Goal: Use online tool/utility: Utilize a website feature to perform a specific function

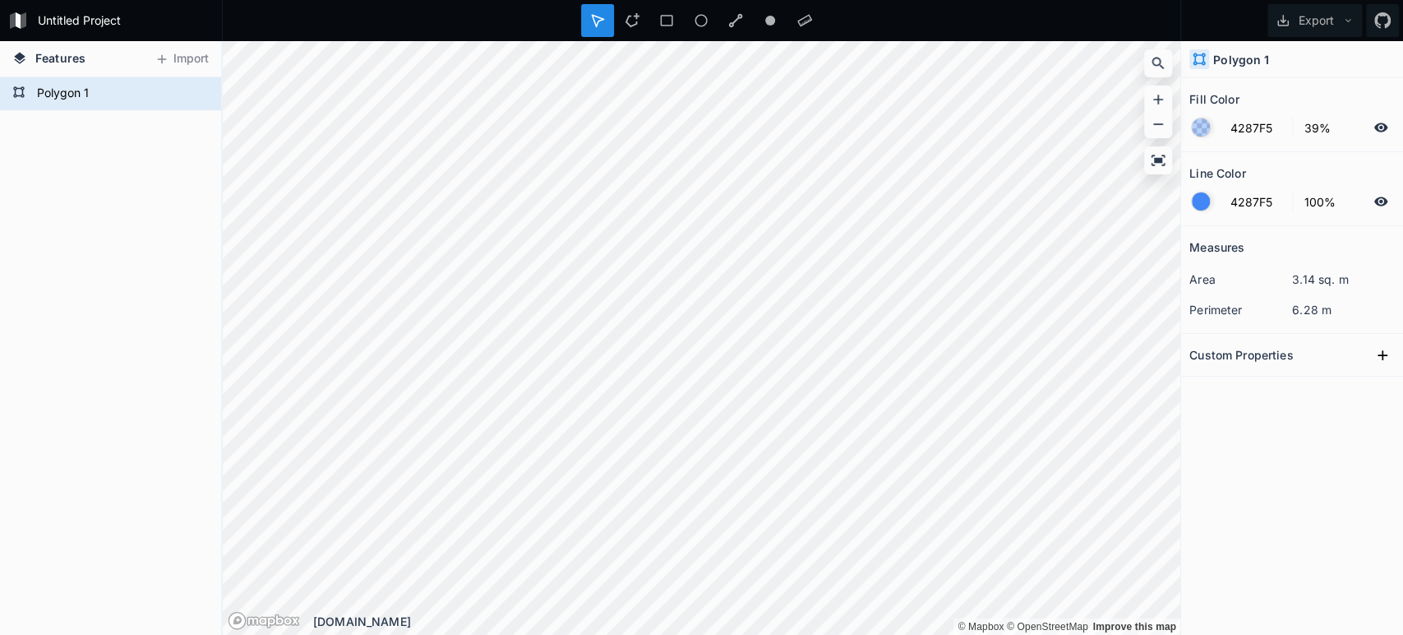
click at [1360, 273] on dd "3.14 sq. m" at bounding box center [1343, 278] width 103 height 17
drag, startPoint x: 1341, startPoint y: 307, endPoint x: 1256, endPoint y: 307, distance: 84.7
click at [1256, 307] on dl "perimeter 6.28 m" at bounding box center [1291, 309] width 205 height 30
click at [1313, 280] on dd "3.14 sq. m" at bounding box center [1343, 278] width 103 height 17
click at [202, 89] on icon at bounding box center [197, 93] width 15 height 15
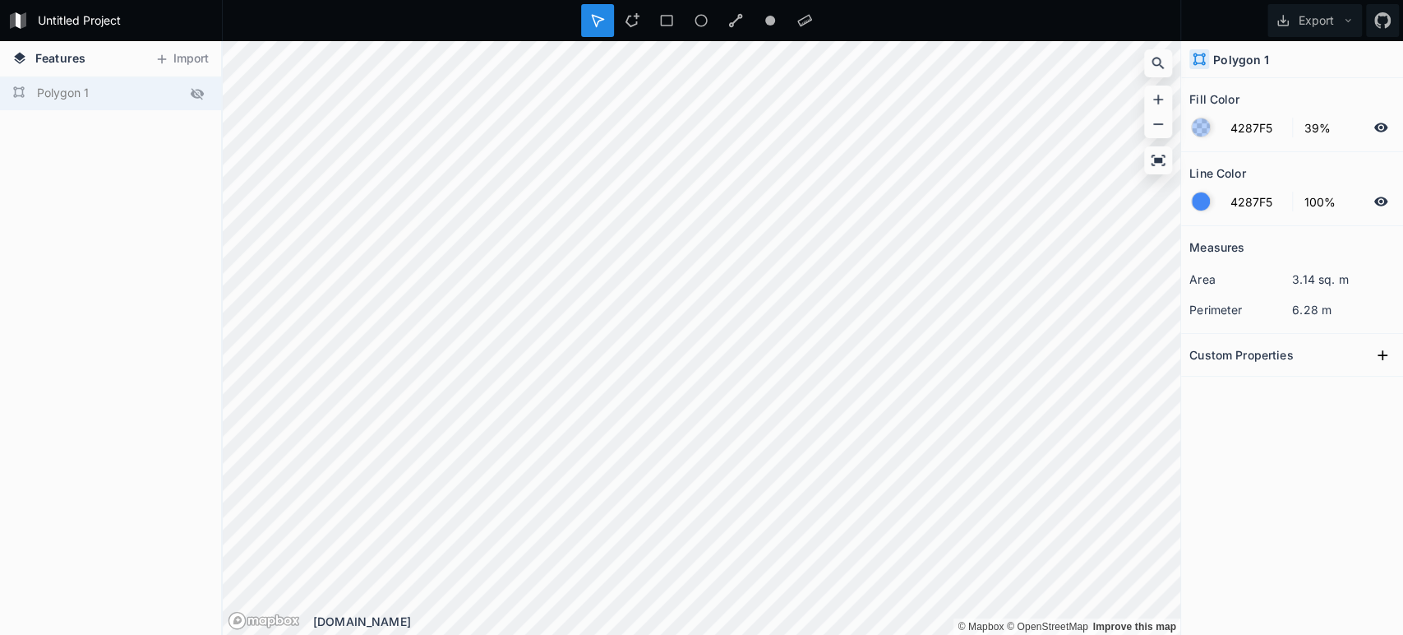
click at [197, 96] on icon at bounding box center [197, 94] width 13 height 12
click at [1162, 62] on icon at bounding box center [1158, 63] width 16 height 16
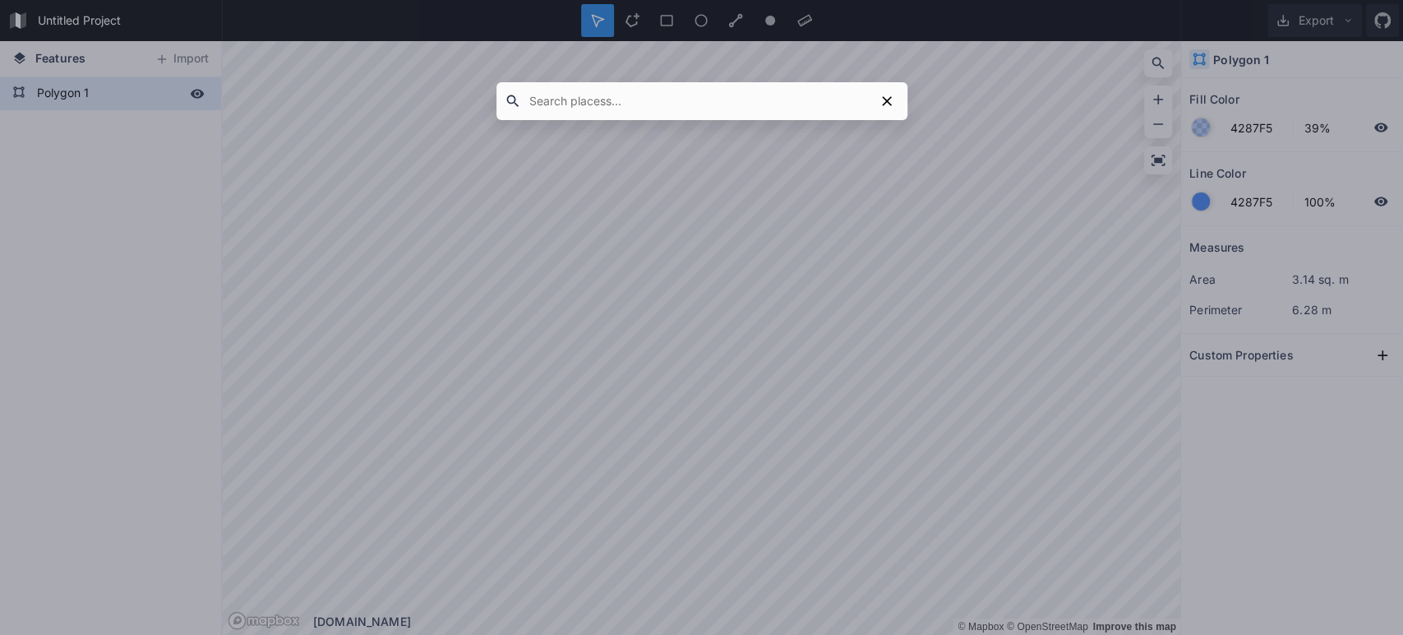
click at [746, 95] on input "text" at bounding box center [697, 101] width 353 height 30
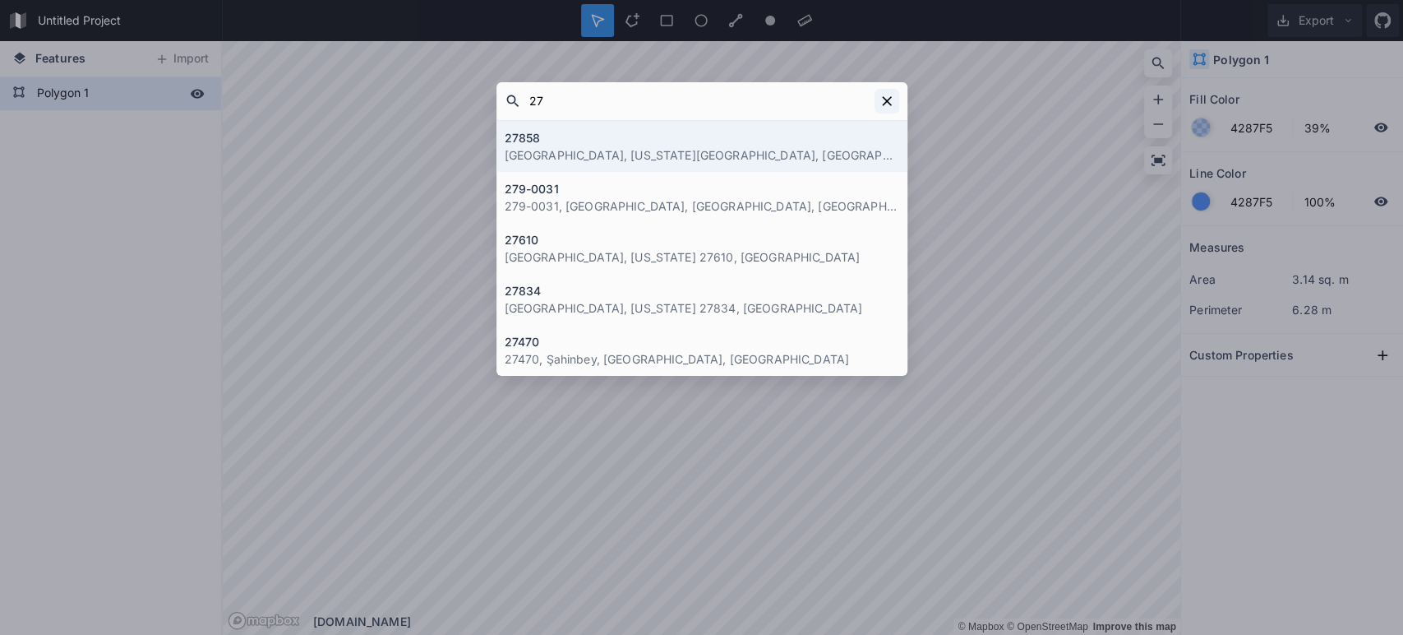
type input "27"
click at [884, 102] on icon at bounding box center [887, 101] width 10 height 10
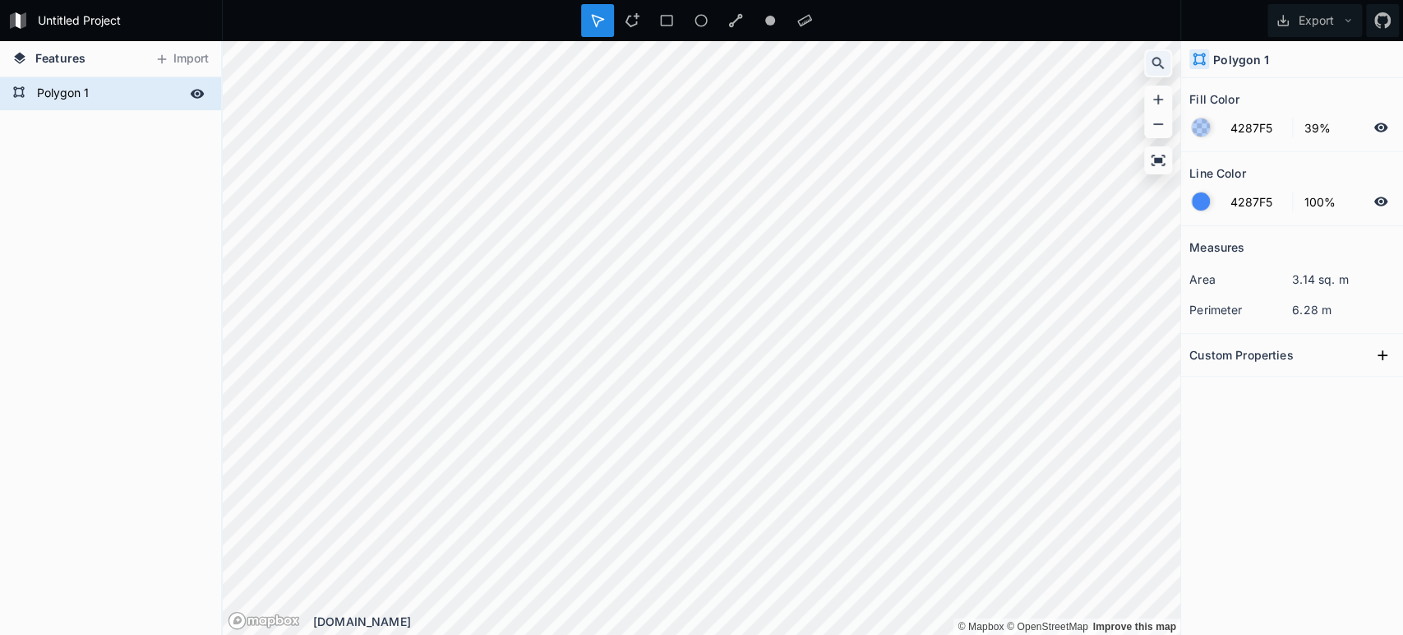
click at [1152, 58] on icon at bounding box center [1158, 64] width 12 height 12
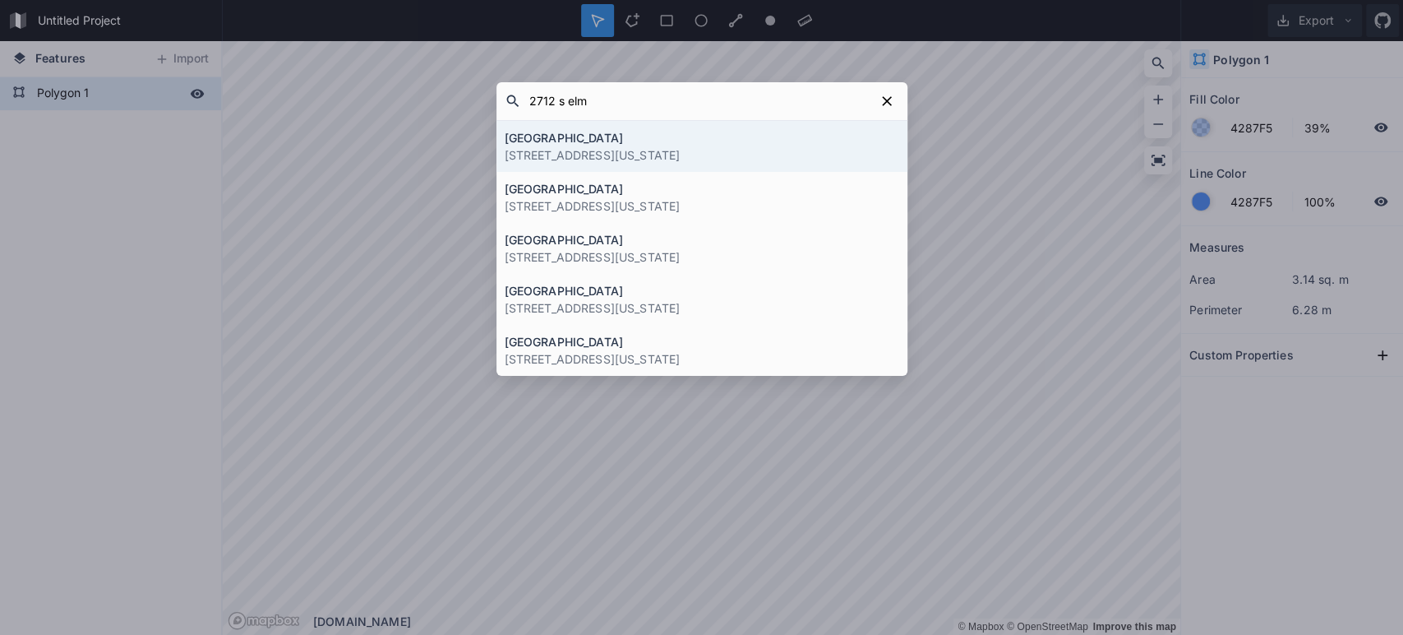
type input "2712 s elm"
click at [763, 145] on h4 "[GEOGRAPHIC_DATA]" at bounding box center [702, 137] width 395 height 17
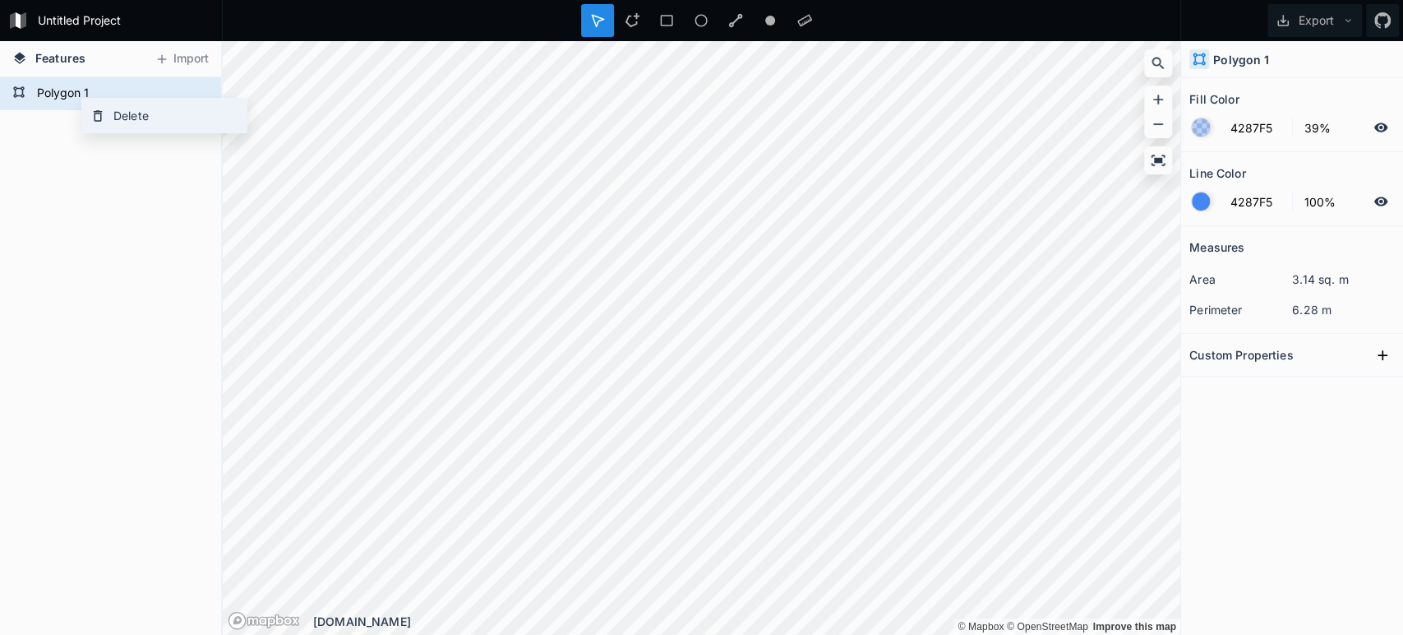
click at [108, 107] on div "Delete" at bounding box center [164, 116] width 164 height 34
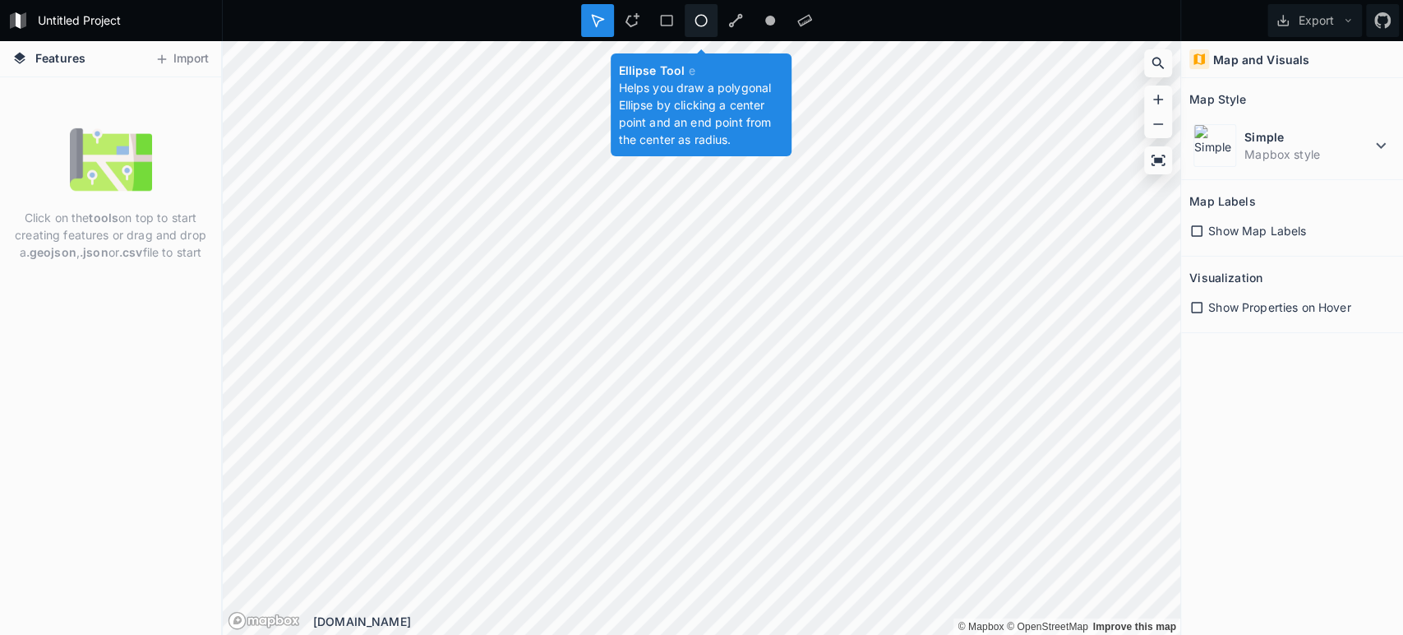
click at [704, 19] on icon at bounding box center [701, 20] width 15 height 15
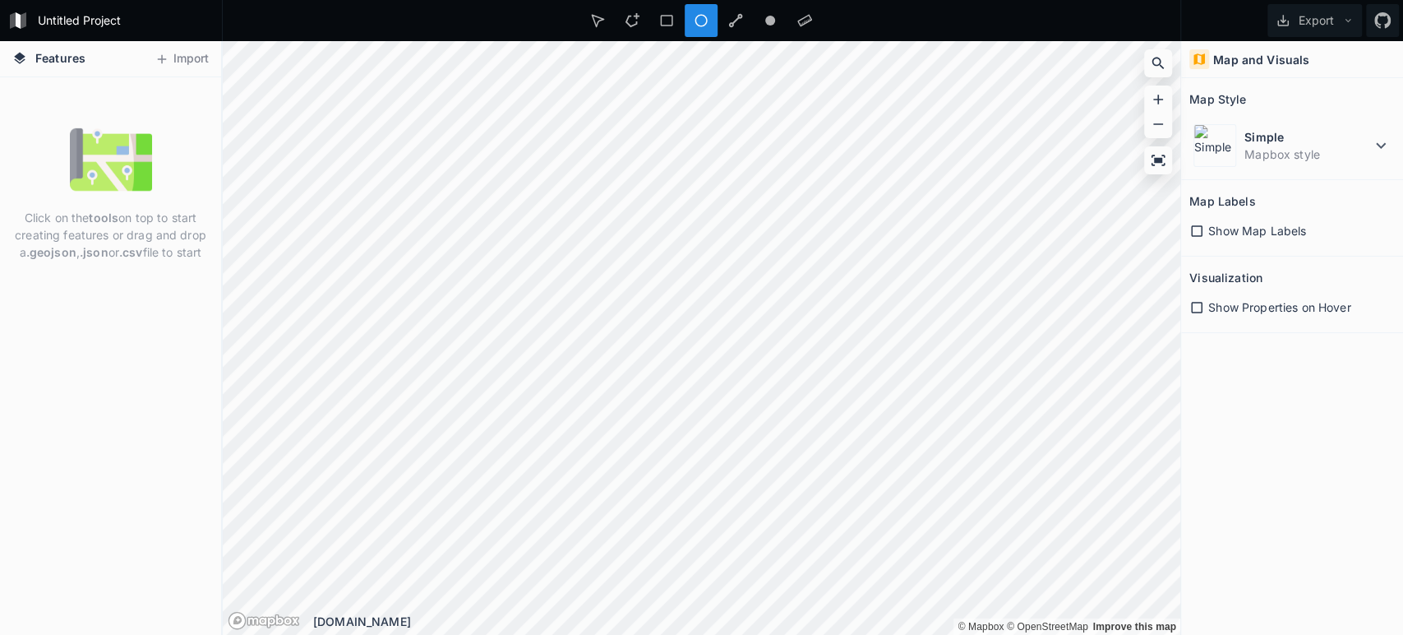
click at [1196, 228] on icon at bounding box center [1196, 231] width 15 height 15
click at [1372, 136] on icon at bounding box center [1381, 146] width 20 height 20
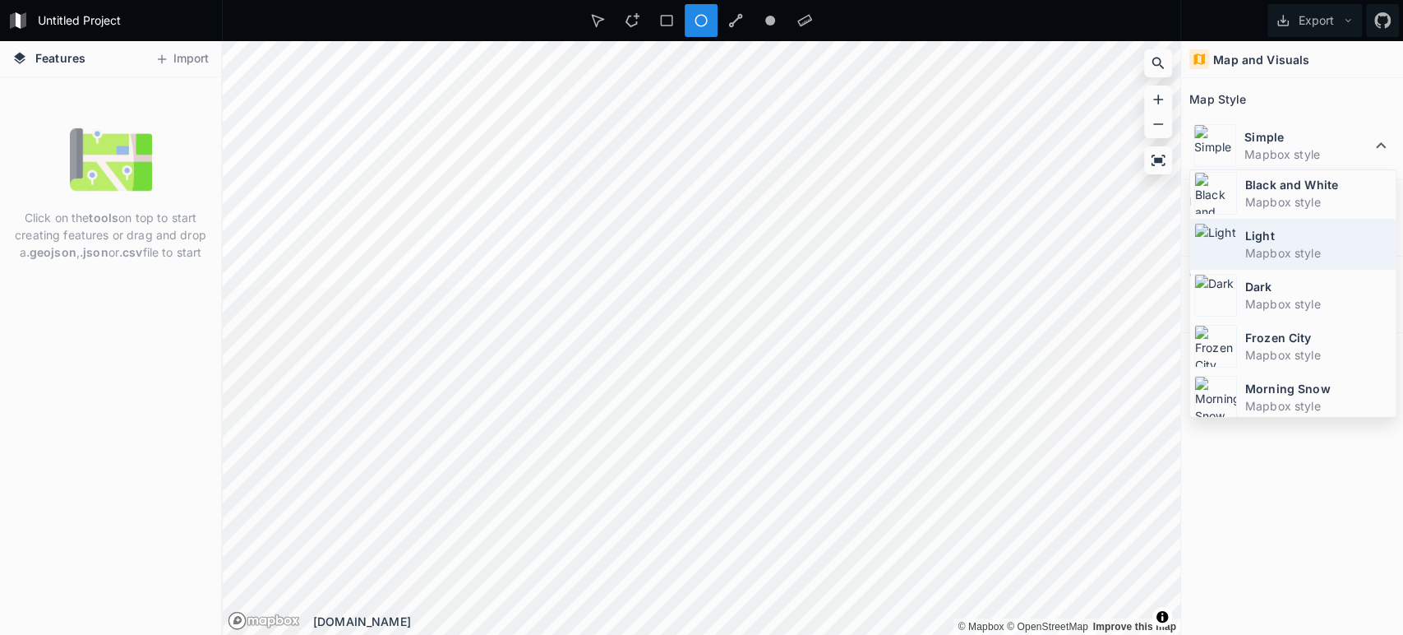
scroll to position [109, 0]
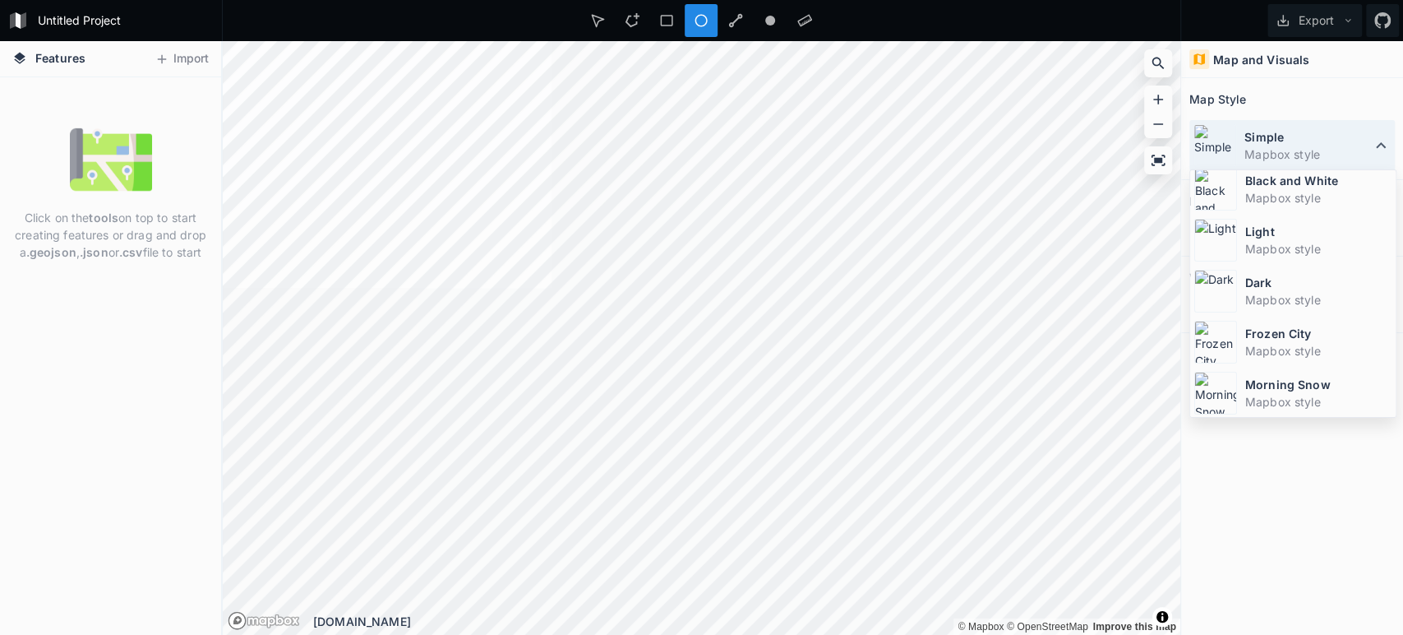
click at [1380, 143] on icon at bounding box center [1381, 145] width 10 height 6
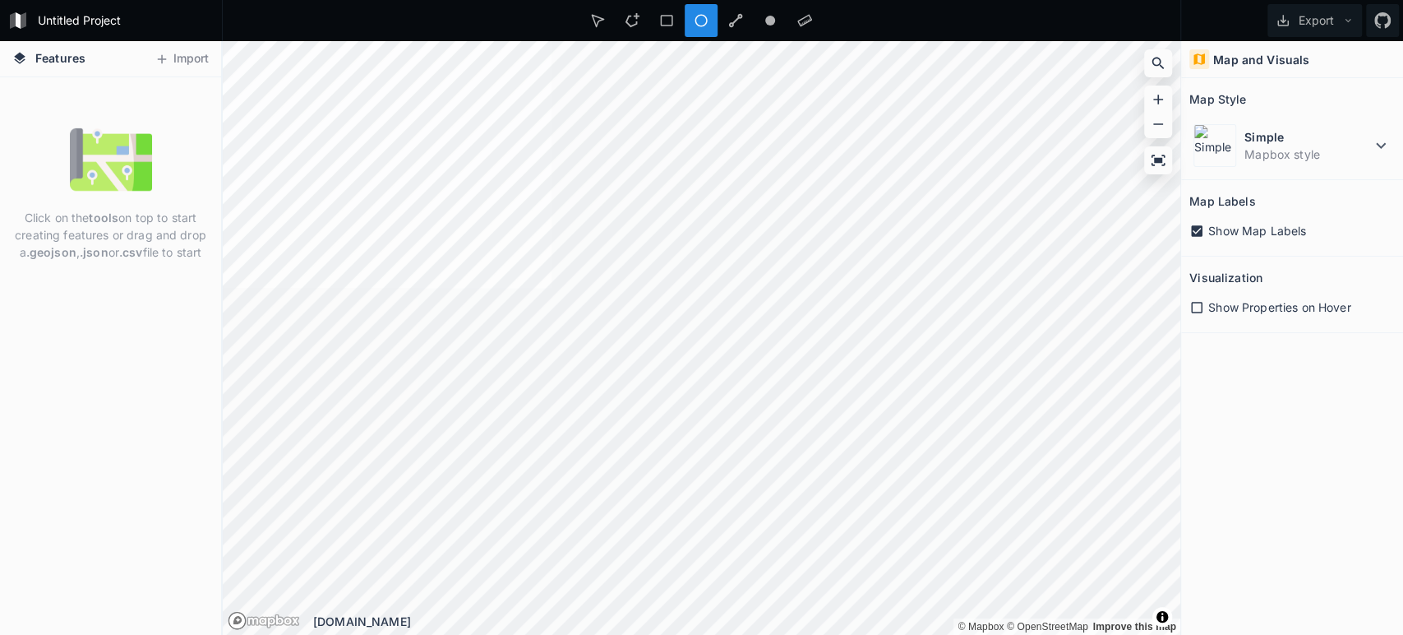
click at [1196, 307] on icon at bounding box center [1196, 307] width 15 height 15
click at [1378, 143] on icon at bounding box center [1381, 146] width 20 height 20
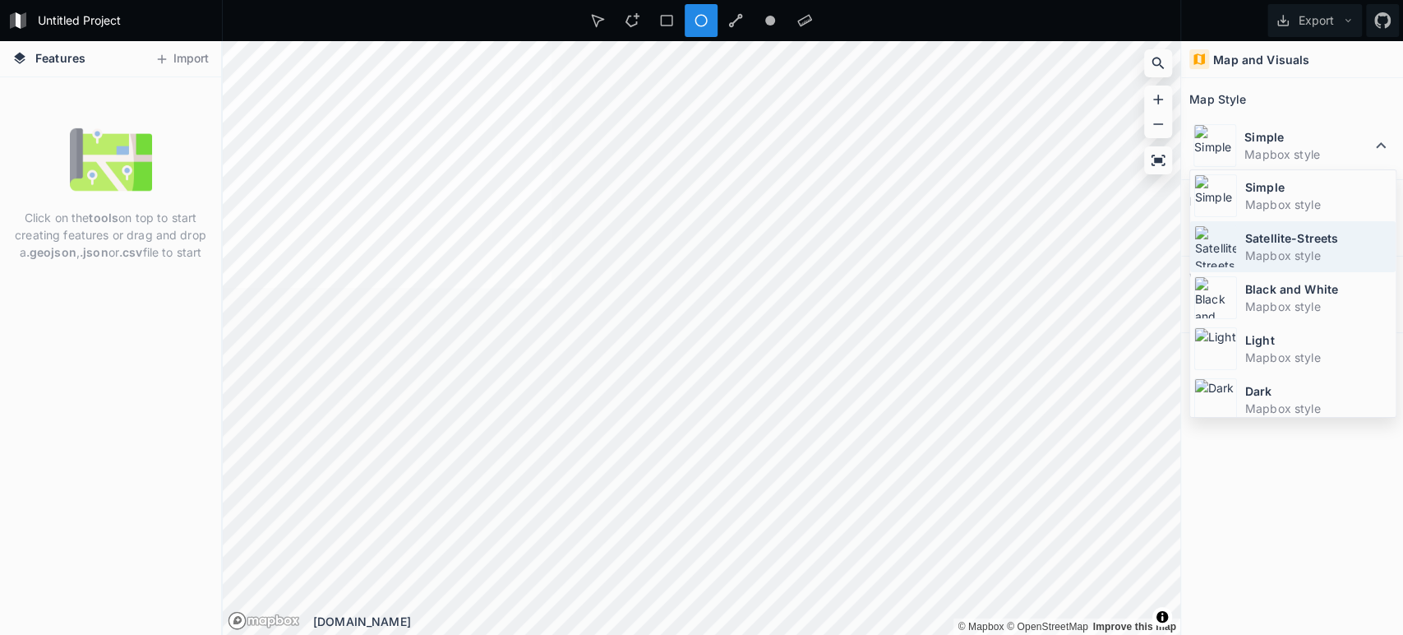
click at [1292, 233] on dt "Satellite-Streets" at bounding box center [1318, 237] width 146 height 17
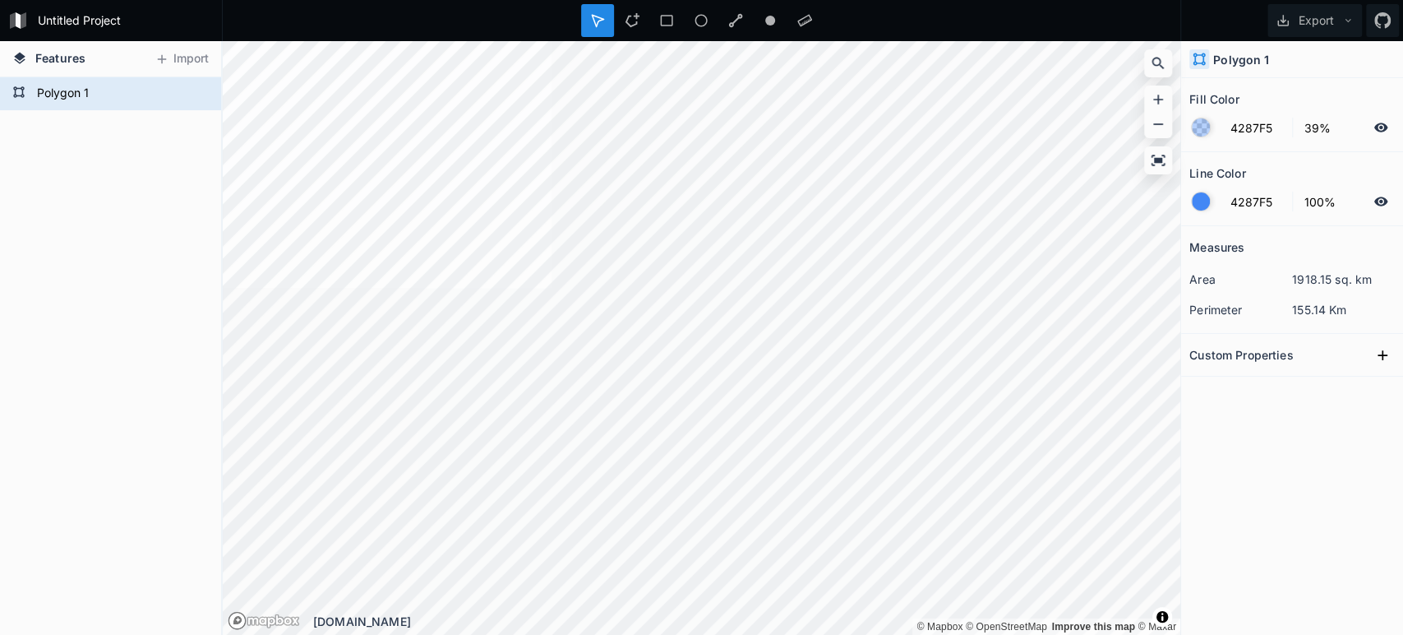
click at [1357, 308] on dd "155.14 Km" at bounding box center [1343, 309] width 103 height 17
click at [1354, 311] on dd "155.14 Km" at bounding box center [1343, 309] width 103 height 17
drag, startPoint x: 1357, startPoint y: 307, endPoint x: 1276, endPoint y: 312, distance: 81.5
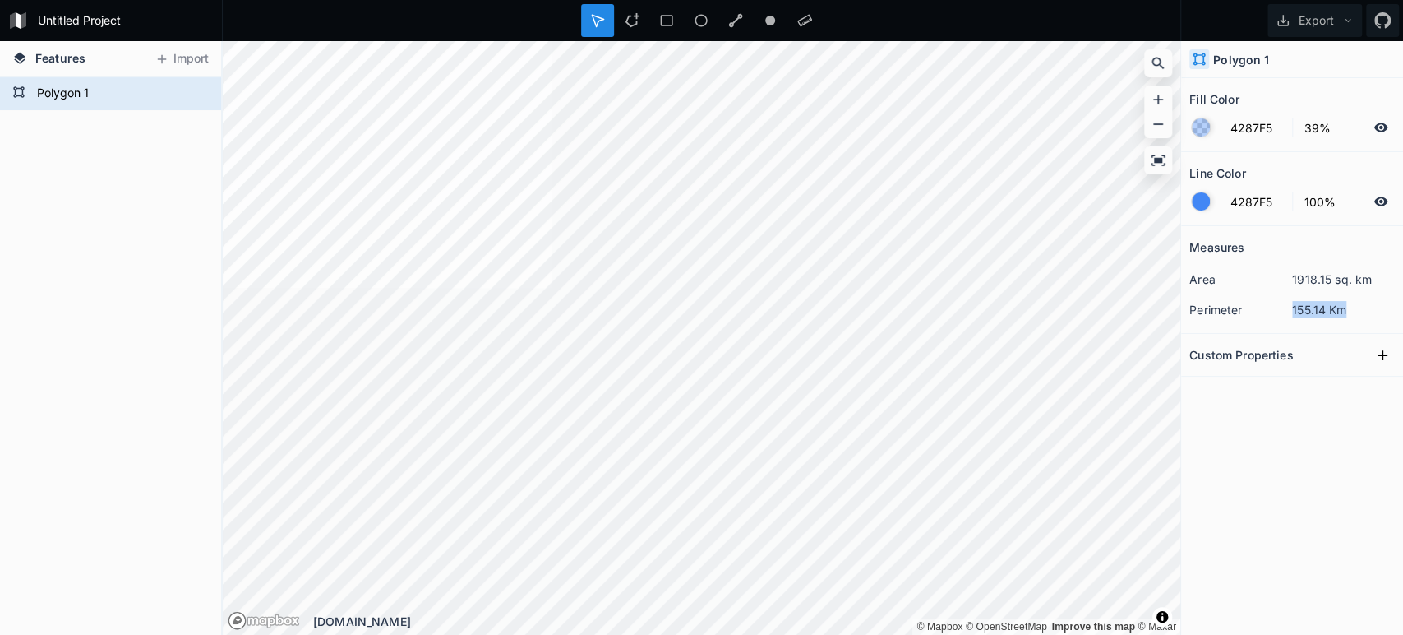
click at [1276, 312] on dl "perimeter 155.14 Km" at bounding box center [1291, 309] width 205 height 30
click at [1348, 301] on dd "155.14 Km" at bounding box center [1343, 309] width 103 height 17
click at [1348, 306] on dd "155.14 Km" at bounding box center [1343, 309] width 103 height 17
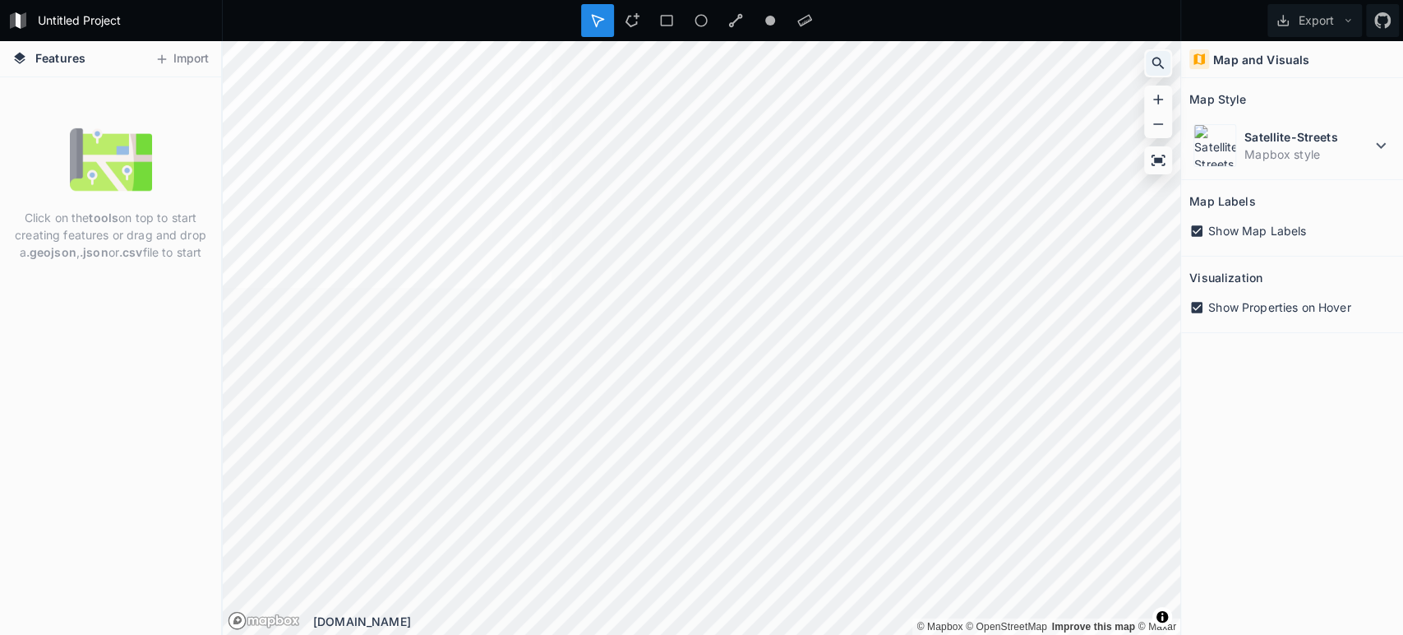
click at [1164, 64] on icon at bounding box center [1158, 63] width 16 height 16
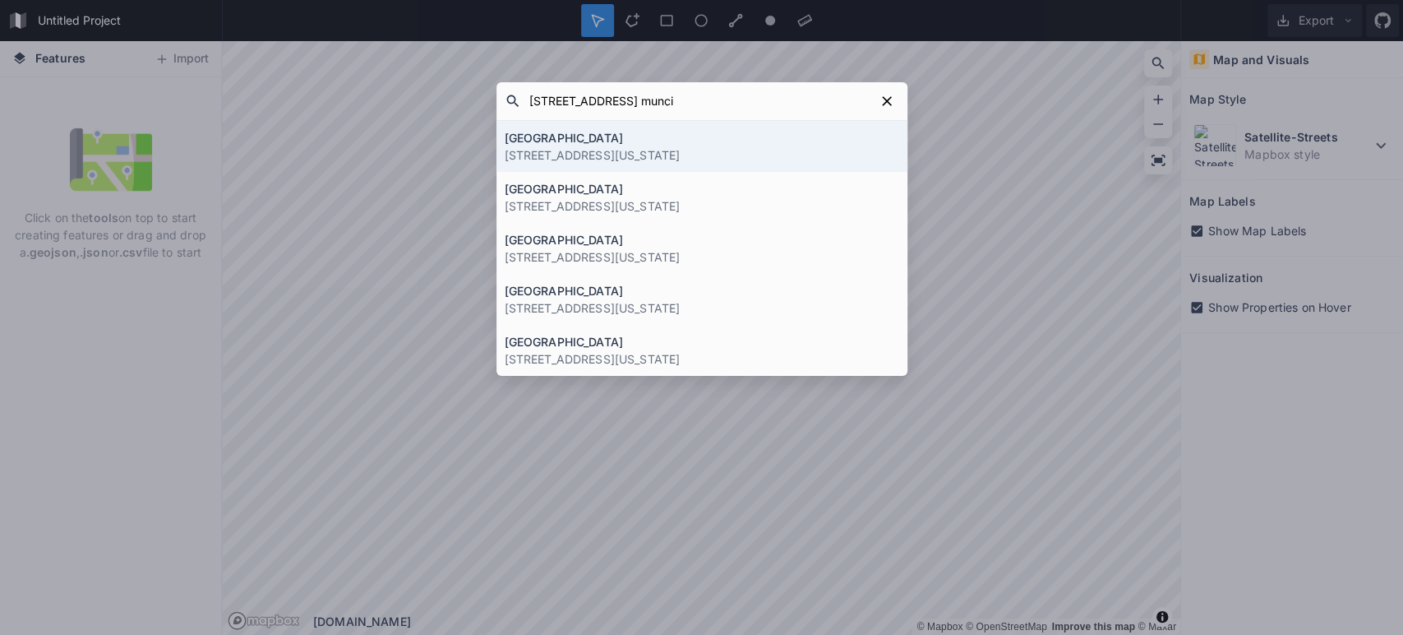
type input "2712 s elm st muncie"
click button "submit" at bounding box center [0, 0] width 0 height 0
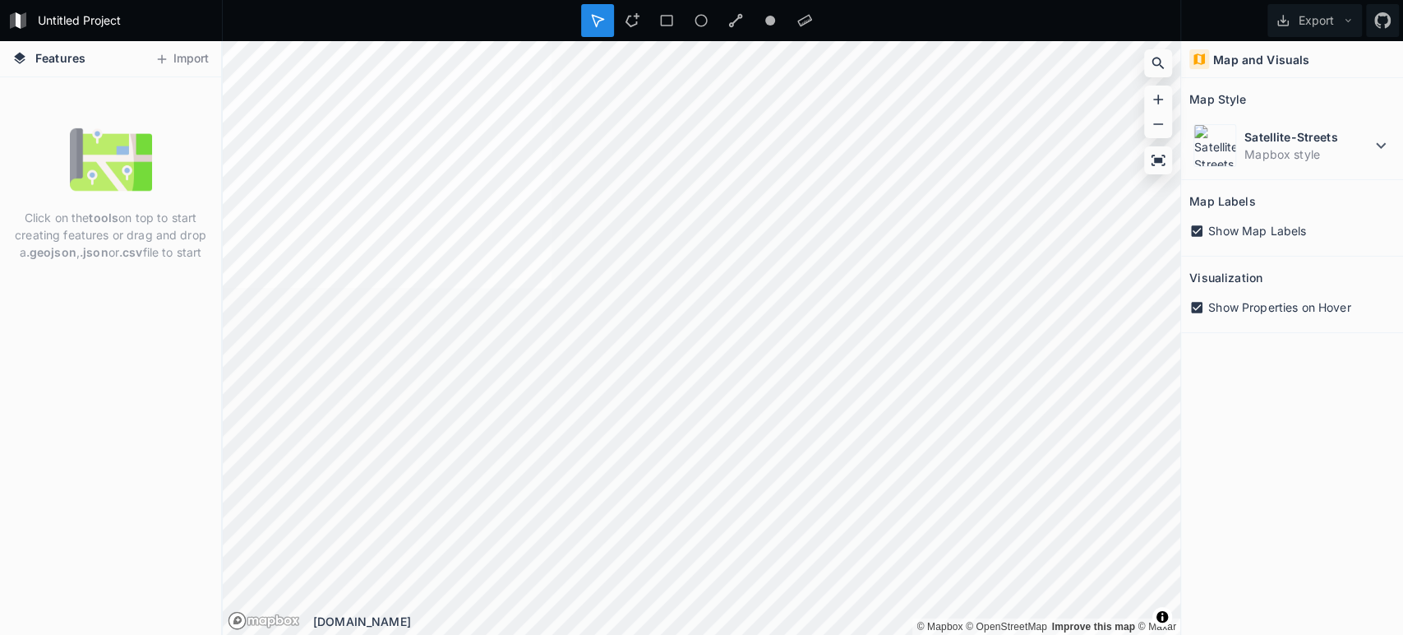
click at [1198, 307] on icon at bounding box center [1197, 308] width 12 height 12
click at [709, 21] on div at bounding box center [701, 20] width 33 height 33
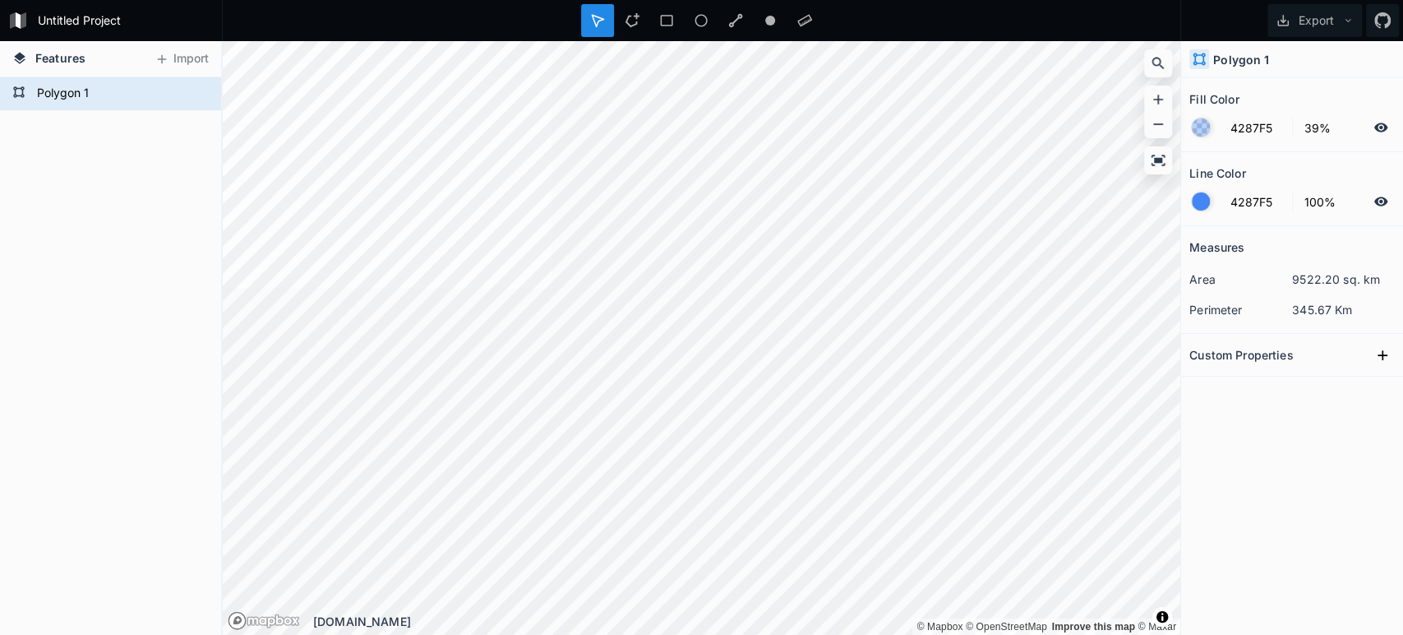
click at [1323, 304] on dd "345.67 Km" at bounding box center [1343, 309] width 103 height 17
drag, startPoint x: 1329, startPoint y: 305, endPoint x: 1284, endPoint y: 307, distance: 45.2
click at [1284, 307] on dl "perimeter 345.67 Km" at bounding box center [1291, 309] width 205 height 30
click at [1332, 310] on dd "345.67 Km" at bounding box center [1343, 309] width 103 height 17
drag, startPoint x: 1344, startPoint y: 308, endPoint x: 1289, endPoint y: 310, distance: 55.1
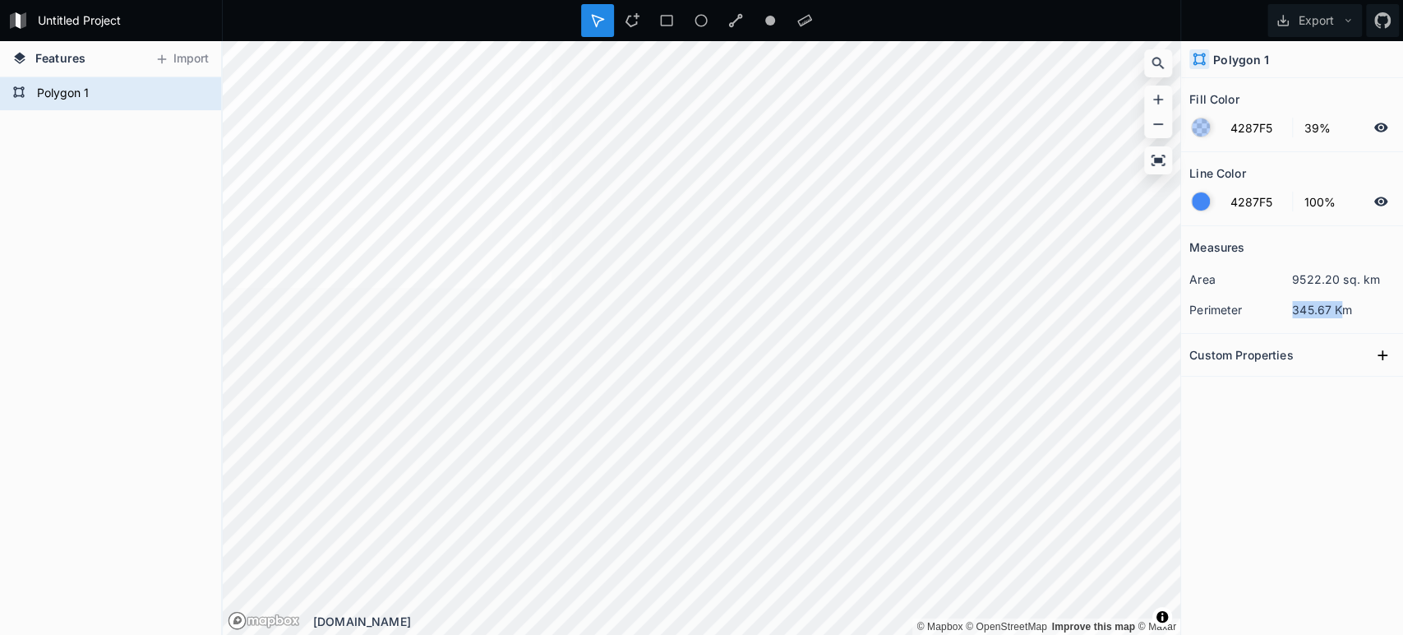
click at [1289, 310] on dl "perimeter 345.67 Km" at bounding box center [1291, 309] width 205 height 30
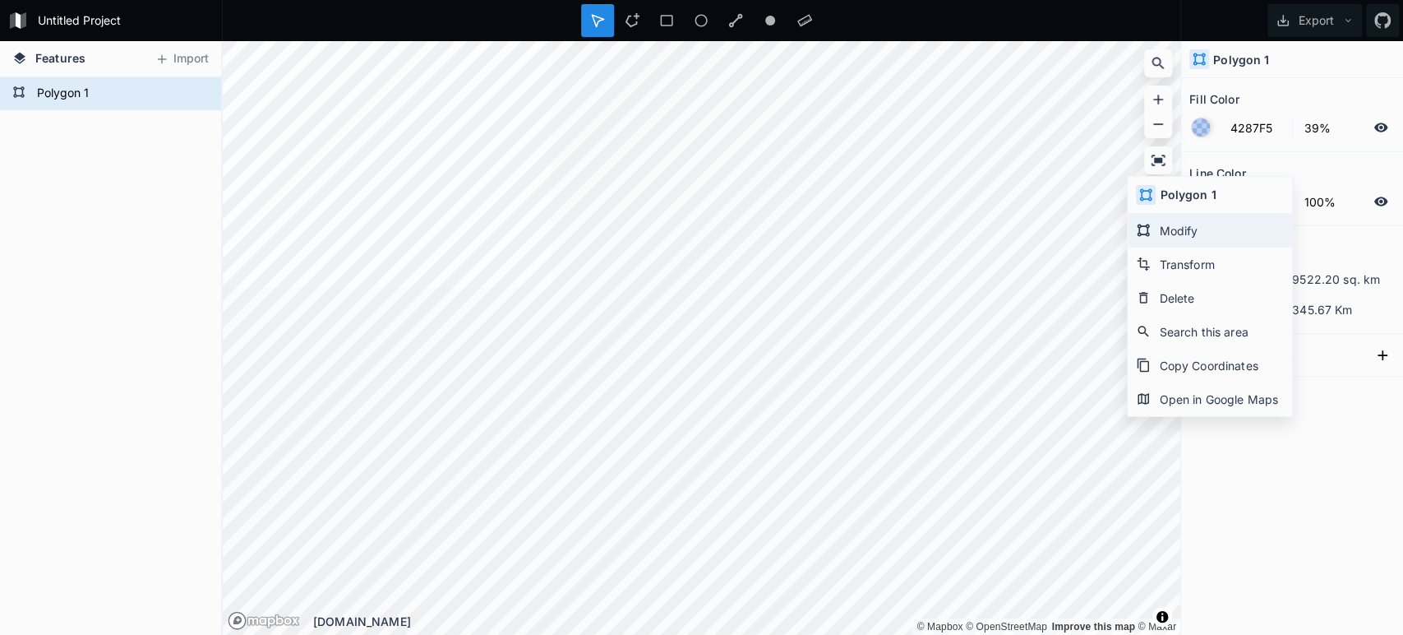
click at [1147, 227] on icon at bounding box center [1144, 230] width 12 height 12
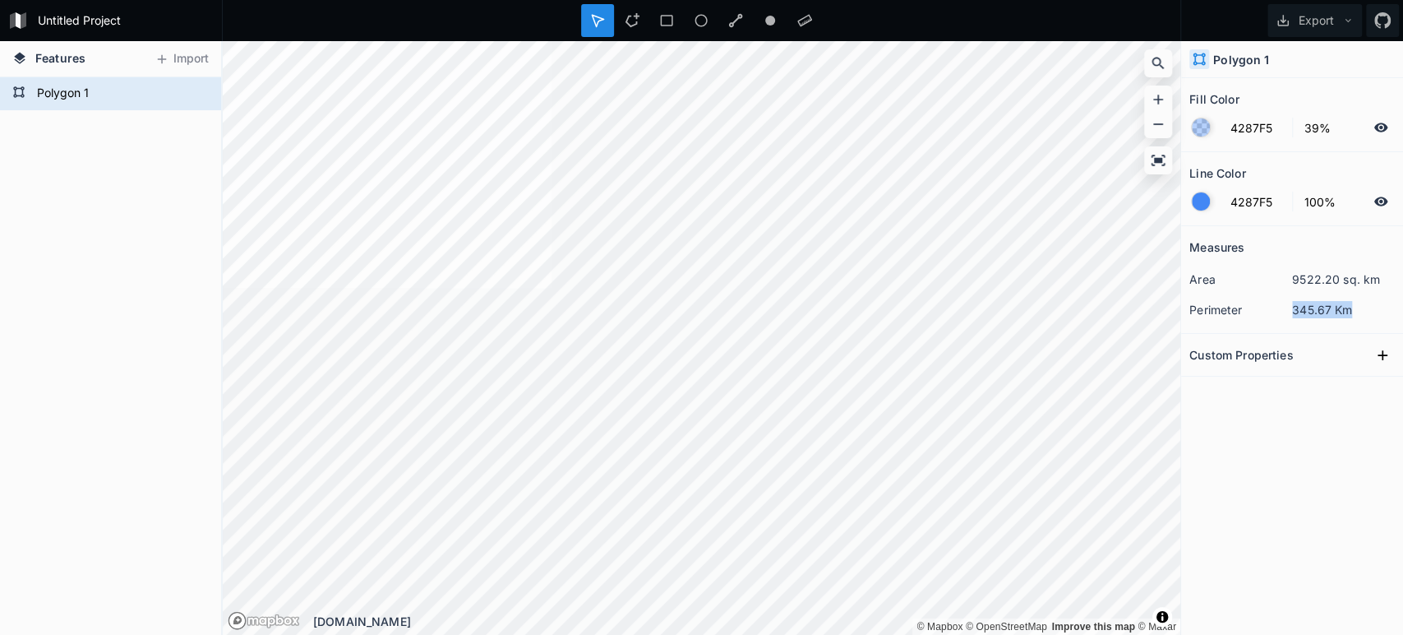
drag, startPoint x: 1367, startPoint y: 307, endPoint x: 1271, endPoint y: 302, distance: 96.3
click at [1271, 302] on dl "perimeter 345.67 Km" at bounding box center [1291, 309] width 205 height 30
click at [1383, 354] on icon at bounding box center [1382, 355] width 16 height 16
click at [1385, 389] on icon "button" at bounding box center [1383, 383] width 15 height 15
click at [1351, 427] on span "Delete" at bounding box center [1357, 435] width 66 height 17
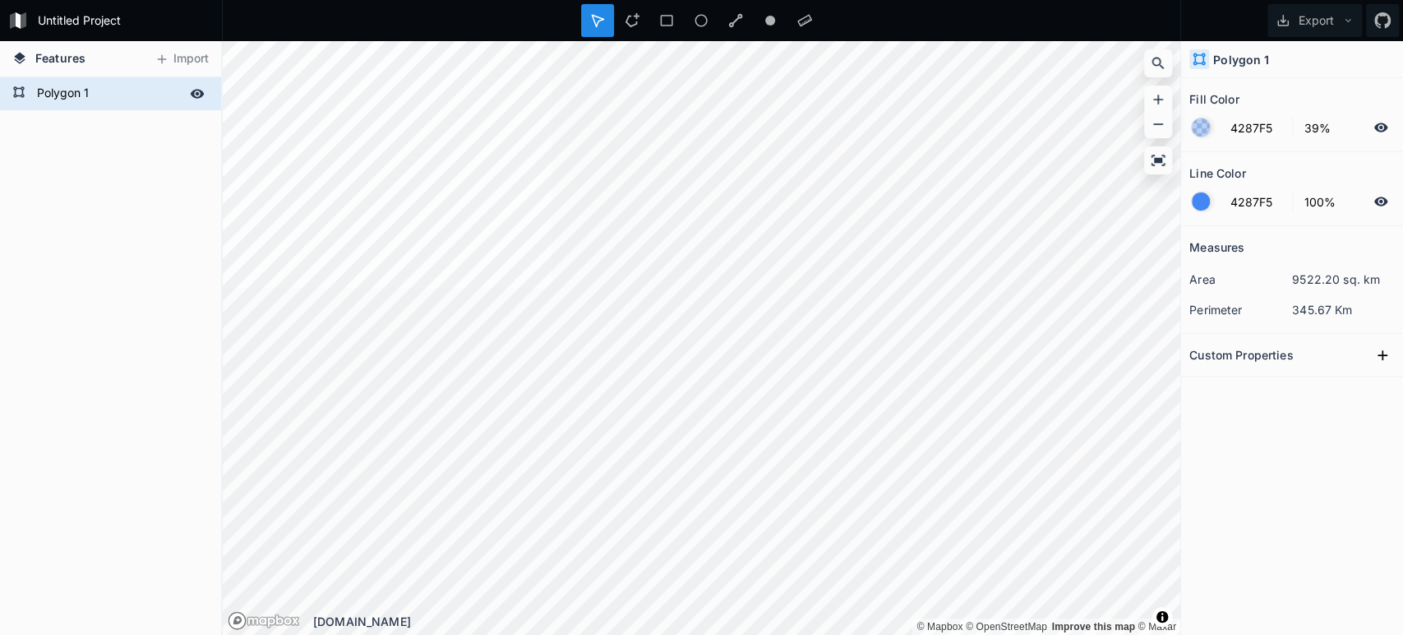
click at [59, 78] on div "Polygon 1" at bounding box center [110, 93] width 221 height 33
click at [145, 93] on form "Polygon 1" at bounding box center [109, 93] width 154 height 25
click at [114, 284] on div "Polygon 1" at bounding box center [110, 355] width 221 height 557
click at [1244, 288] on dl "area 9522.20 sq. km" at bounding box center [1291, 279] width 205 height 30
click at [125, 93] on form "Polygon 1" at bounding box center [109, 93] width 154 height 25
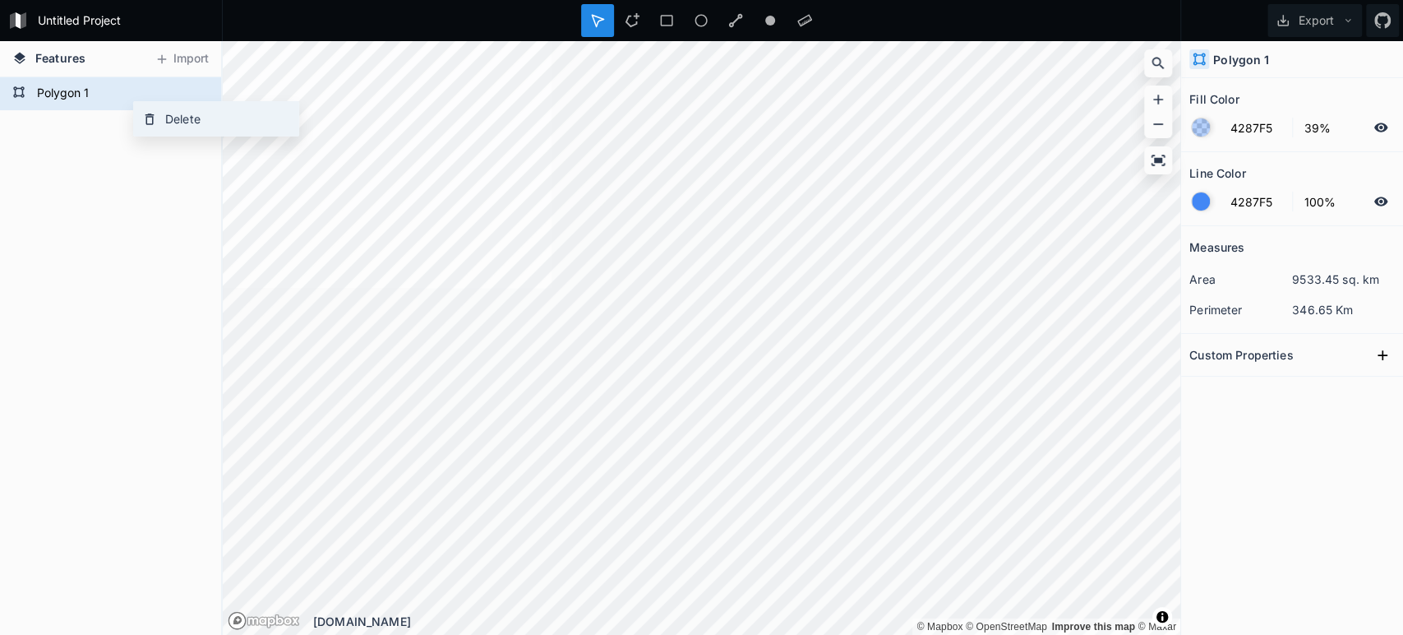
click at [178, 123] on div "Delete" at bounding box center [216, 119] width 164 height 34
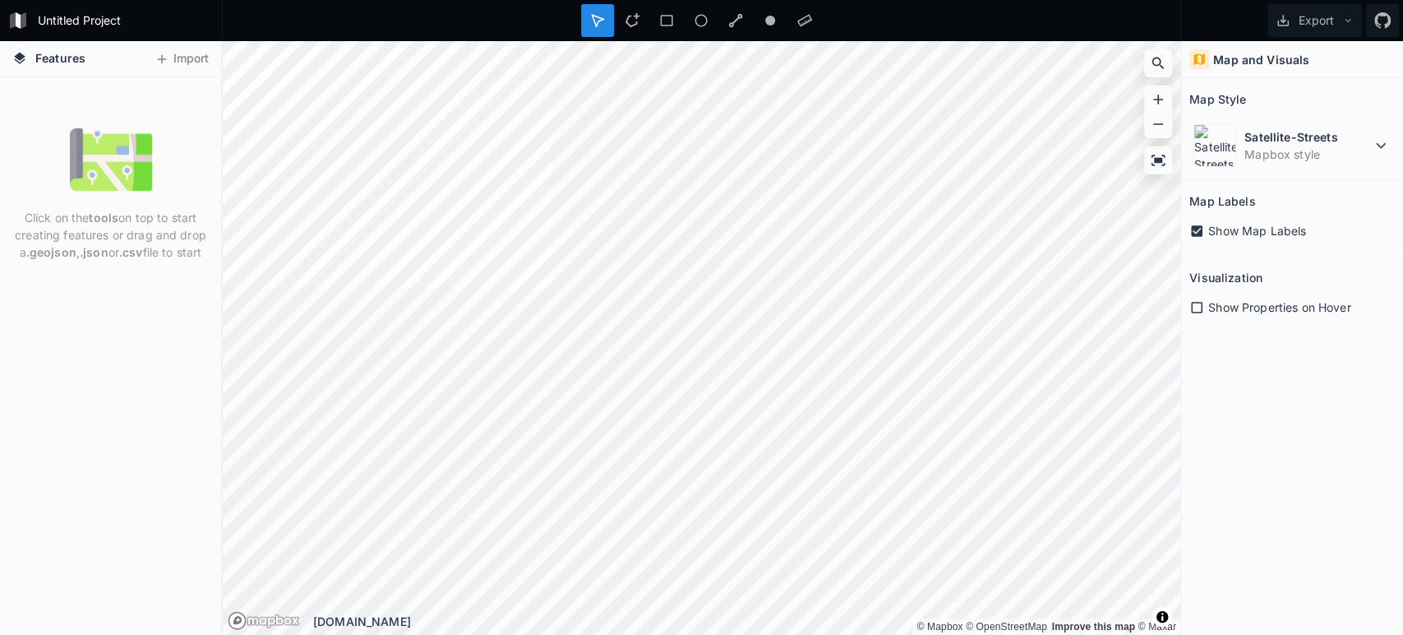
click at [68, 190] on div "Click on the tools on top to start creating features or drag and drop a .geojso…" at bounding box center [110, 193] width 221 height 150
click at [13, 14] on icon at bounding box center [13, 20] width 6 height 16
click at [1155, 58] on icon at bounding box center [1158, 64] width 12 height 12
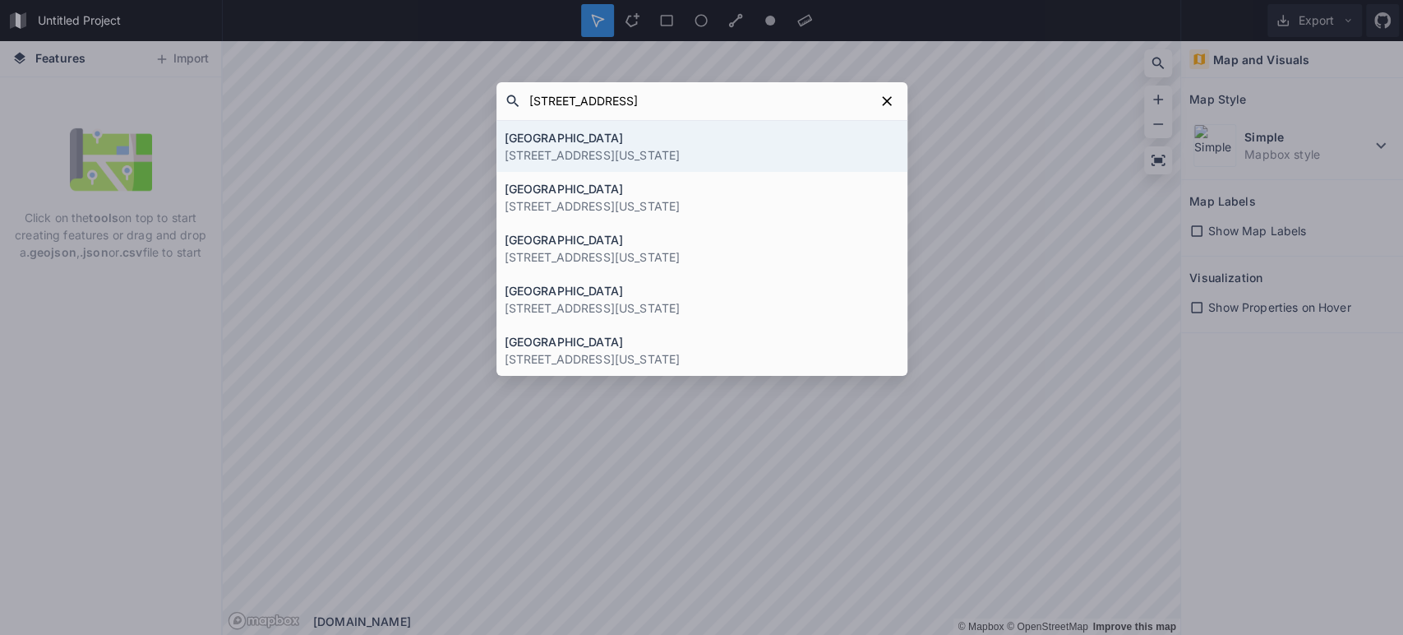
type input "[STREET_ADDRESS]"
click at [817, 156] on p "[STREET_ADDRESS][US_STATE]" at bounding box center [702, 154] width 395 height 17
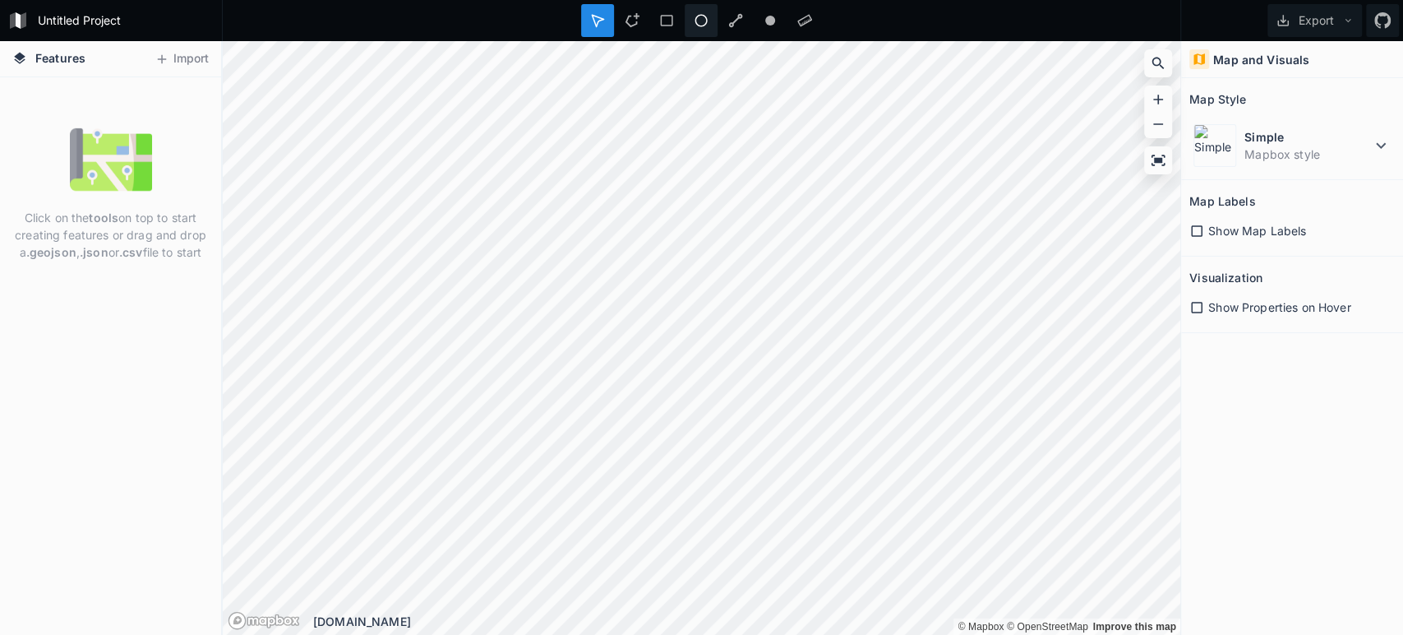
click at [699, 25] on icon at bounding box center [701, 20] width 15 height 15
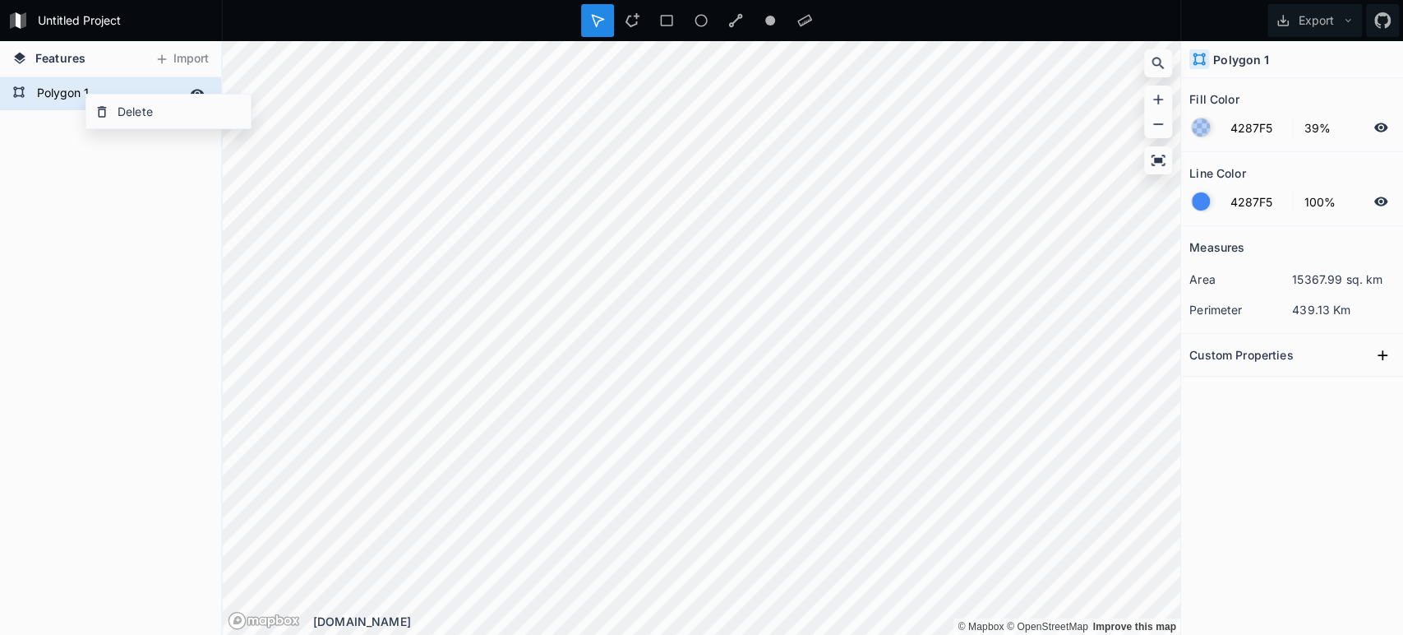
click at [52, 88] on form "Polygon 1" at bounding box center [109, 93] width 154 height 25
click at [39, 91] on form "Polygon 1" at bounding box center [109, 93] width 154 height 25
click at [16, 93] on icon at bounding box center [18, 91] width 13 height 13
click at [72, 202] on div "Polygon 1" at bounding box center [110, 355] width 221 height 557
click at [91, 97] on form "Polygon 1" at bounding box center [109, 93] width 154 height 25
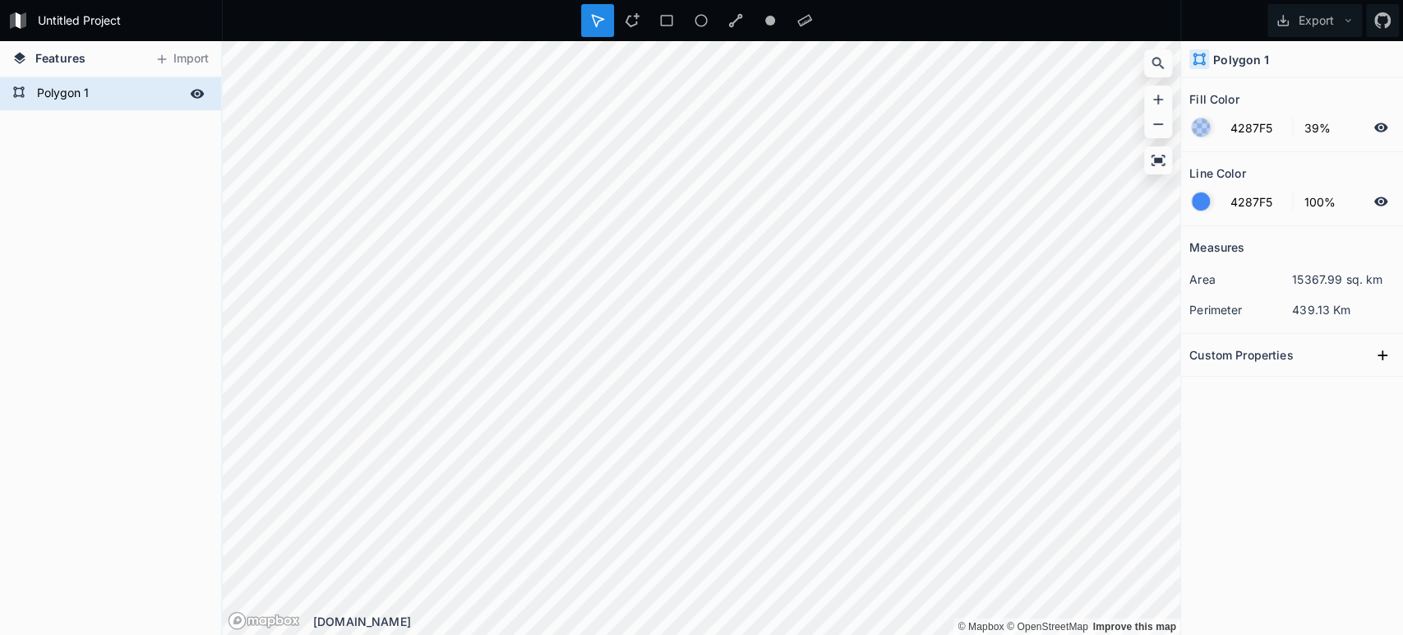
click at [91, 97] on form "Polygon 1" at bounding box center [109, 93] width 154 height 25
click at [151, 130] on div "Polygon 1" at bounding box center [110, 355] width 221 height 557
click at [42, 141] on div "Polygon 1" at bounding box center [110, 355] width 221 height 557
click at [13, 85] on icon at bounding box center [18, 91] width 13 height 13
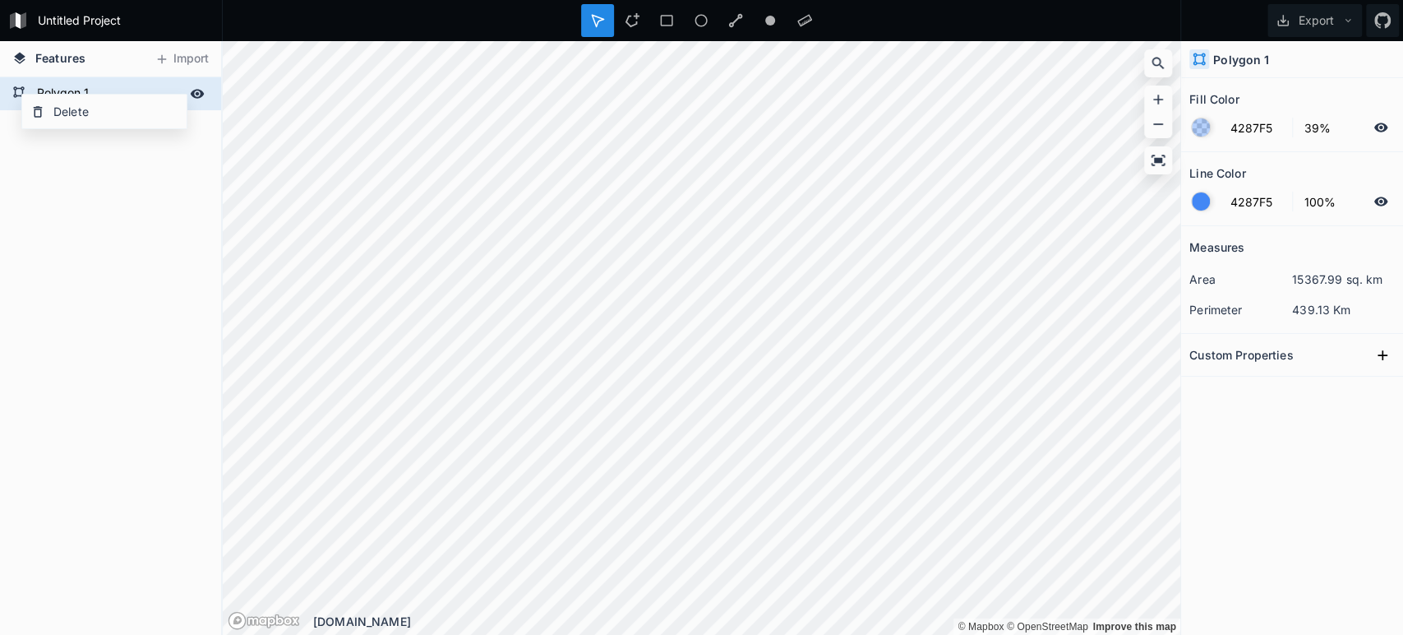
click at [19, 90] on icon at bounding box center [18, 91] width 13 height 13
click at [46, 212] on div "Polygon 1" at bounding box center [110, 355] width 221 height 557
click at [15, 80] on div "Polygon 1" at bounding box center [110, 93] width 221 height 33
click at [199, 95] on icon at bounding box center [198, 93] width 14 height 9
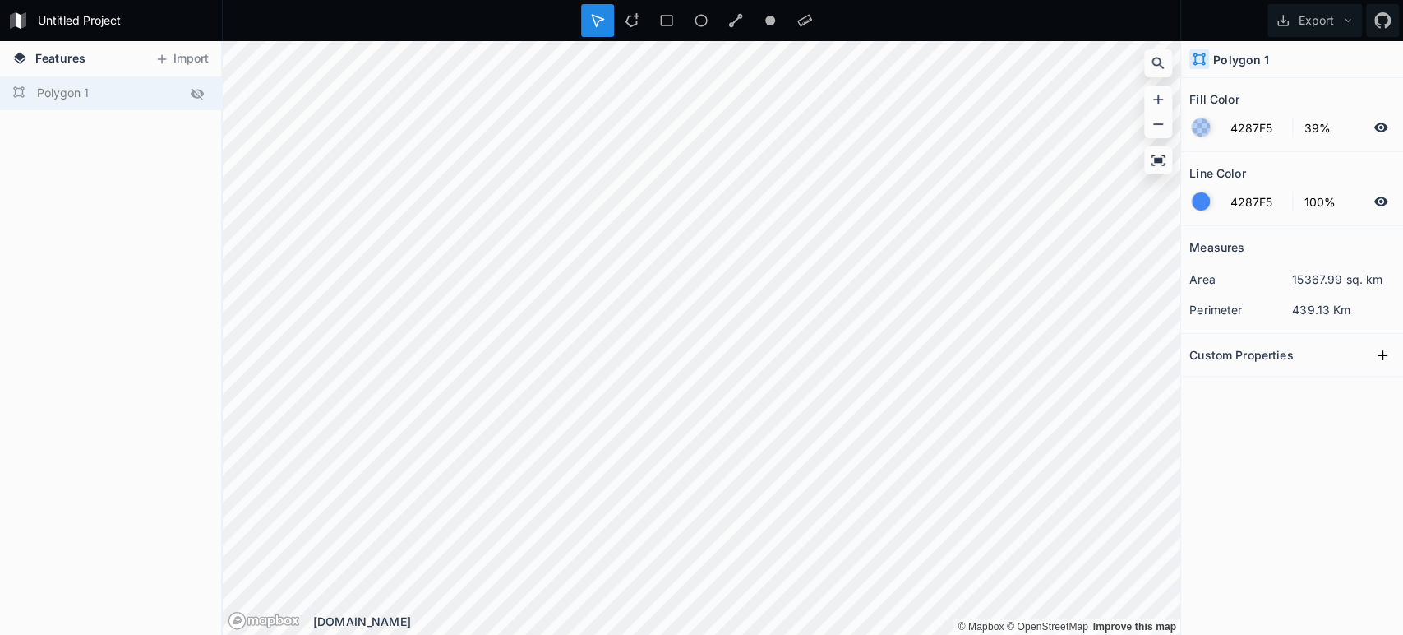
click at [199, 95] on icon at bounding box center [197, 94] width 13 height 12
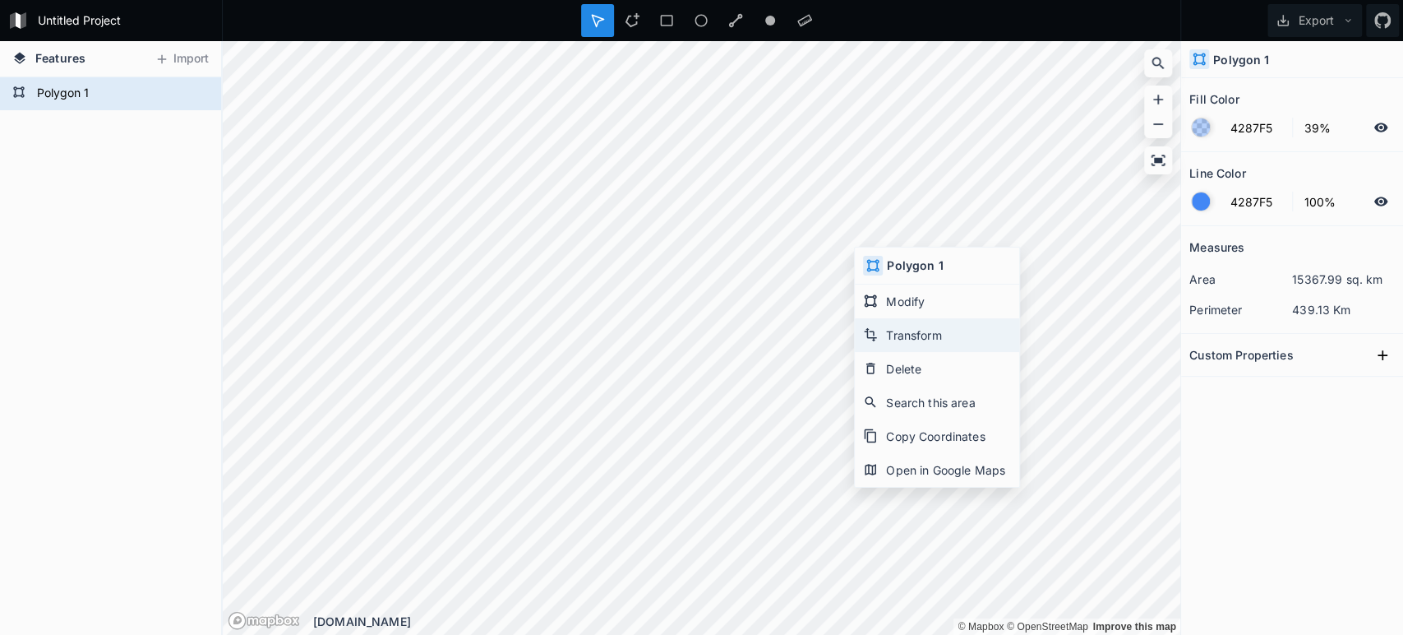
click at [909, 334] on div "Transform" at bounding box center [937, 335] width 164 height 34
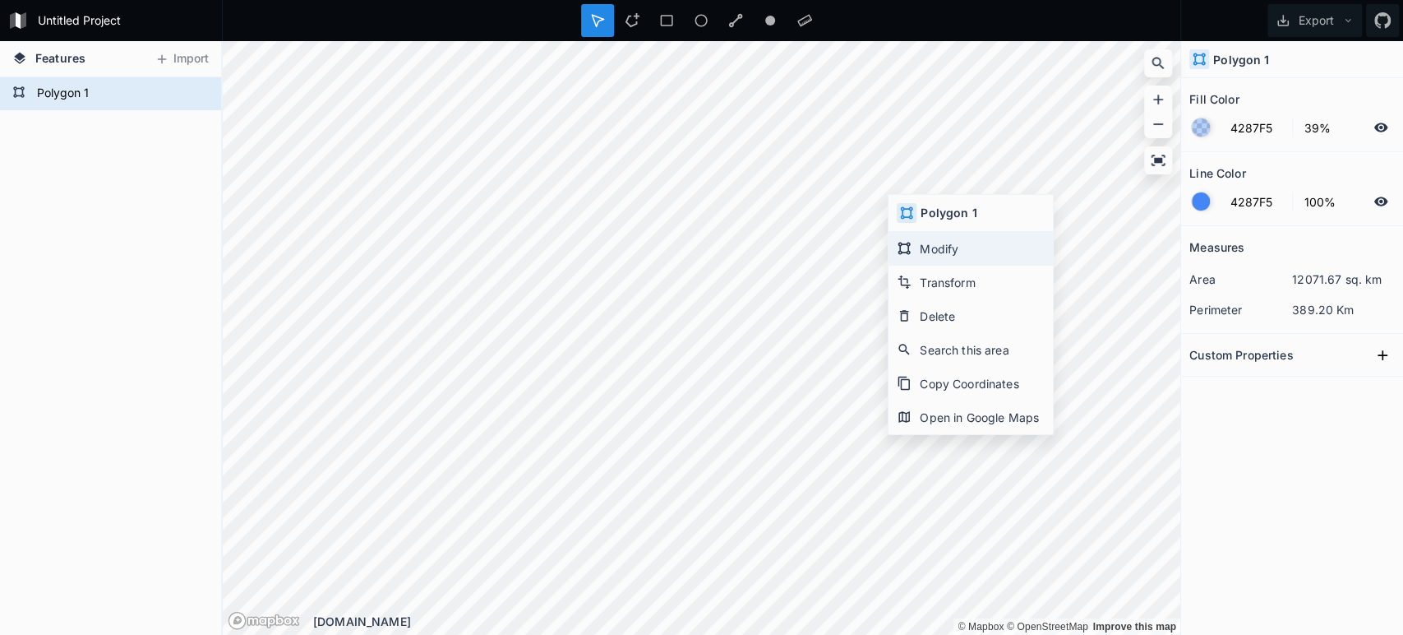
click at [943, 253] on div "Modify" at bounding box center [971, 249] width 164 height 34
click at [55, 16] on form "Untitled Project" at bounding box center [125, 20] width 186 height 25
click at [35, 100] on form "Polygon 1" at bounding box center [109, 93] width 154 height 25
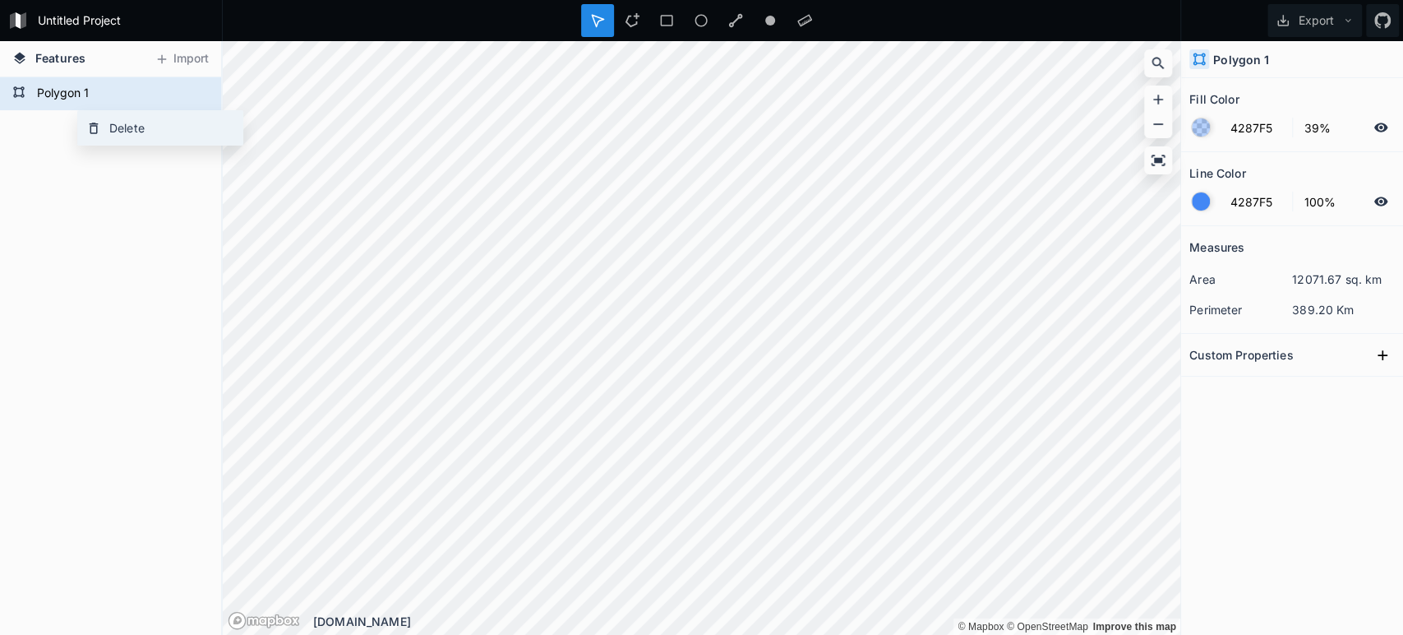
click at [109, 124] on div "Delete" at bounding box center [160, 128] width 164 height 34
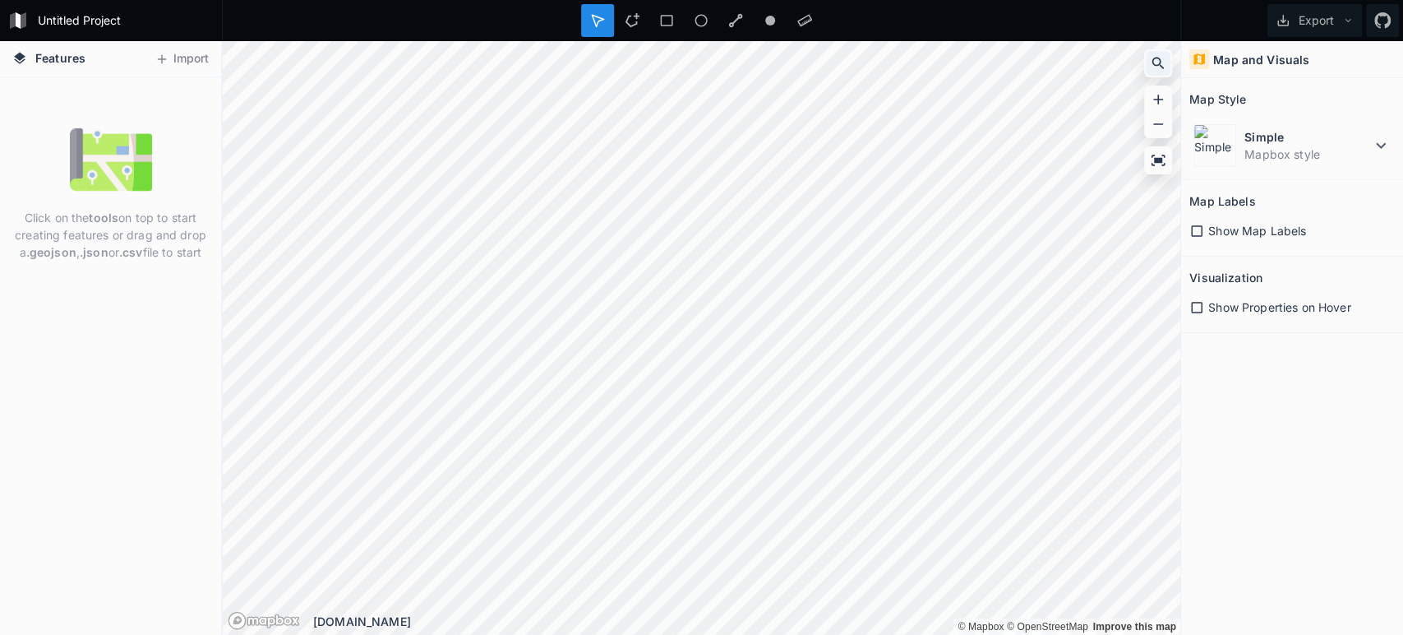
click at [1168, 71] on div at bounding box center [1158, 63] width 25 height 25
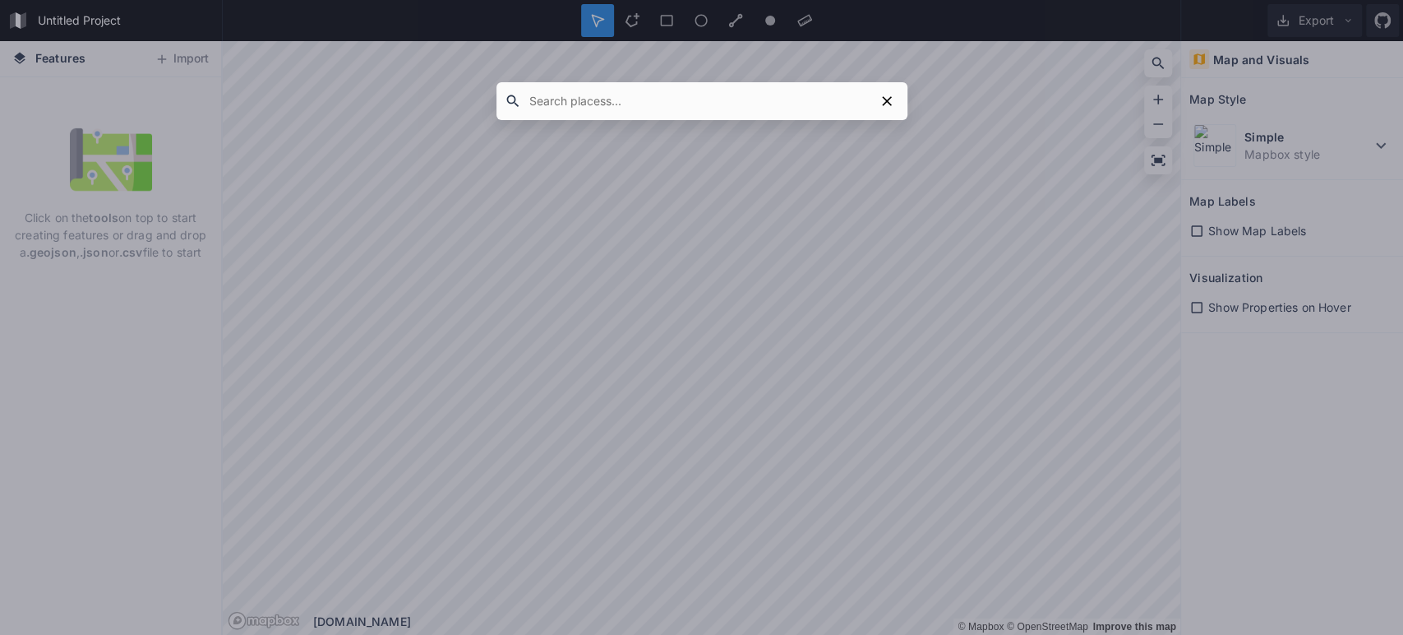
click at [833, 102] on input "text" at bounding box center [697, 101] width 353 height 30
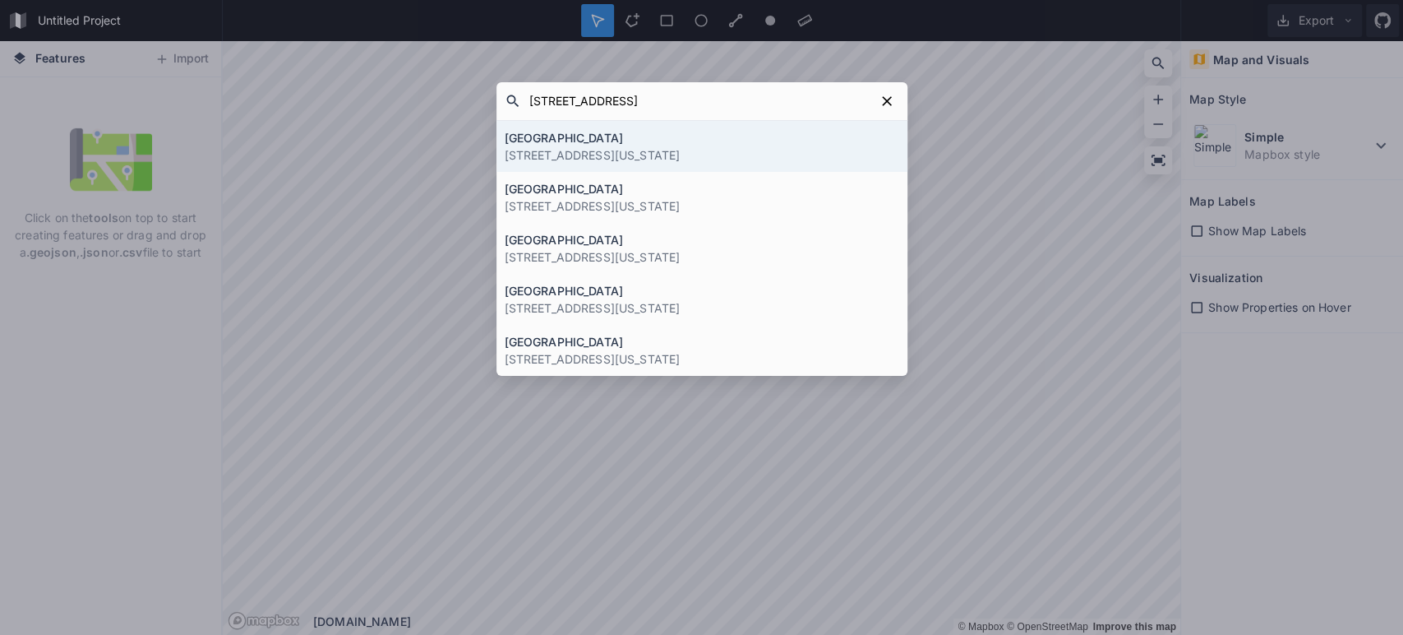
type input "[STREET_ADDRESS]"
click at [734, 164] on div "[GEOGRAPHIC_DATA] [STREET_ADDRESS][US_STATE]" at bounding box center [701, 146] width 411 height 51
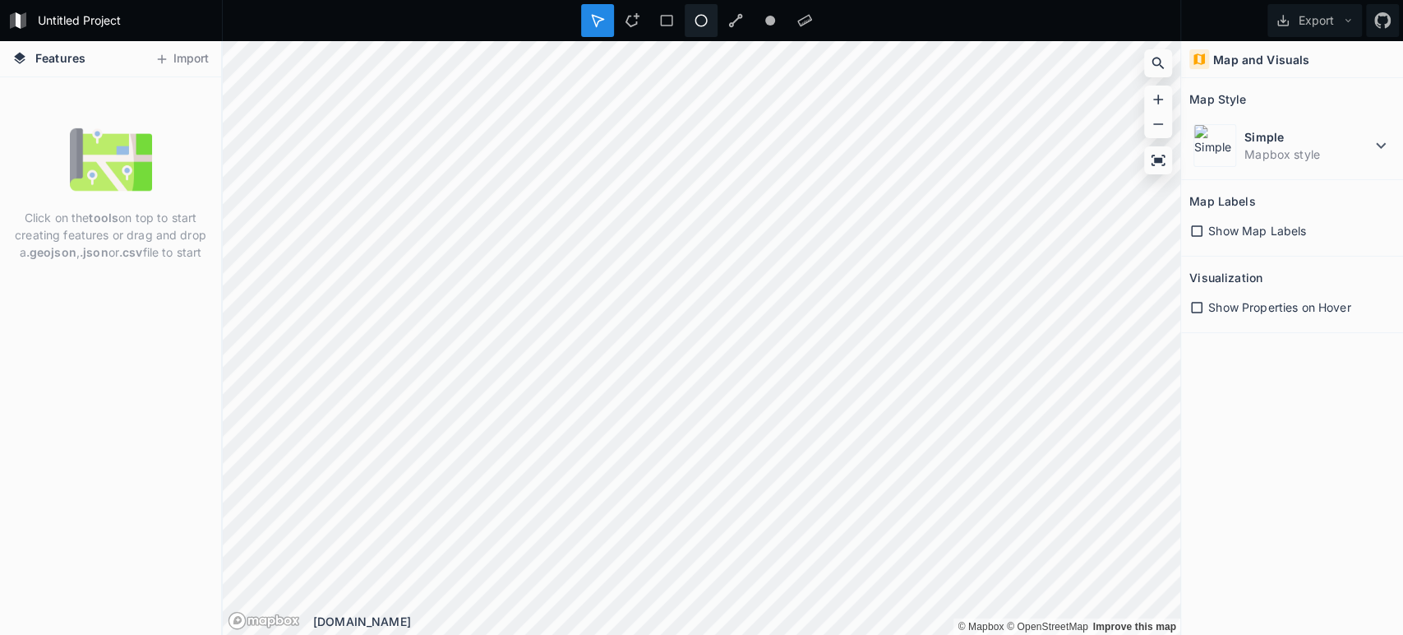
click at [698, 19] on icon at bounding box center [701, 20] width 15 height 15
click at [1327, 155] on dd "Mapbox style" at bounding box center [1307, 153] width 127 height 17
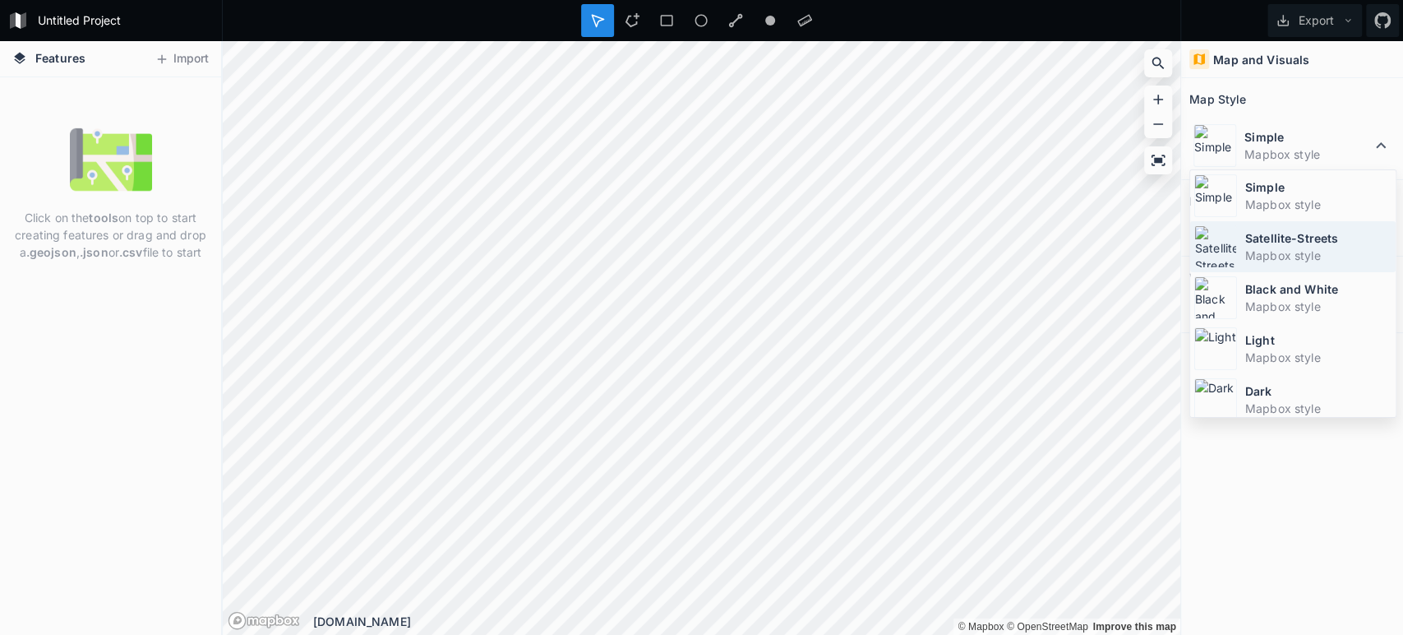
click at [1300, 237] on dt "Satellite-Streets" at bounding box center [1318, 237] width 146 height 17
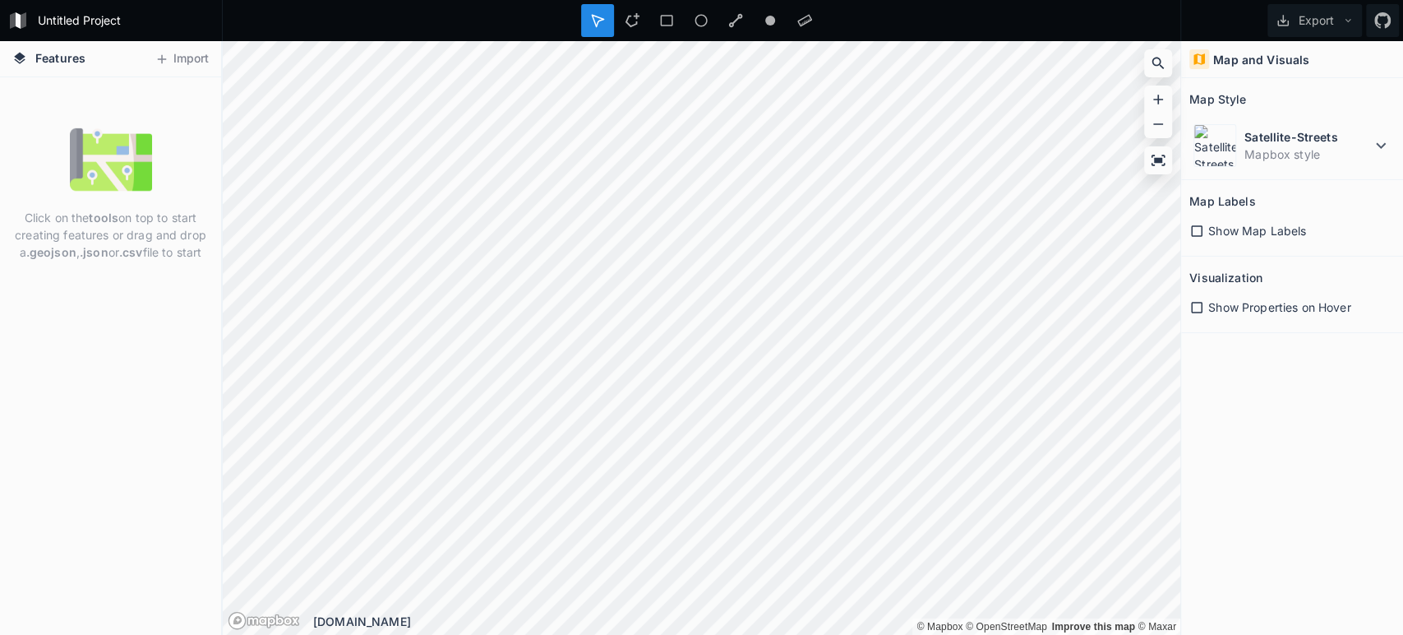
click at [210, 181] on div "Features Import Click on the tools on top to start creating features or drag an…" at bounding box center [701, 337] width 1403 height 593
click at [1167, 58] on div at bounding box center [1158, 63] width 25 height 25
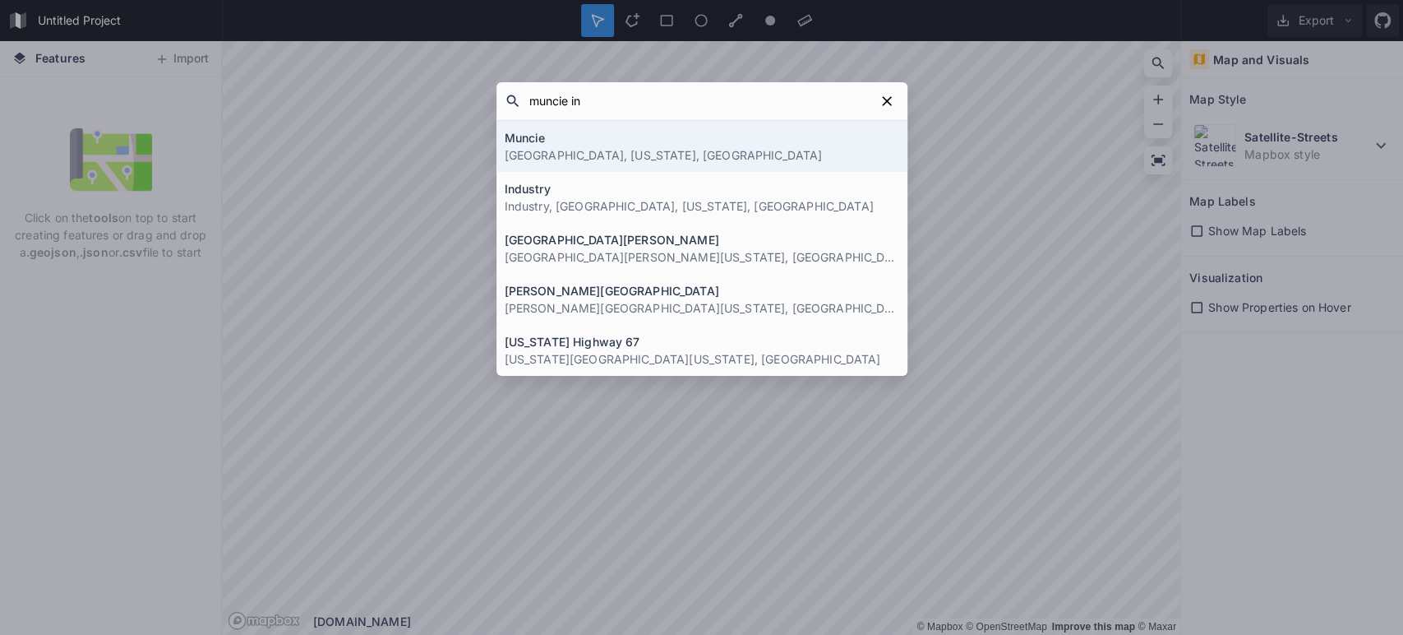
type input "muncie in"
click at [670, 150] on p "[GEOGRAPHIC_DATA], [US_STATE], [GEOGRAPHIC_DATA]" at bounding box center [702, 154] width 395 height 17
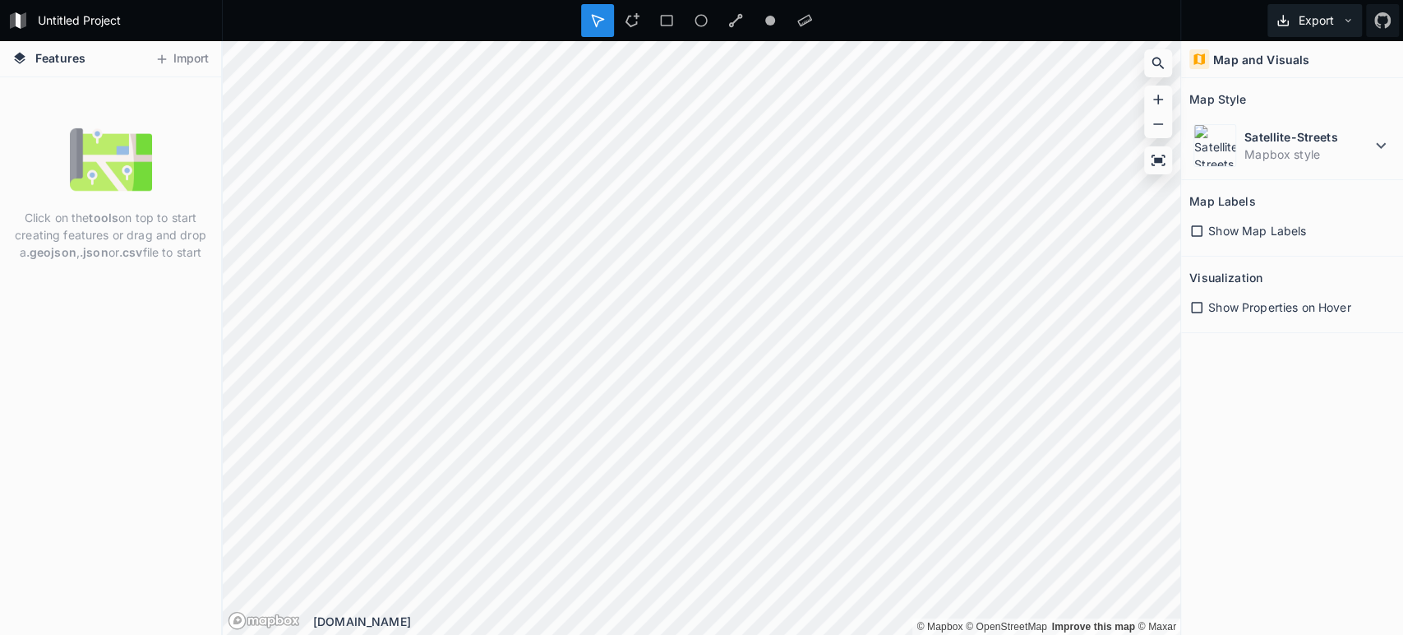
click at [1354, 23] on button "Export" at bounding box center [1315, 20] width 95 height 33
click at [40, 67] on h4 "Features" at bounding box center [49, 58] width 90 height 35
click at [15, 58] on icon at bounding box center [19, 58] width 15 height 15
click at [1379, 15] on icon at bounding box center [1382, 20] width 16 height 16
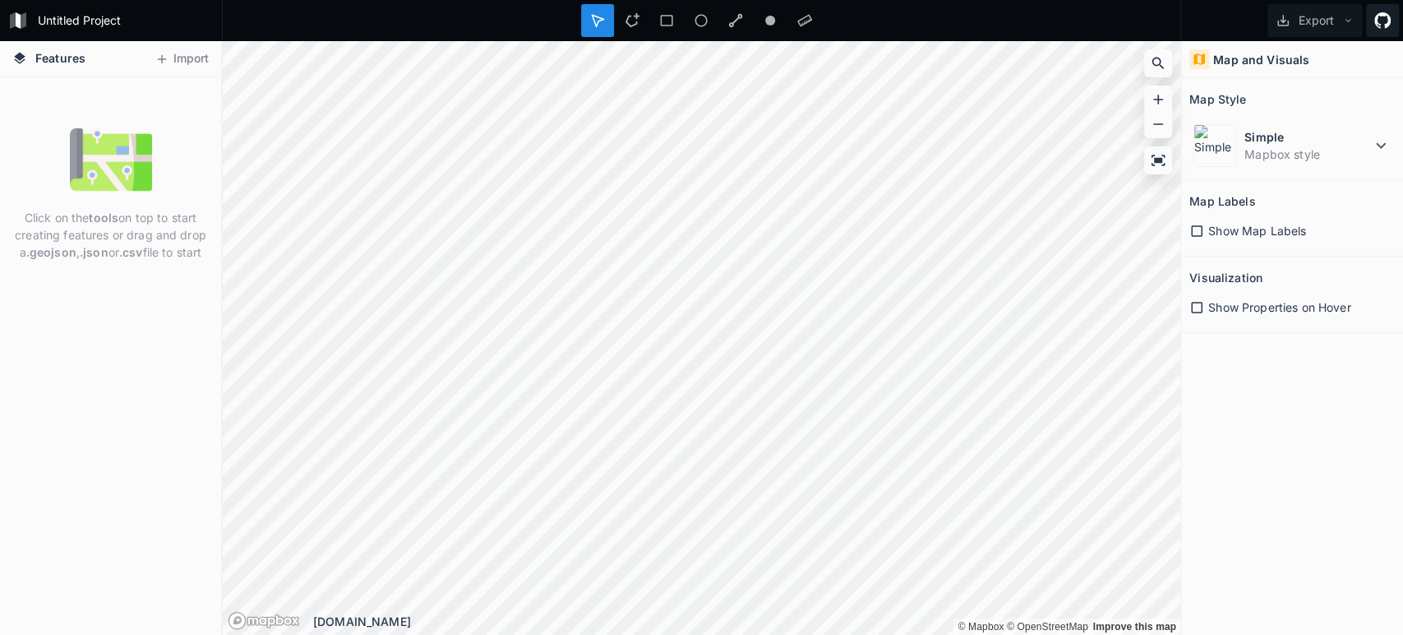
click at [1378, 17] on icon at bounding box center [1382, 20] width 16 height 16
click at [24, 23] on icon at bounding box center [24, 20] width 6 height 16
click at [1164, 156] on icon at bounding box center [1159, 160] width 14 height 11
click at [1159, 154] on icon at bounding box center [1158, 160] width 16 height 16
click at [1213, 54] on h4 "Map and Visuals" at bounding box center [1261, 59] width 96 height 17
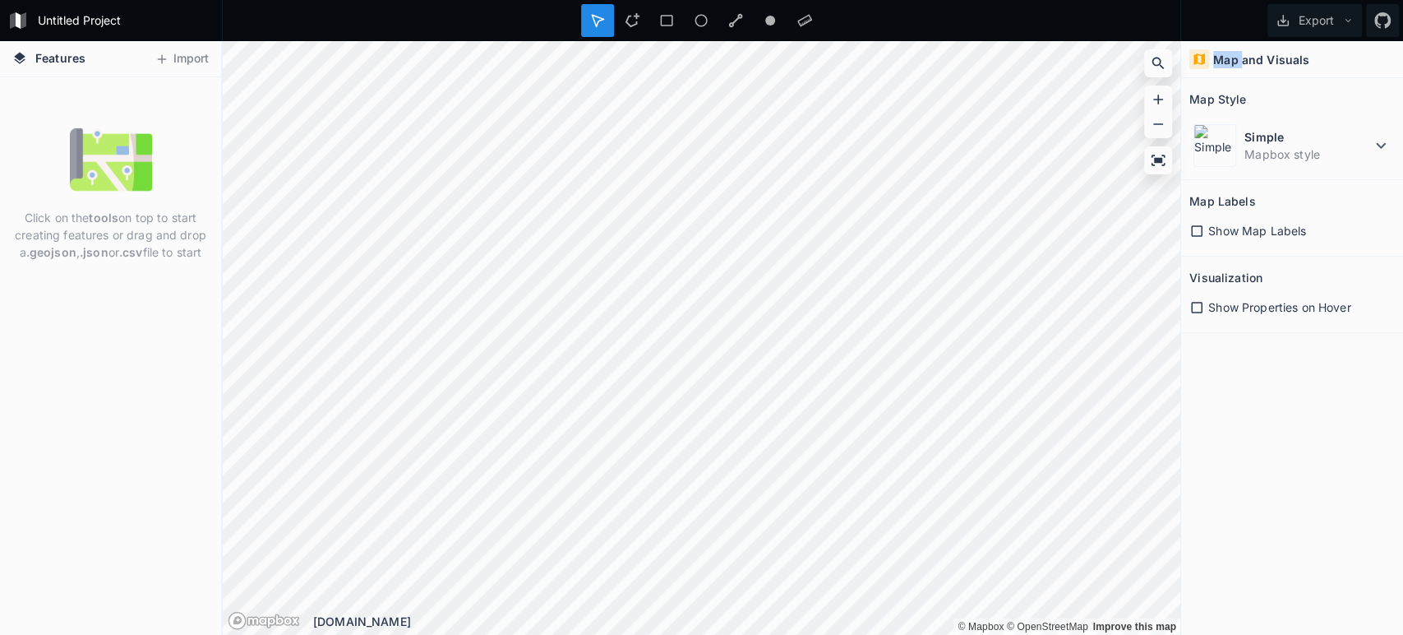
click at [1213, 54] on h4 "Map and Visuals" at bounding box center [1261, 59] width 96 height 17
click at [1193, 58] on icon at bounding box center [1199, 59] width 15 height 15
click at [1197, 57] on icon at bounding box center [1199, 59] width 15 height 15
drag, startPoint x: 1169, startPoint y: 161, endPoint x: 1168, endPoint y: 153, distance: 8.3
click at [1168, 153] on div at bounding box center [1158, 160] width 25 height 25
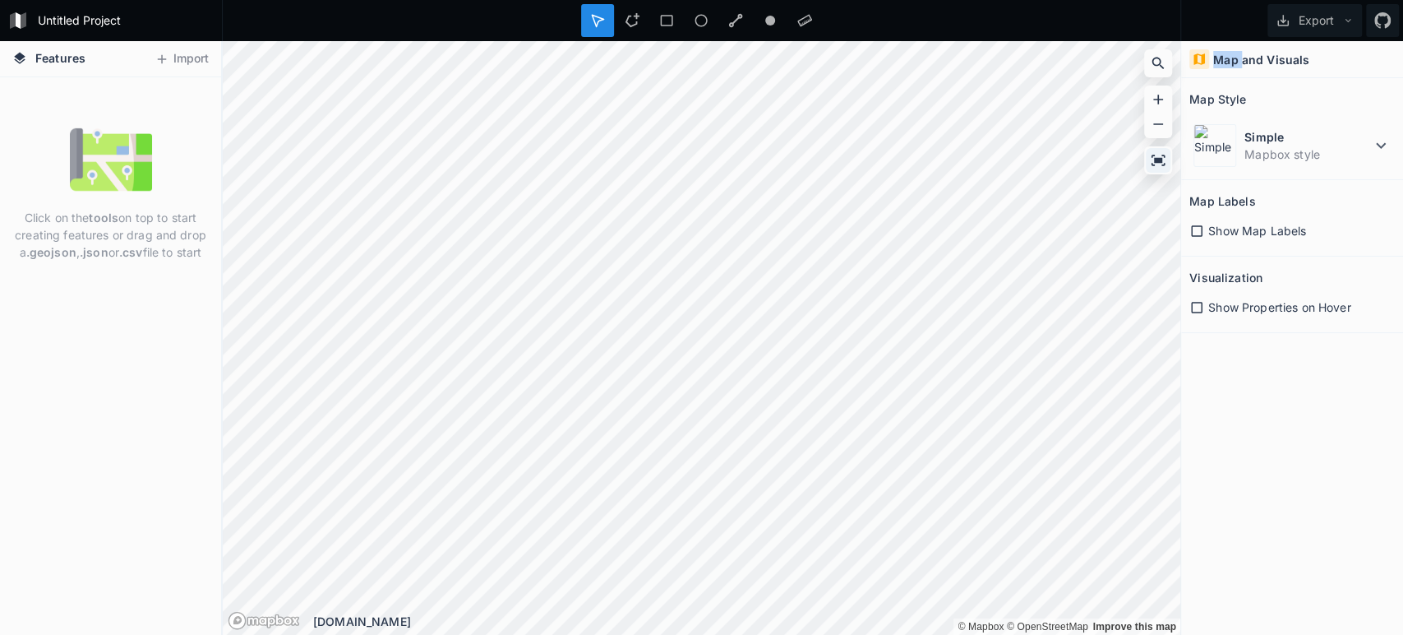
click at [1168, 153] on div at bounding box center [1158, 160] width 25 height 25
click at [1164, 96] on icon at bounding box center [1158, 99] width 16 height 16
click at [1156, 127] on icon at bounding box center [1158, 124] width 16 height 16
click at [1161, 93] on icon at bounding box center [1158, 99] width 16 height 16
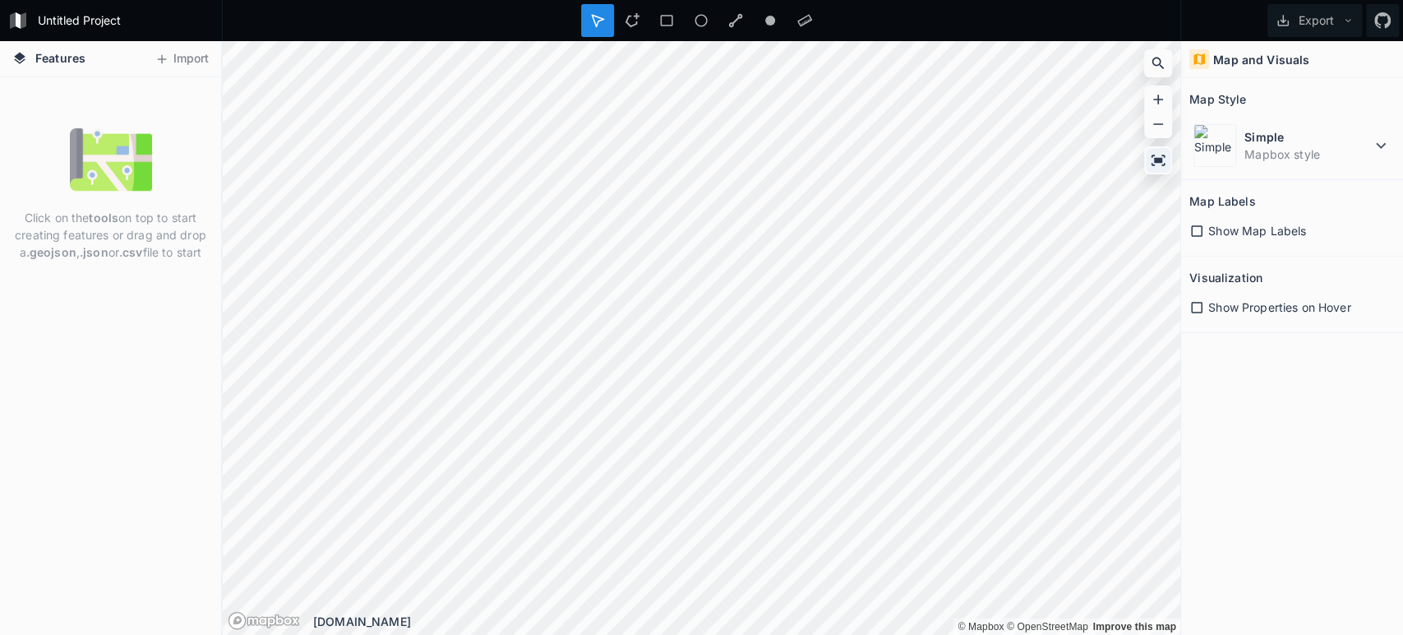
click at [1164, 158] on icon at bounding box center [1158, 160] width 16 height 16
click at [1165, 60] on icon at bounding box center [1158, 63] width 16 height 16
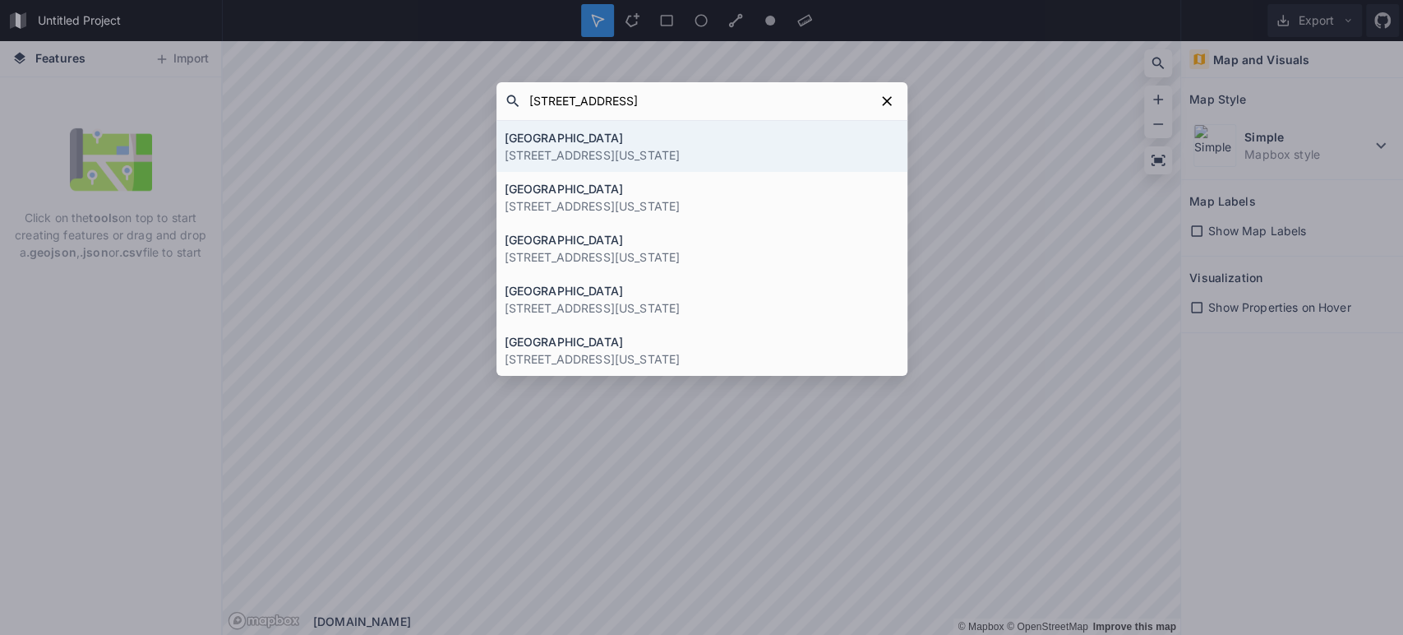
type input "[STREET_ADDRESS]"
click at [623, 149] on p "[STREET_ADDRESS][US_STATE]" at bounding box center [702, 154] width 395 height 17
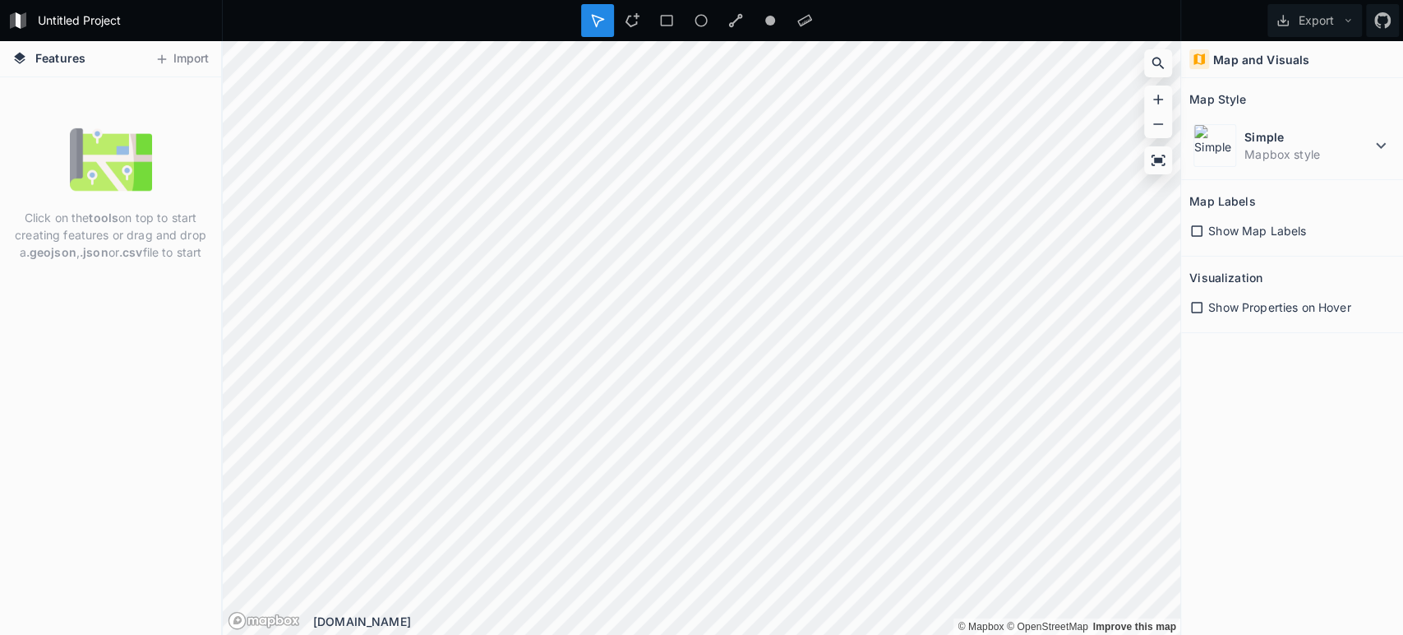
click at [1196, 302] on icon at bounding box center [1196, 307] width 15 height 15
click at [1199, 226] on icon at bounding box center [1196, 231] width 15 height 15
click at [1198, 314] on div "Show Properties on Hover" at bounding box center [1291, 306] width 205 height 17
click at [1164, 616] on span "Toggle attribution" at bounding box center [1162, 616] width 10 height 18
click at [1134, 618] on link "Improve this map" at bounding box center [1107, 617] width 84 height 12
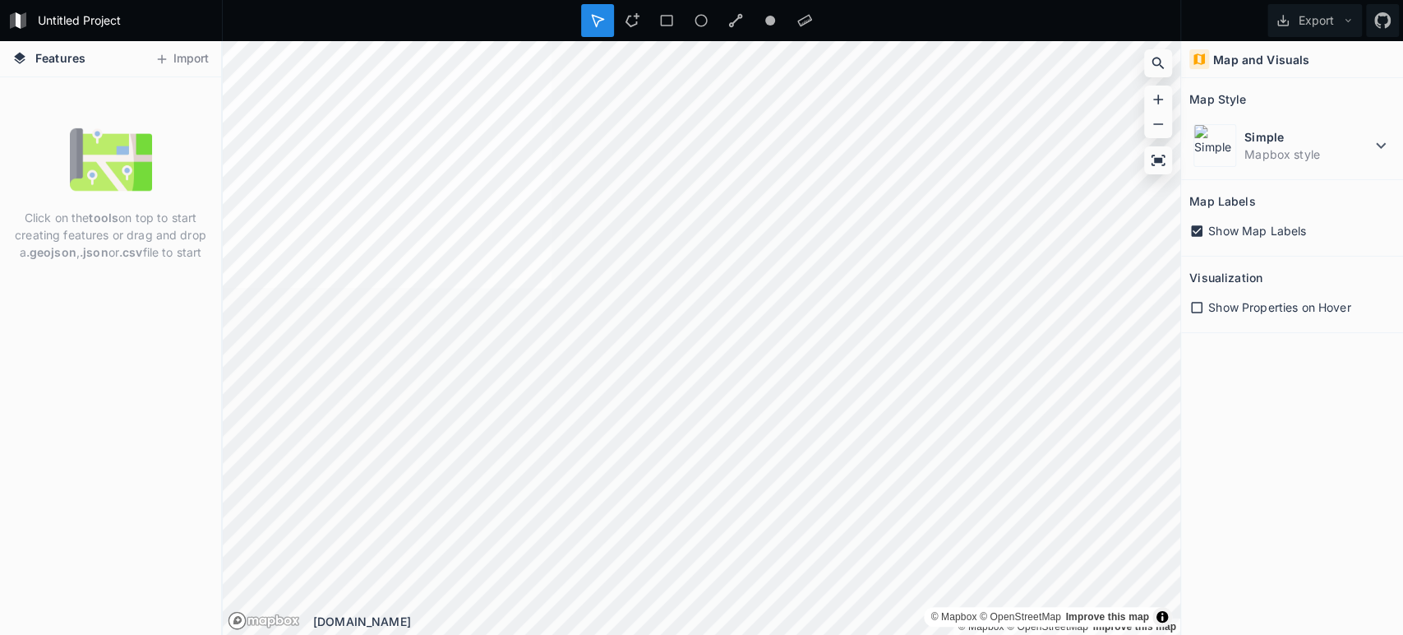
click at [104, 170] on img at bounding box center [111, 159] width 82 height 82
click at [1156, 159] on icon at bounding box center [1159, 160] width 14 height 11
click at [1160, 127] on icon at bounding box center [1158, 124] width 16 height 16
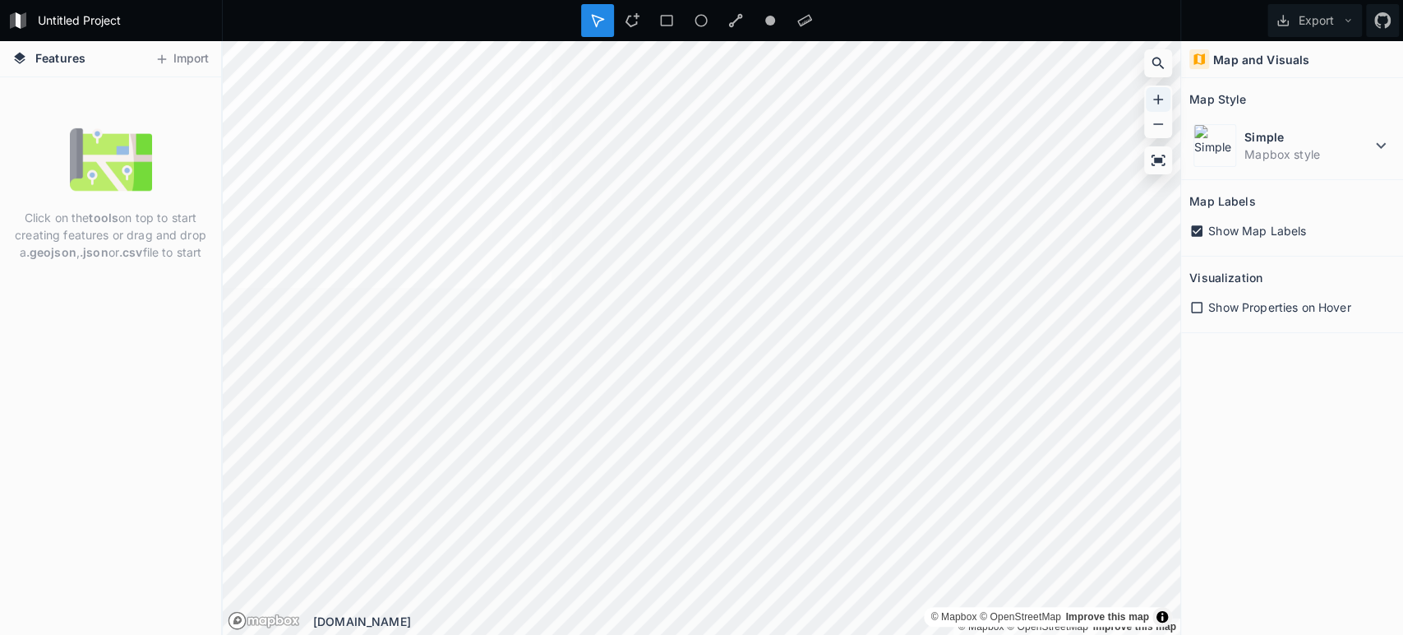
click at [1154, 102] on icon at bounding box center [1158, 99] width 16 height 16
click at [97, 64] on div "Features Import" at bounding box center [110, 59] width 221 height 36
click at [196, 64] on button "Import" at bounding box center [181, 59] width 71 height 26
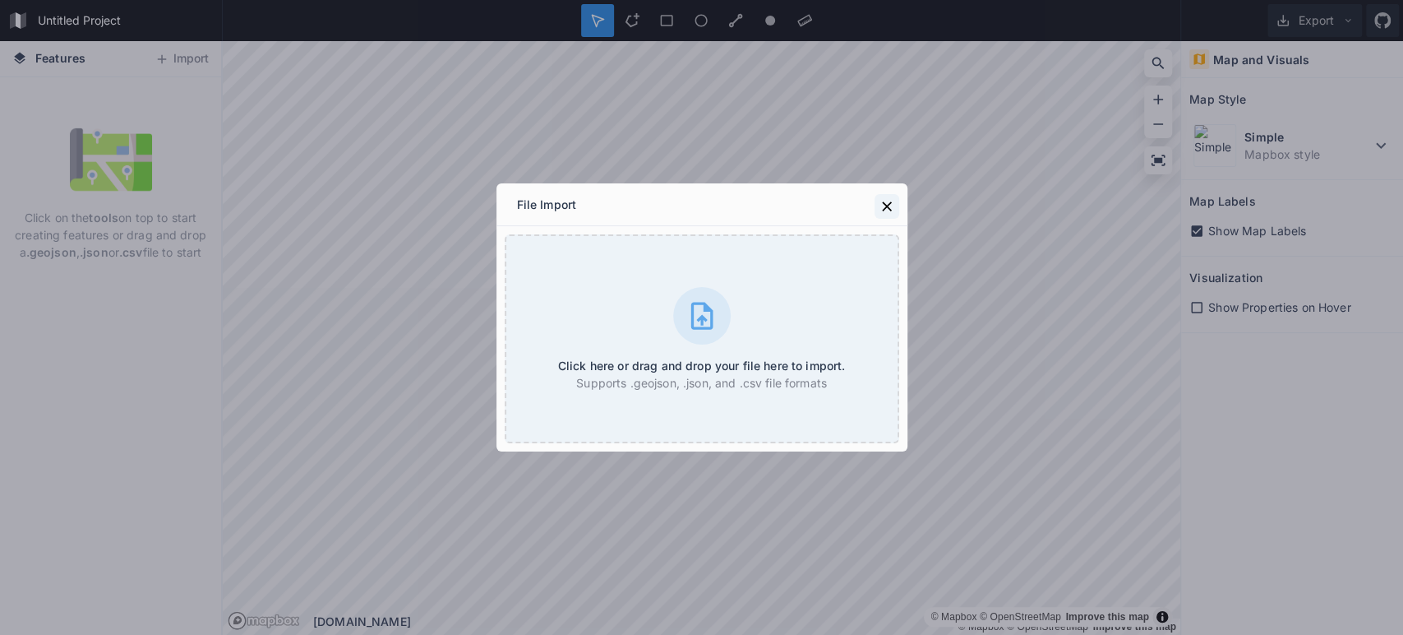
click at [890, 211] on icon at bounding box center [887, 206] width 16 height 16
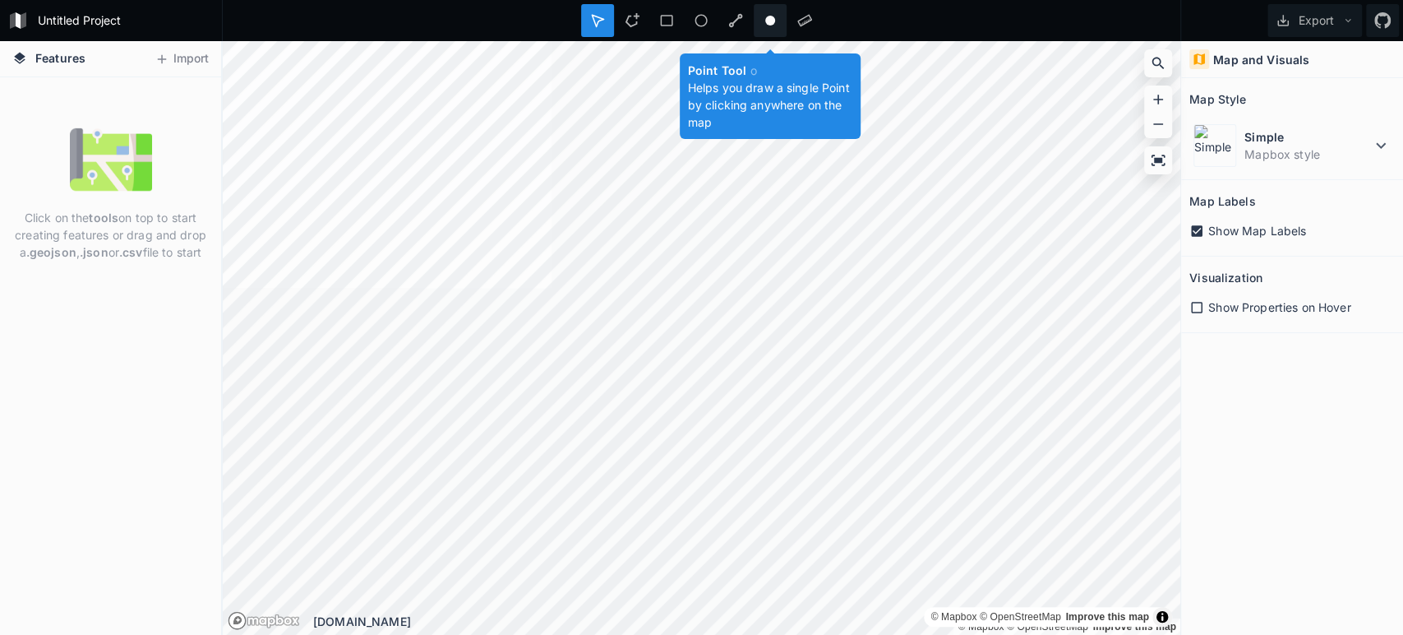
click at [776, 21] on icon at bounding box center [770, 20] width 15 height 15
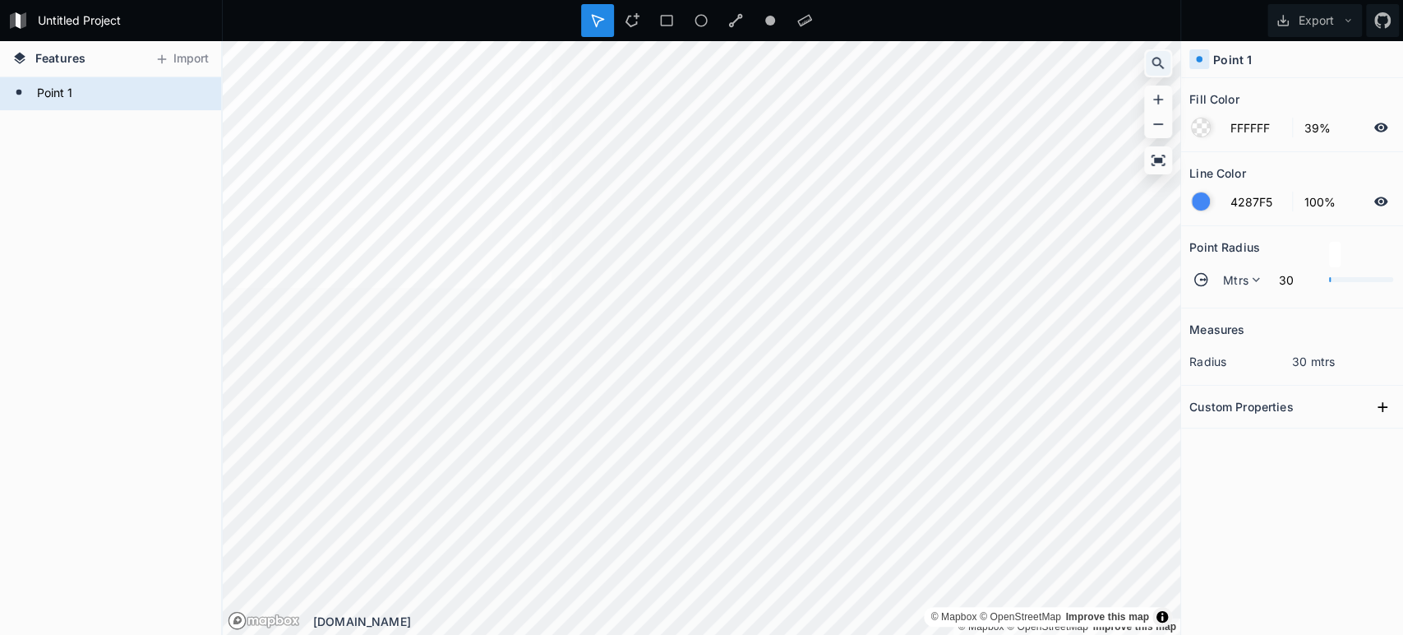
click at [1155, 71] on icon at bounding box center [1158, 63] width 16 height 16
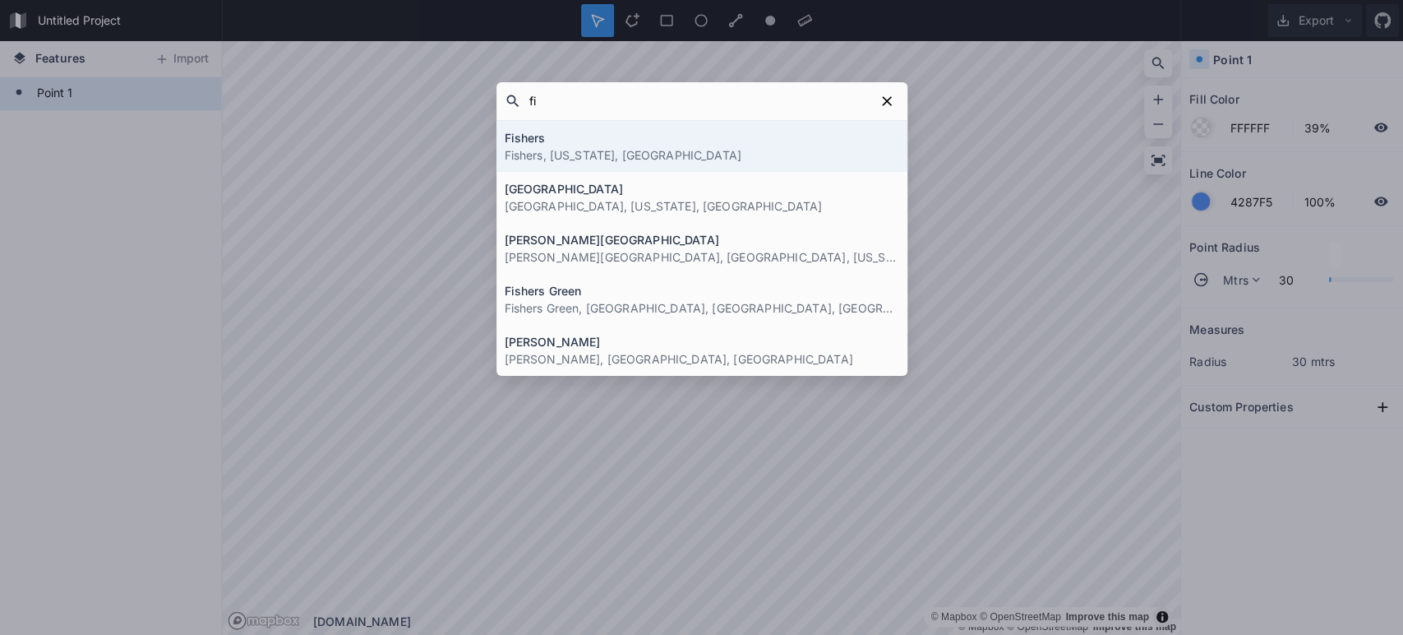
type input "f"
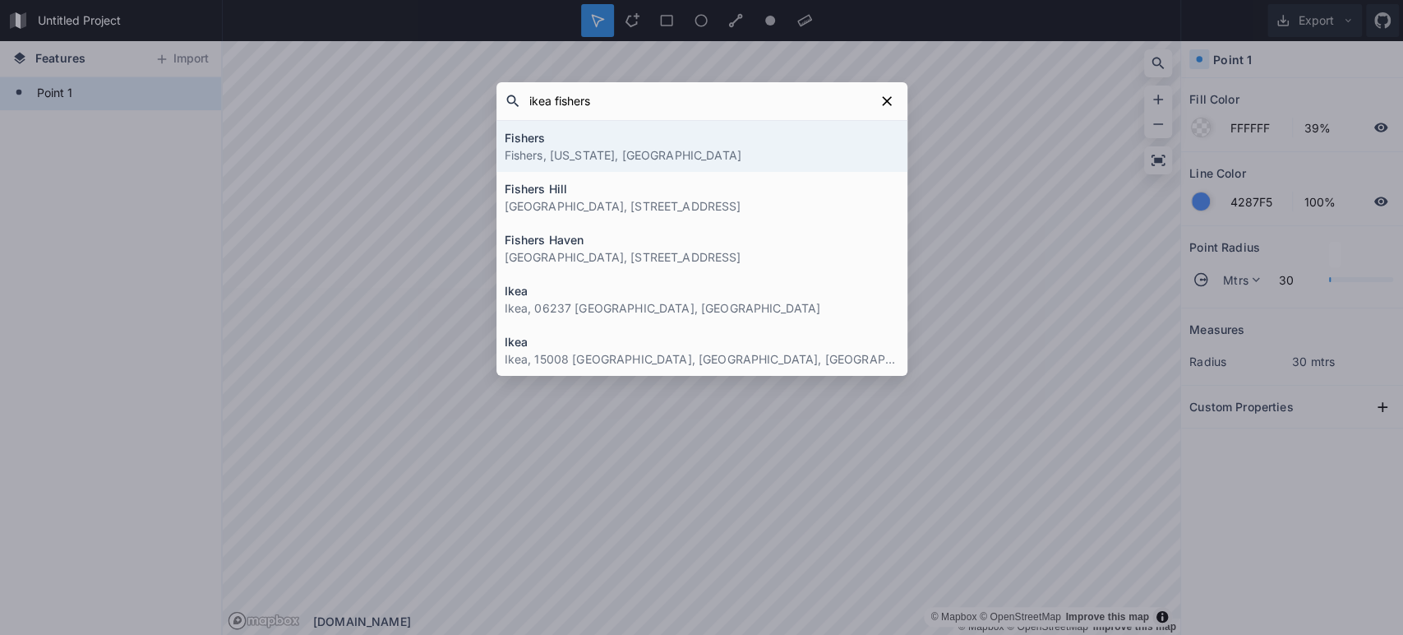
type input "ikea fishers"
click at [824, 141] on h4 "Fishers" at bounding box center [702, 137] width 395 height 17
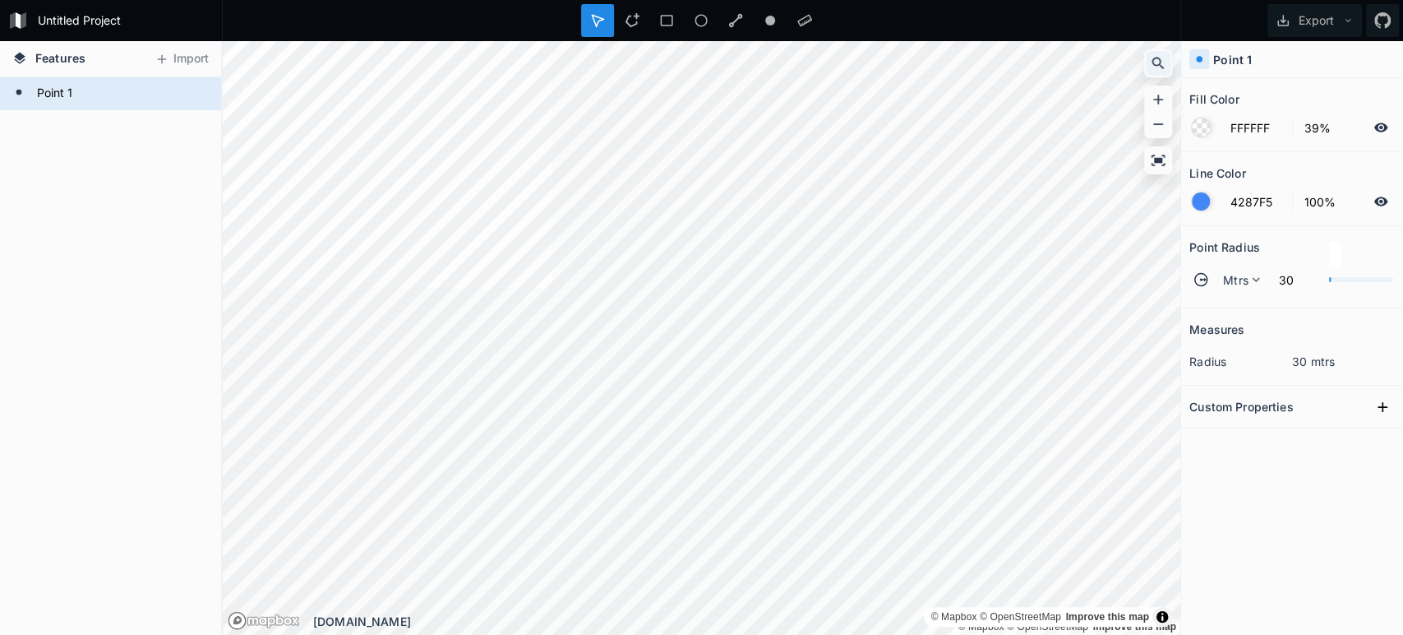
click at [1160, 68] on icon at bounding box center [1158, 63] width 16 height 16
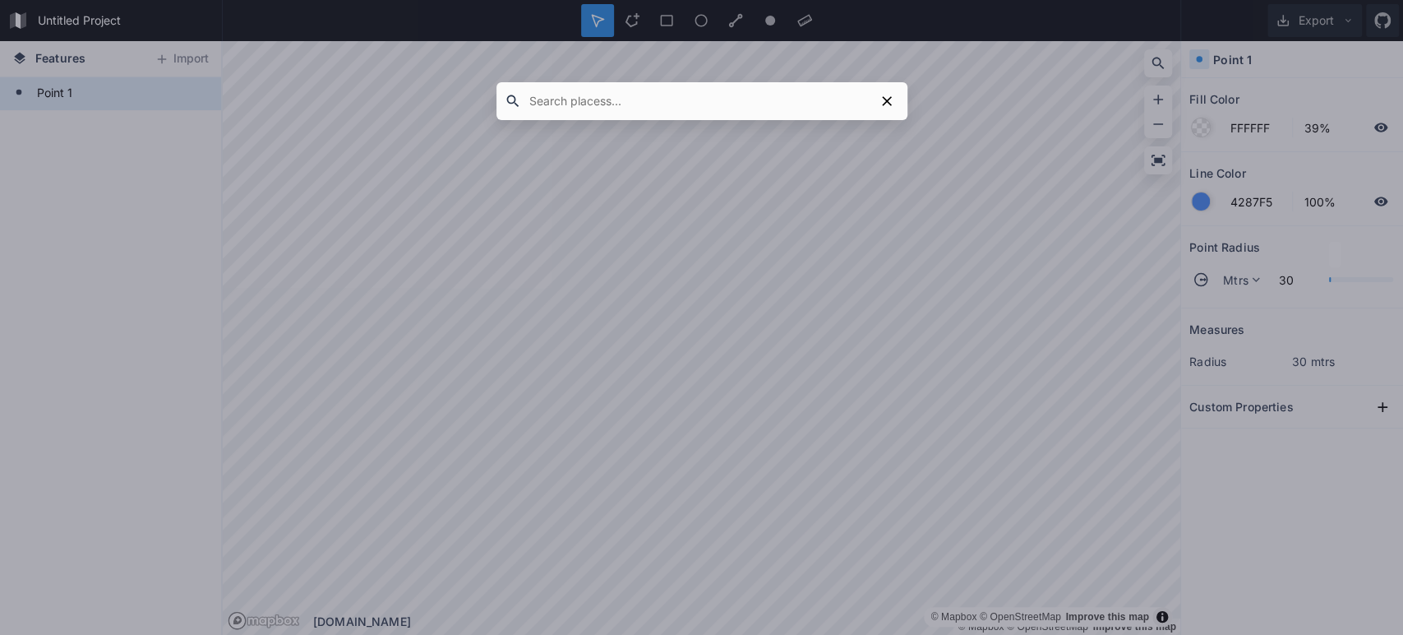
click at [1153, 159] on div at bounding box center [701, 317] width 1403 height 635
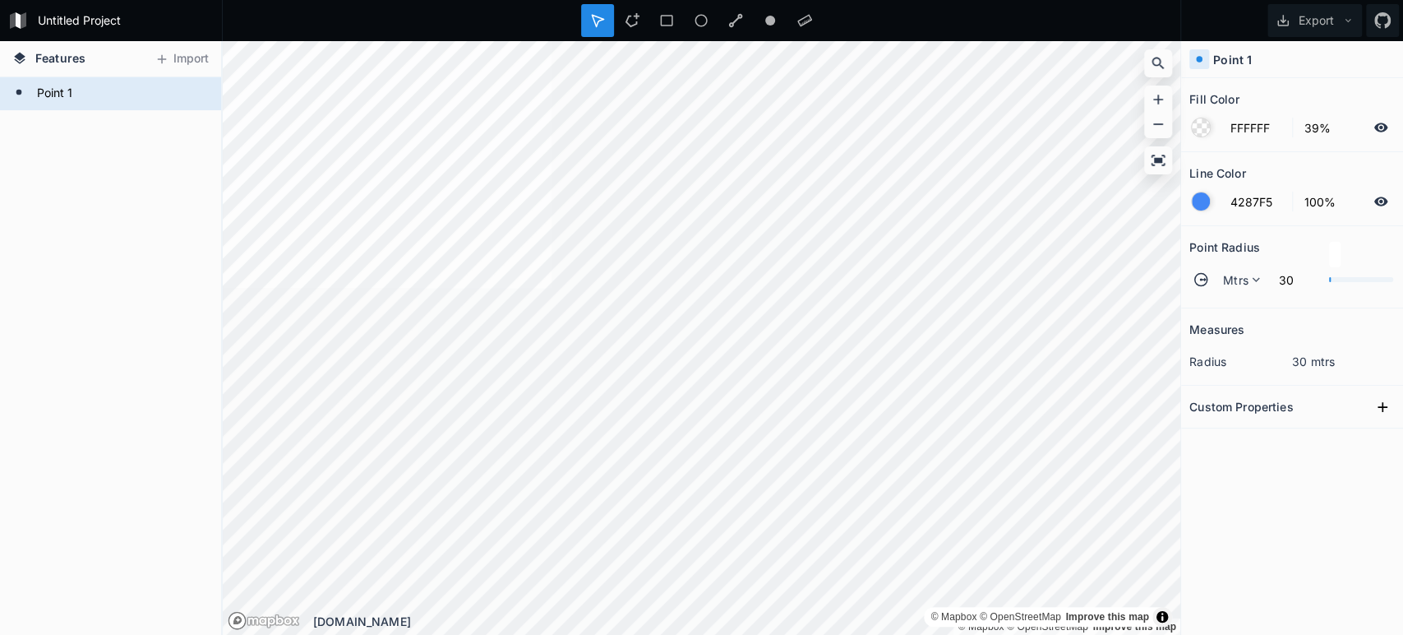
click at [1153, 159] on icon at bounding box center [1158, 160] width 16 height 16
click at [1152, 124] on icon at bounding box center [1158, 124] width 16 height 16
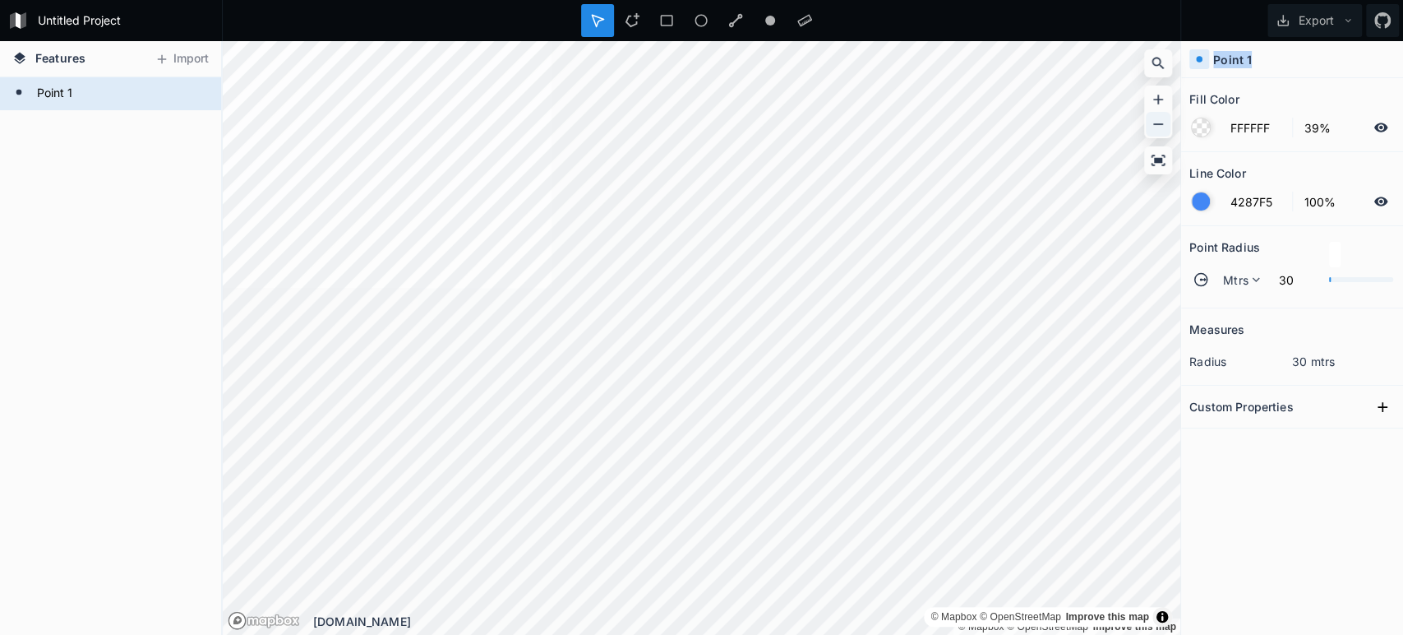
click at [1152, 124] on icon at bounding box center [1158, 124] width 16 height 16
click at [1154, 163] on icon at bounding box center [1159, 160] width 14 height 11
click at [1157, 122] on icon at bounding box center [1158, 124] width 16 height 16
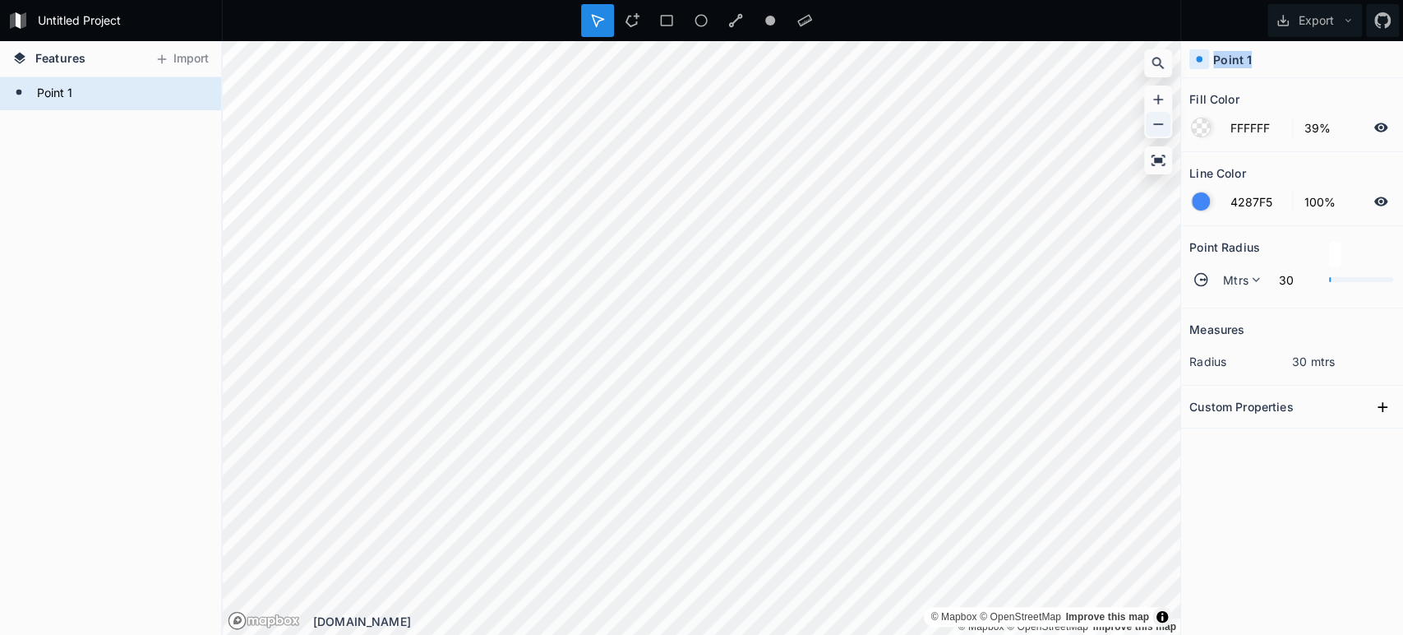
click at [1157, 122] on icon at bounding box center [1158, 124] width 16 height 16
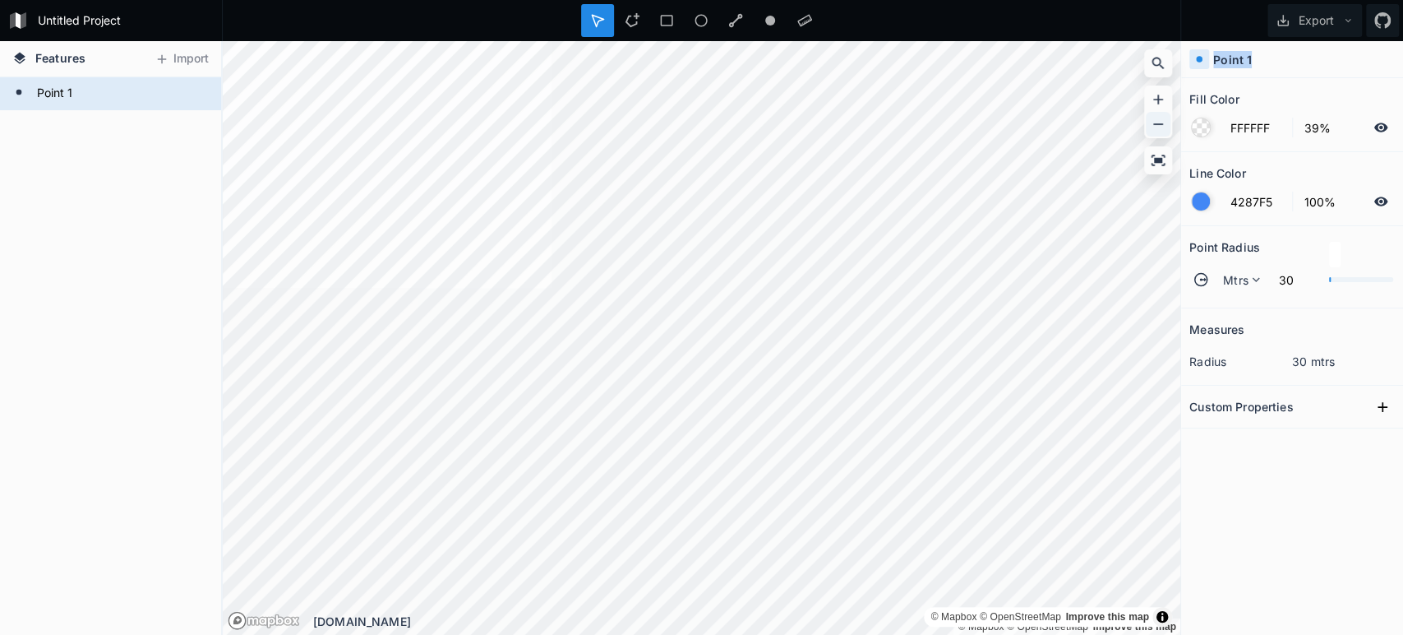
click at [1157, 122] on icon at bounding box center [1158, 124] width 16 height 16
click at [1287, 275] on input "30" at bounding box center [1295, 280] width 52 height 20
click at [1209, 360] on dt "radius" at bounding box center [1240, 361] width 103 height 17
click at [62, 85] on form "Point 1" at bounding box center [109, 93] width 154 height 25
click at [71, 58] on span "Features" at bounding box center [60, 57] width 50 height 17
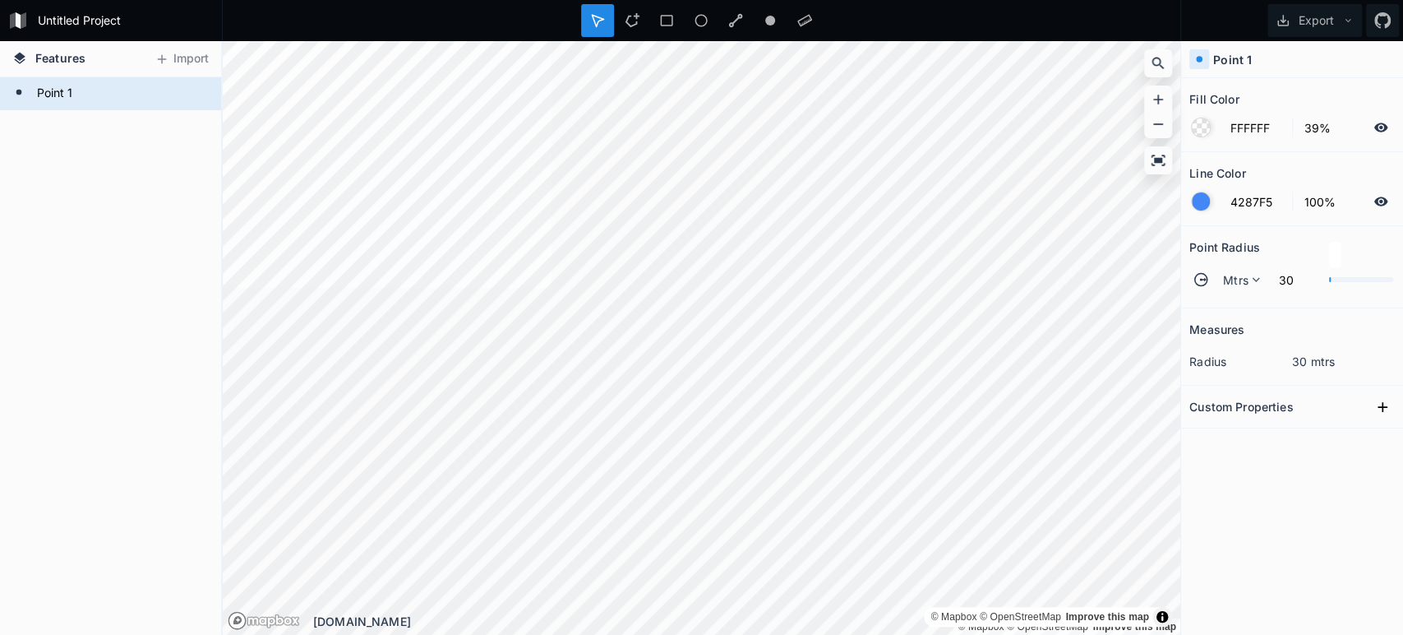
click at [20, 58] on icon at bounding box center [20, 58] width 12 height 12
drag, startPoint x: 20, startPoint y: 58, endPoint x: 59, endPoint y: 59, distance: 39.5
click at [59, 59] on span "Features" at bounding box center [60, 57] width 50 height 17
click at [184, 67] on button "Import" at bounding box center [181, 59] width 71 height 26
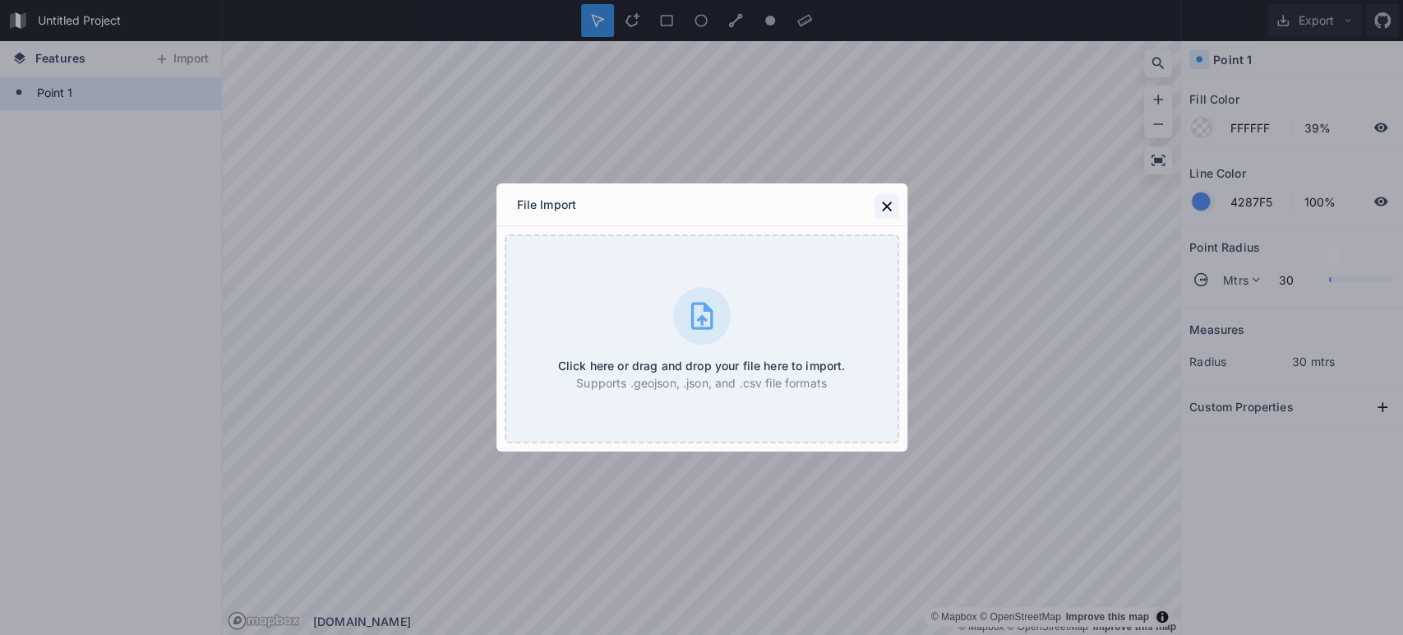
click at [887, 214] on icon at bounding box center [887, 206] width 16 height 16
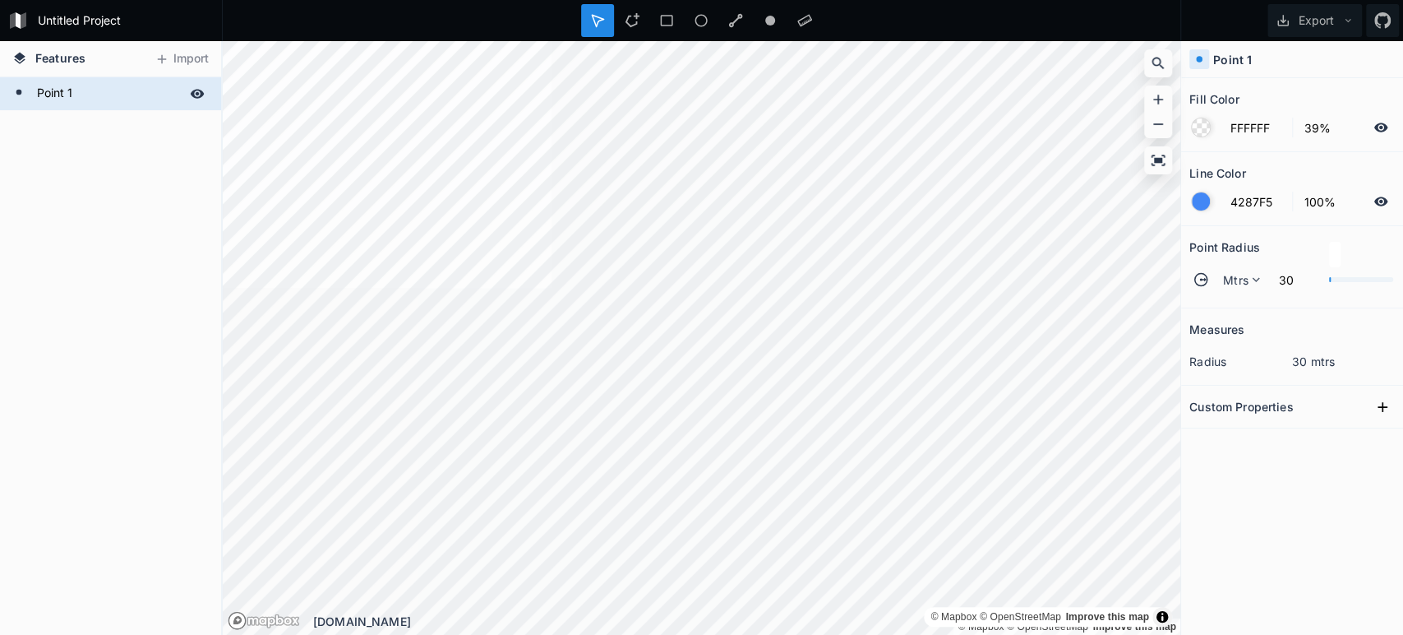
click at [46, 95] on form "Point 1" at bounding box center [109, 93] width 154 height 25
click at [196, 97] on icon at bounding box center [198, 93] width 14 height 9
click at [196, 97] on icon at bounding box center [197, 94] width 13 height 12
click at [1205, 58] on icon at bounding box center [1199, 59] width 15 height 15
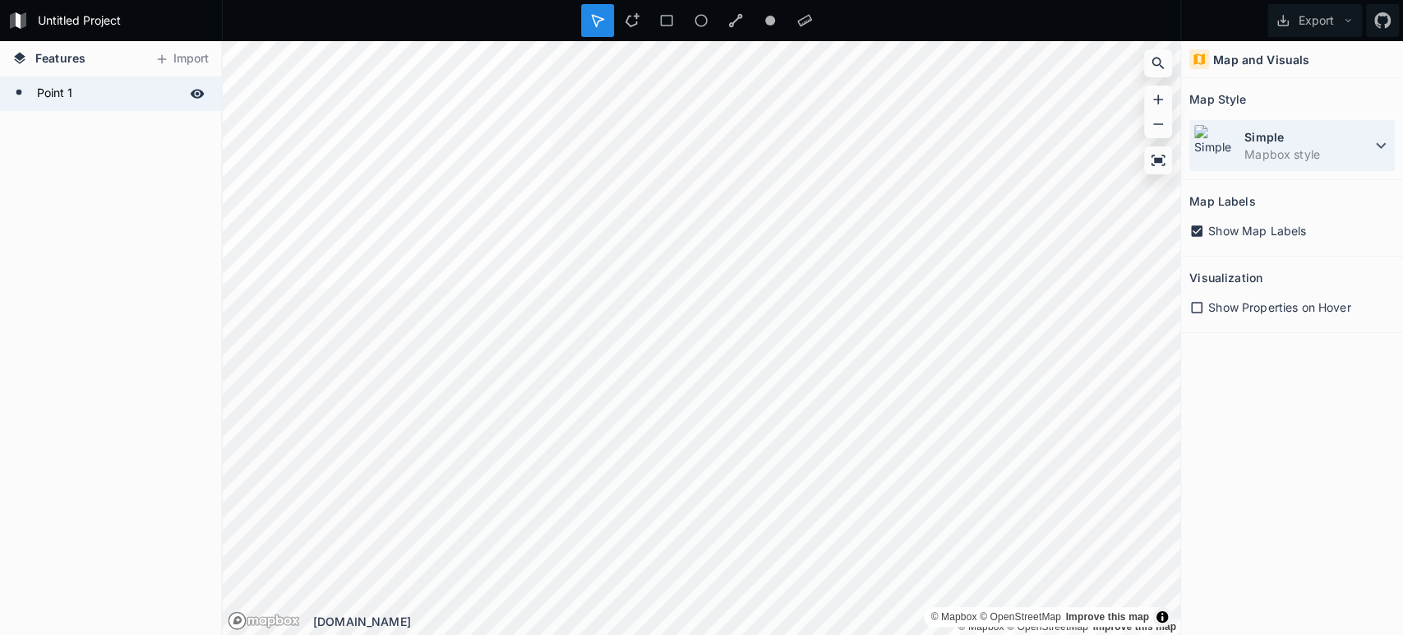
click at [1302, 154] on dd "Mapbox style" at bounding box center [1307, 153] width 127 height 17
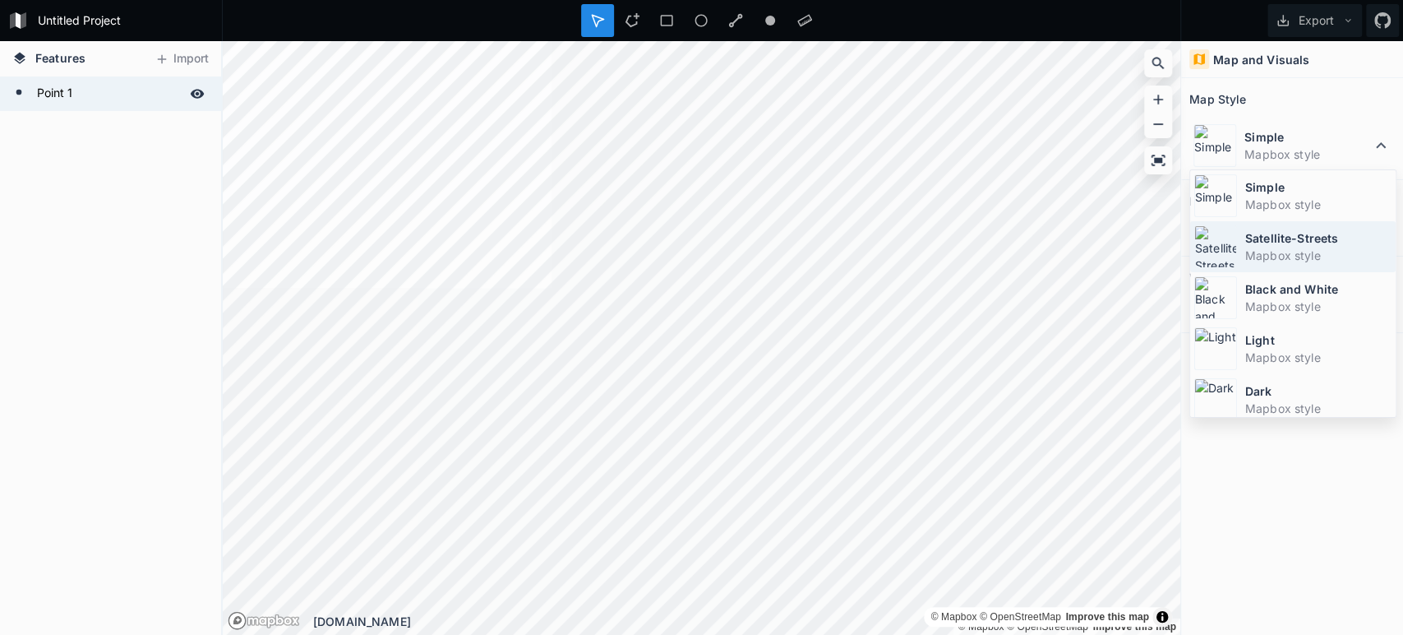
click at [1264, 235] on dt "Satellite-Streets" at bounding box center [1318, 237] width 146 height 17
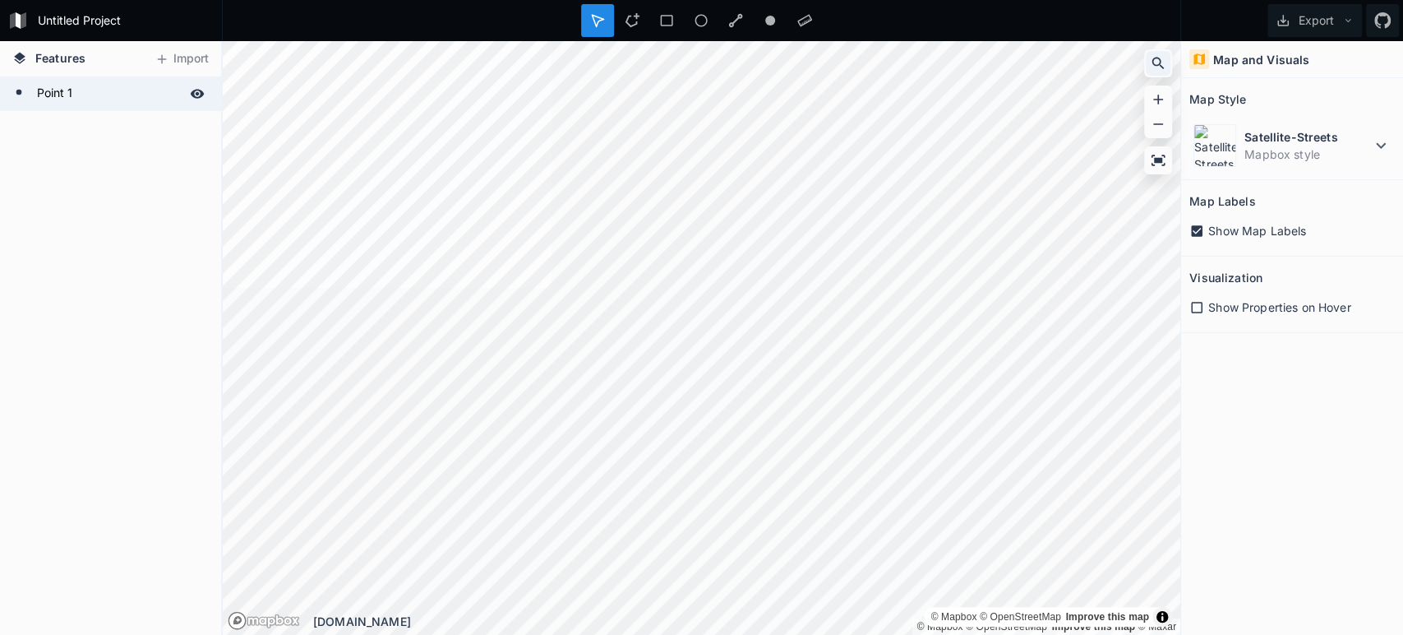
click at [1159, 65] on icon at bounding box center [1158, 64] width 12 height 12
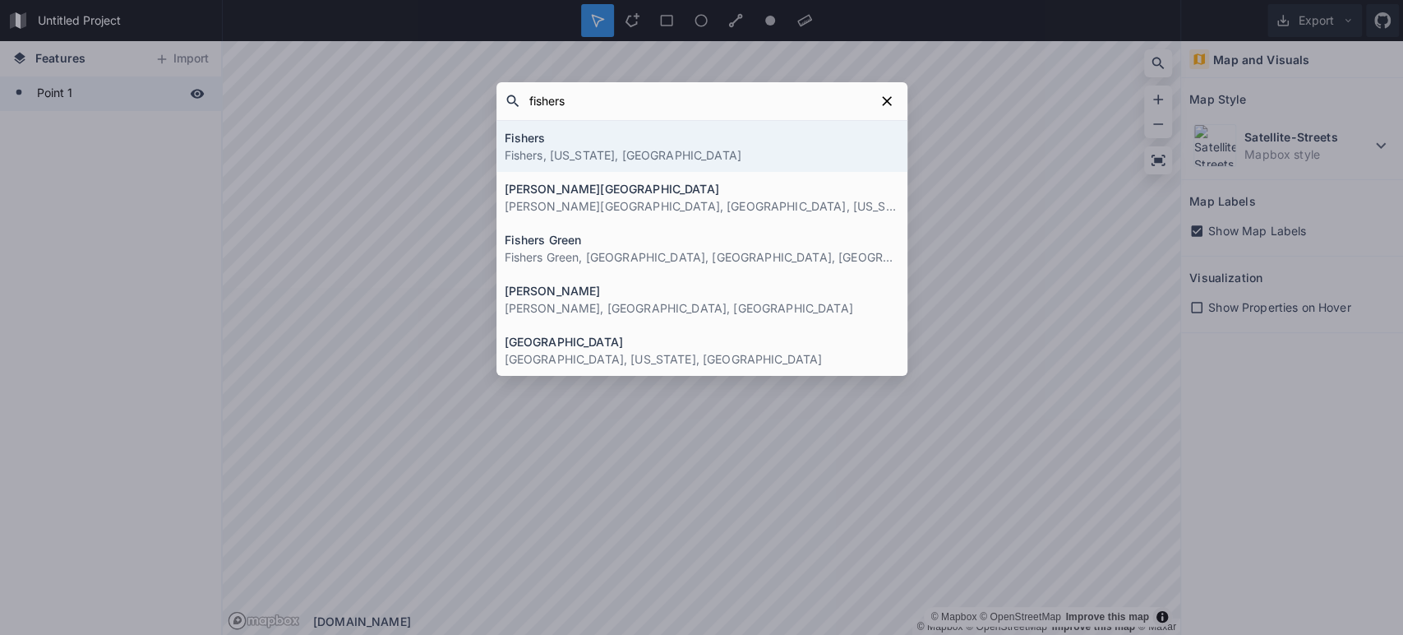
type input "fishers"
click at [602, 127] on div "Fishers Fishers, Indiana, United States" at bounding box center [701, 146] width 411 height 51
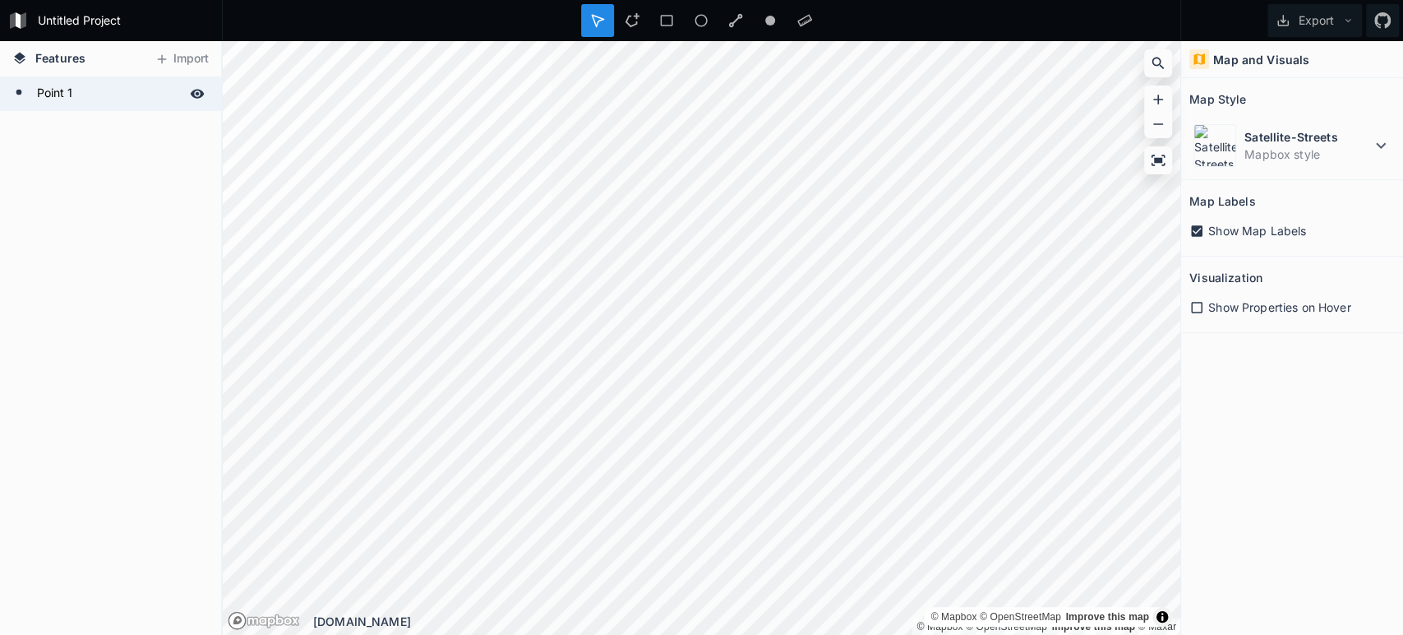
click at [1264, 362] on div "Features Import Point 1 © Mapbox © OpenStreetMap Improve this map © Maxar © Map…" at bounding box center [701, 337] width 1403 height 593
click at [746, 0] on html "Untitled Project Export Features Import Point 1 © Mapbox © OpenStreetMap Improv…" at bounding box center [701, 317] width 1403 height 635
click at [78, 86] on form "Point 1" at bounding box center [109, 93] width 154 height 25
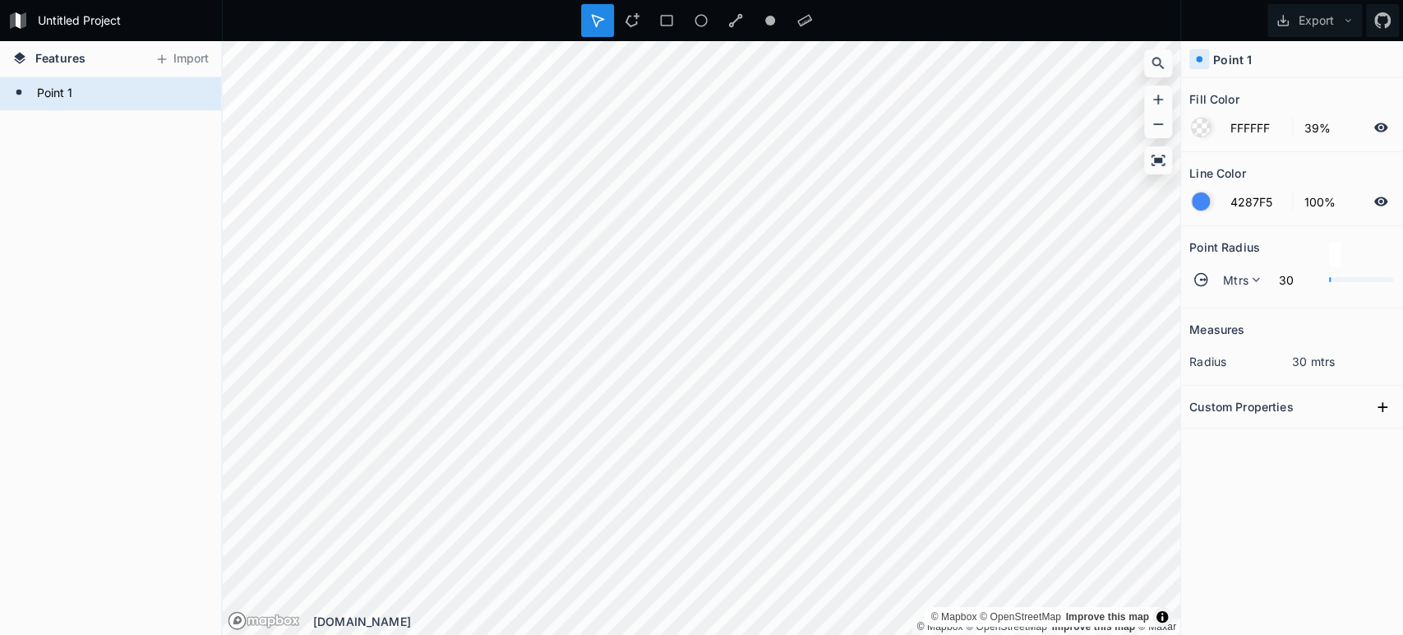
click at [1244, 58] on h4 "Point 1" at bounding box center [1232, 59] width 39 height 17
click at [1267, 55] on div "Point 1" at bounding box center [1292, 59] width 222 height 37
click at [1267, 56] on div "Point 1" at bounding box center [1292, 59] width 222 height 37
click at [66, 89] on form "Point 1" at bounding box center [109, 93] width 154 height 25
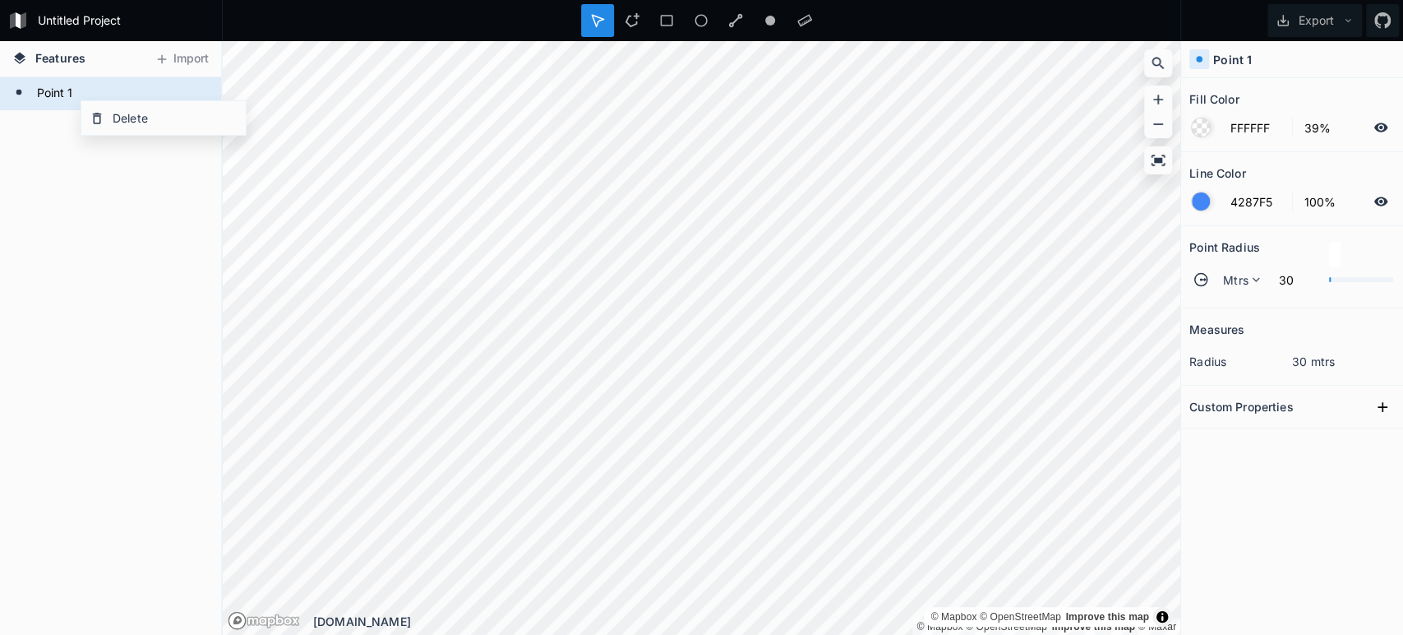
click at [1239, 67] on h4 "Point 1" at bounding box center [1232, 59] width 39 height 17
click at [1245, 55] on h4 "Point 1" at bounding box center [1232, 59] width 39 height 17
click at [690, 19] on div at bounding box center [701, 20] width 33 height 33
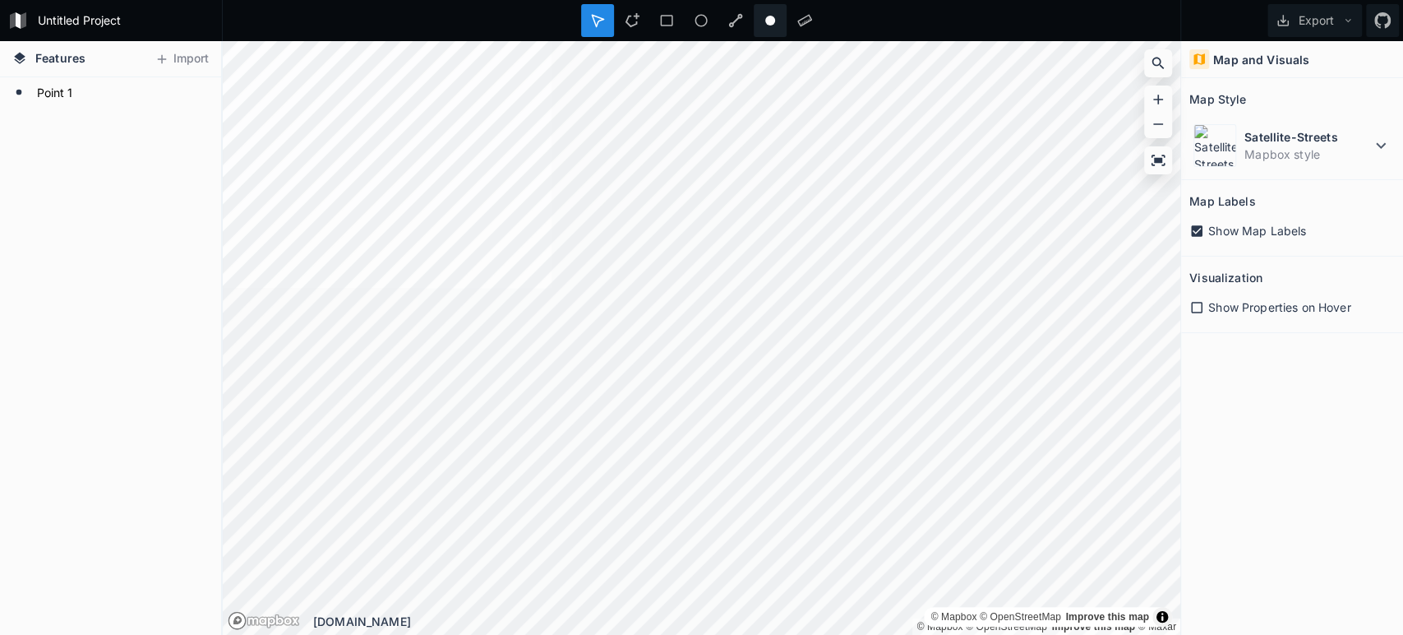
click at [763, 18] on icon at bounding box center [770, 20] width 15 height 15
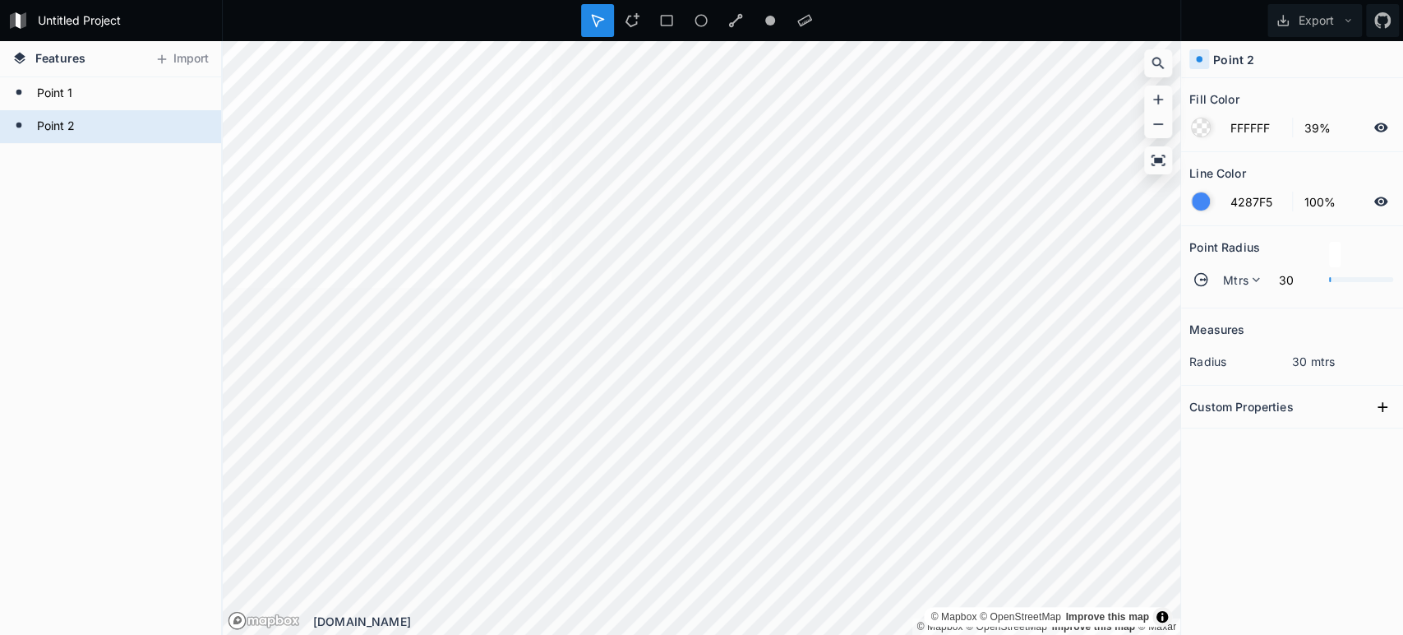
click at [1269, 60] on div "Point 2" at bounding box center [1292, 59] width 222 height 37
drag, startPoint x: 1224, startPoint y: 55, endPoint x: 1245, endPoint y: 48, distance: 22.4
click at [1245, 48] on div "Point 2" at bounding box center [1292, 59] width 222 height 37
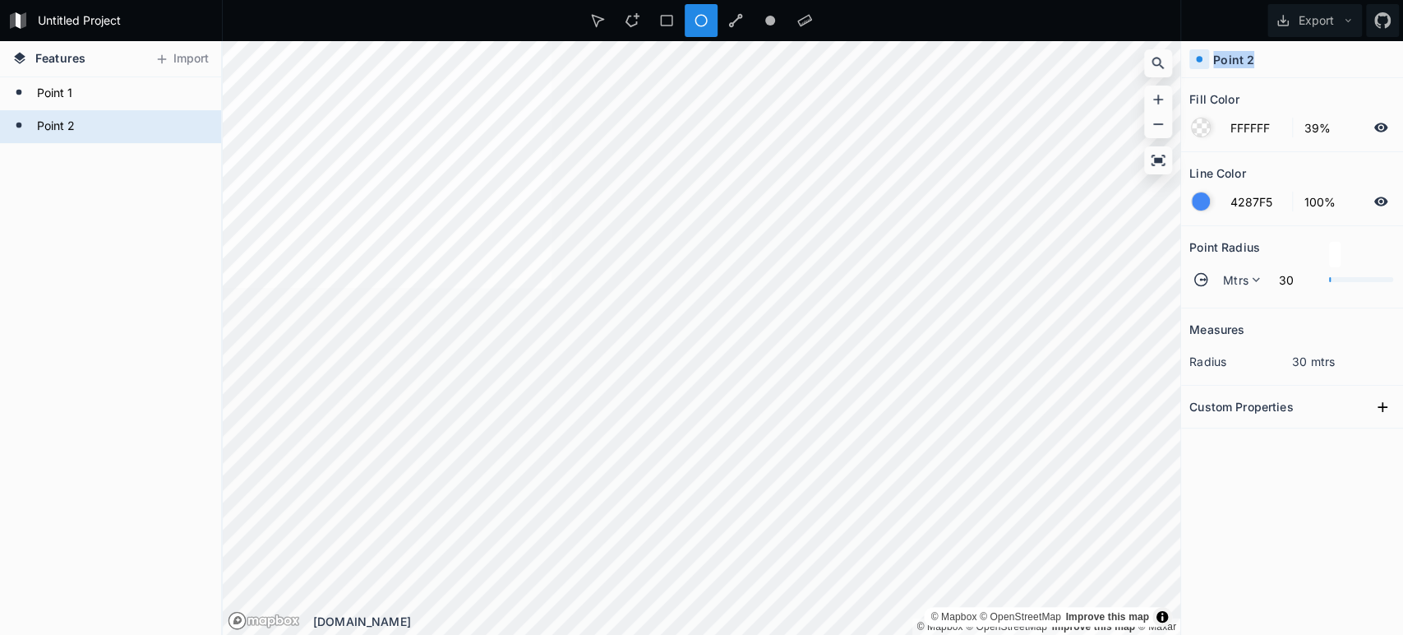
click at [1238, 58] on h4 "Point 2" at bounding box center [1233, 59] width 41 height 17
click at [1254, 58] on div "Point 2" at bounding box center [1292, 59] width 222 height 37
click at [72, 120] on form "Point 2" at bounding box center [109, 126] width 154 height 25
click at [100, 265] on div "Point 2 Point 1" at bounding box center [110, 355] width 221 height 557
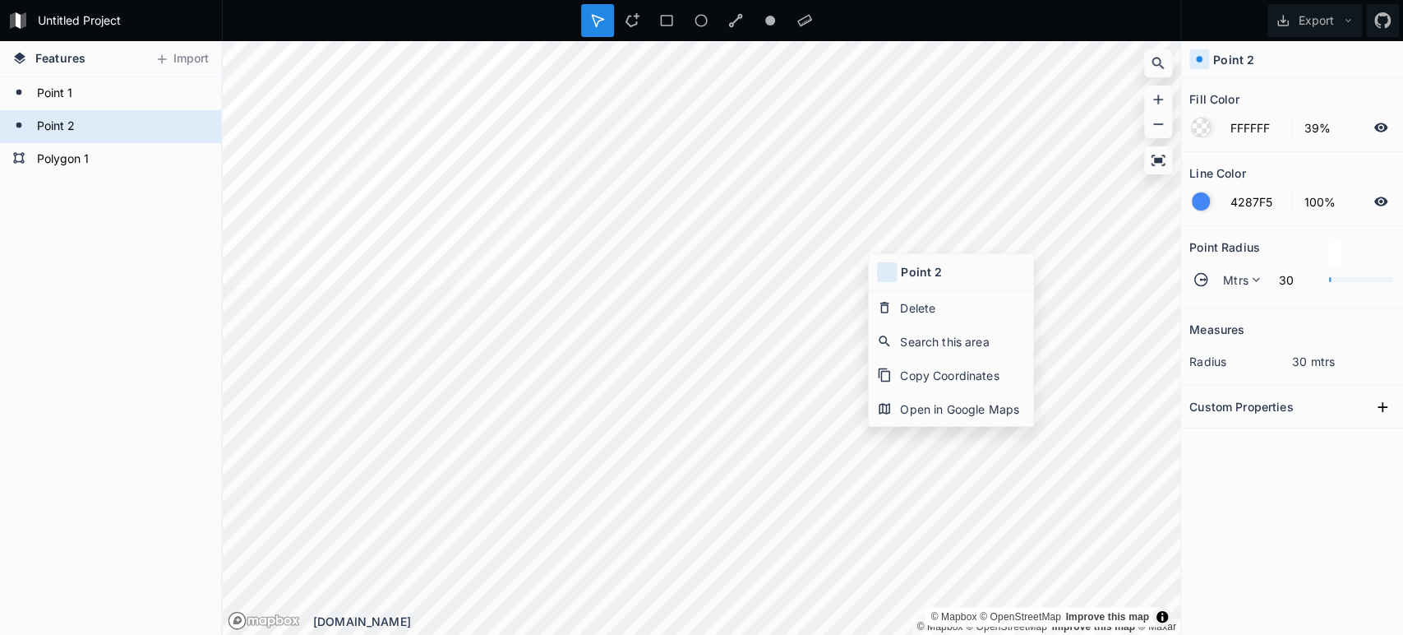
click at [917, 273] on h4 "Point 2" at bounding box center [921, 271] width 41 height 17
click at [935, 372] on div "Copy Coordinates" at bounding box center [951, 375] width 164 height 34
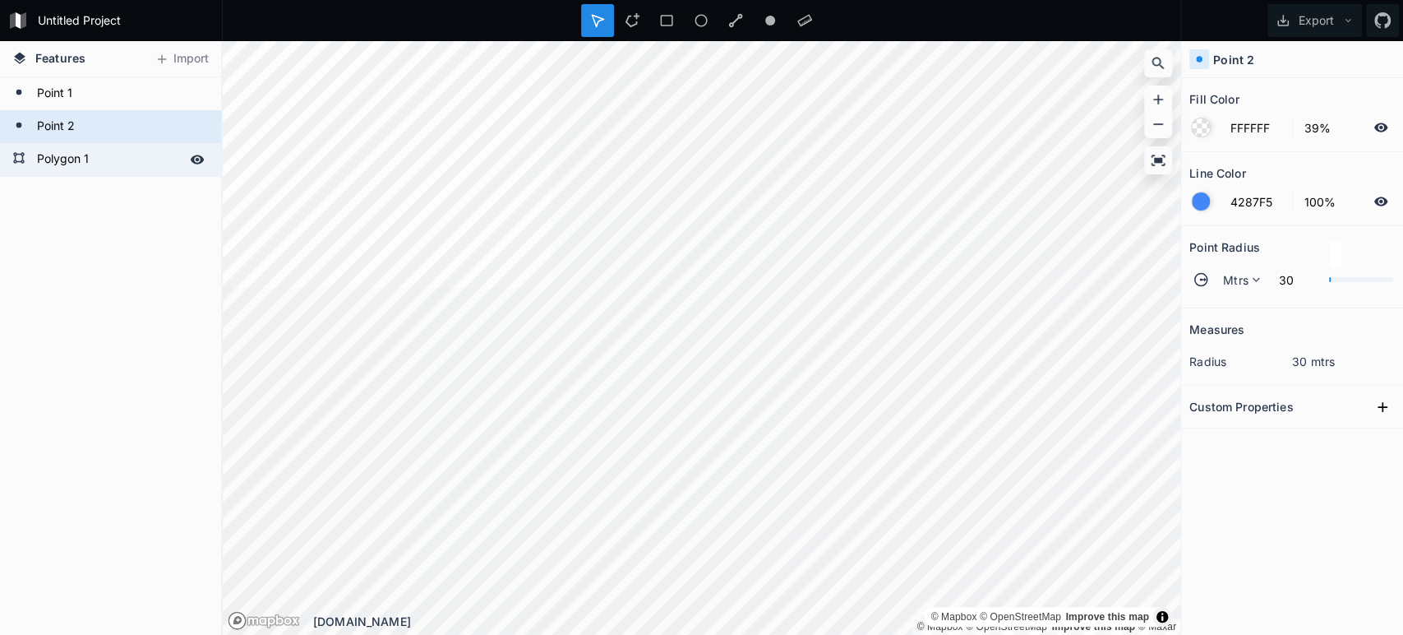
click at [62, 151] on form "Polygon 1" at bounding box center [109, 159] width 154 height 25
type input "4287F5"
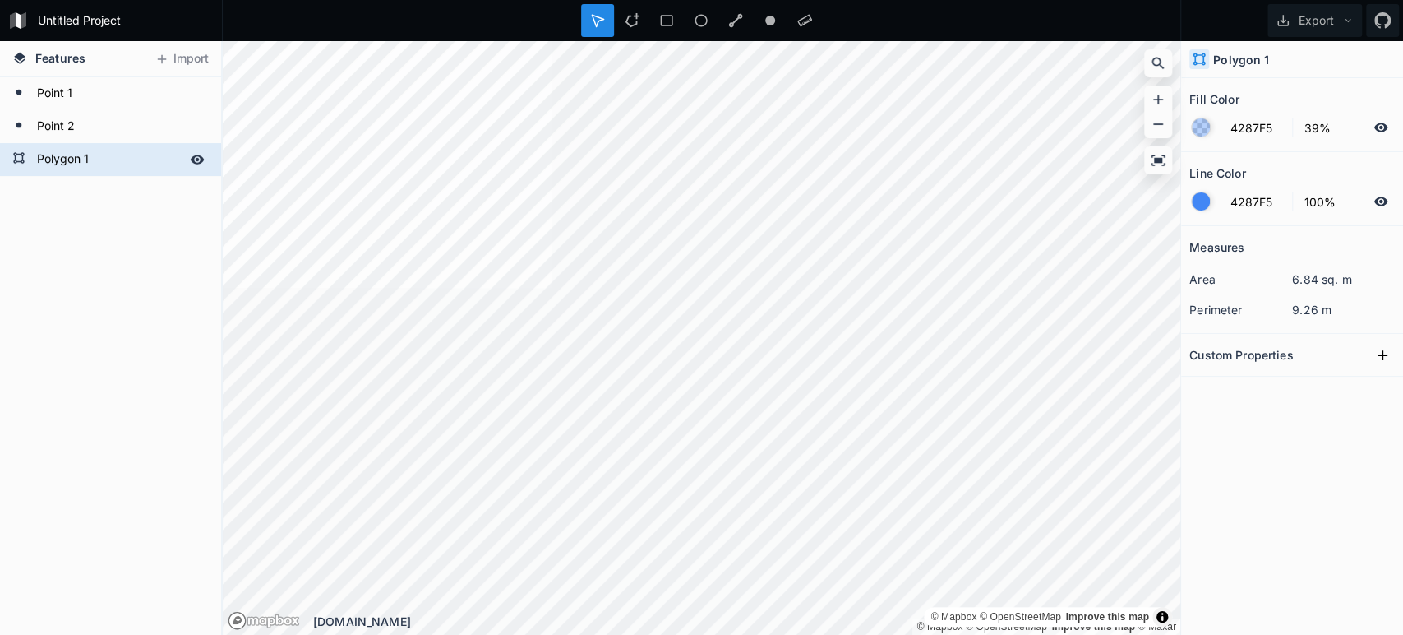
click at [20, 157] on icon at bounding box center [18, 157] width 13 height 13
click at [51, 235] on div "Polygon 1 Point 2 Point 1" at bounding box center [110, 355] width 221 height 557
click at [85, 150] on form "Polygon 1" at bounding box center [109, 159] width 154 height 25
click at [124, 169] on div "Delete" at bounding box center [176, 176] width 164 height 34
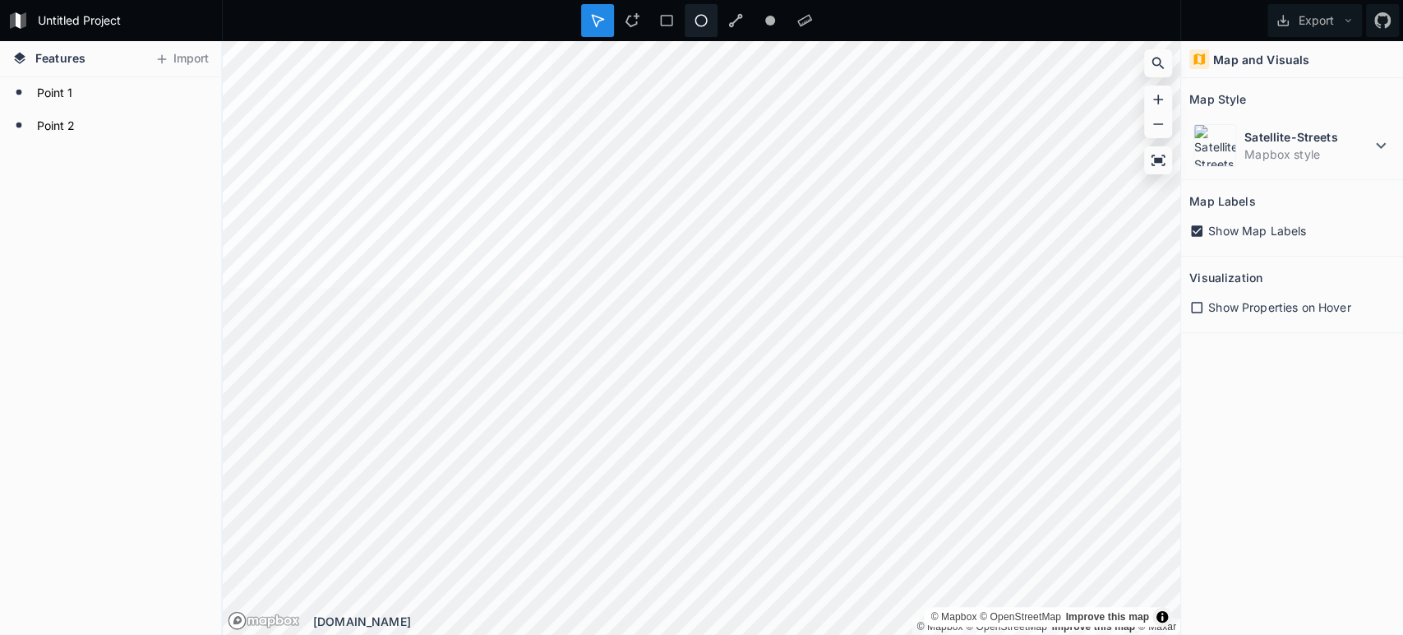
click at [700, 19] on icon at bounding box center [701, 20] width 15 height 15
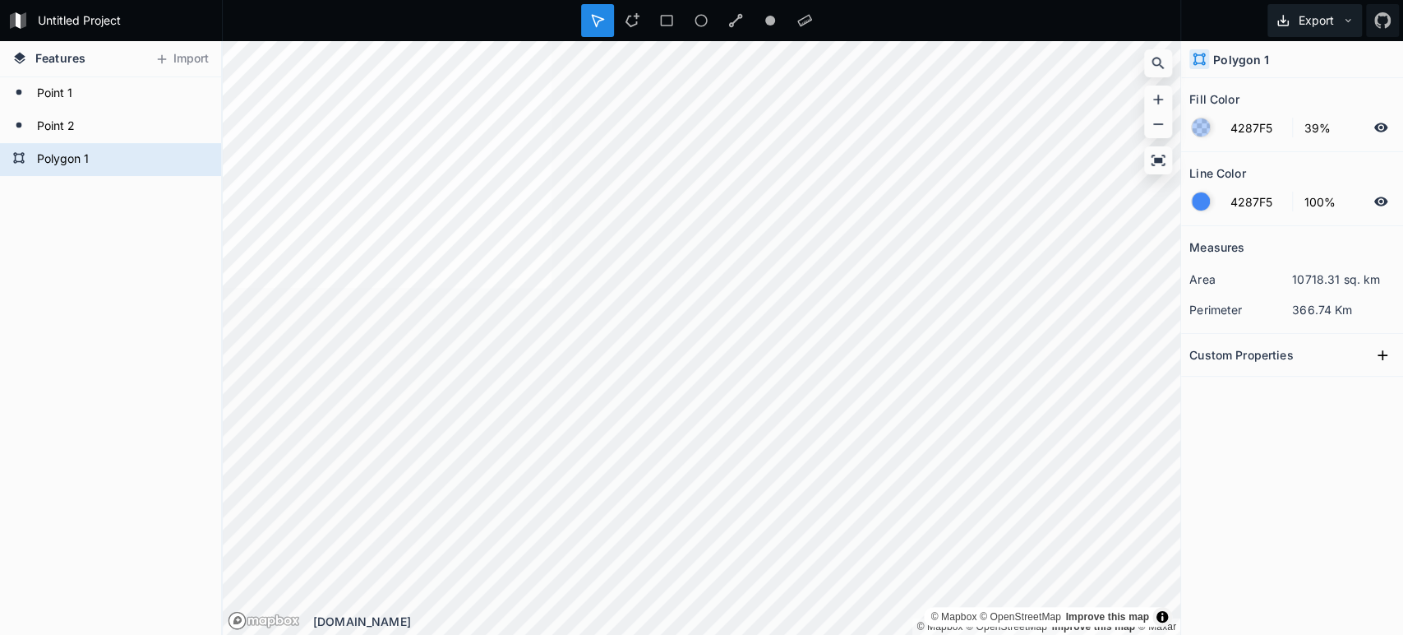
click at [1323, 18] on button "Export" at bounding box center [1315, 20] width 95 height 33
click at [1289, 127] on div "Export as .kml" at bounding box center [1312, 128] width 164 height 34
